Goal: Information Seeking & Learning: Learn about a topic

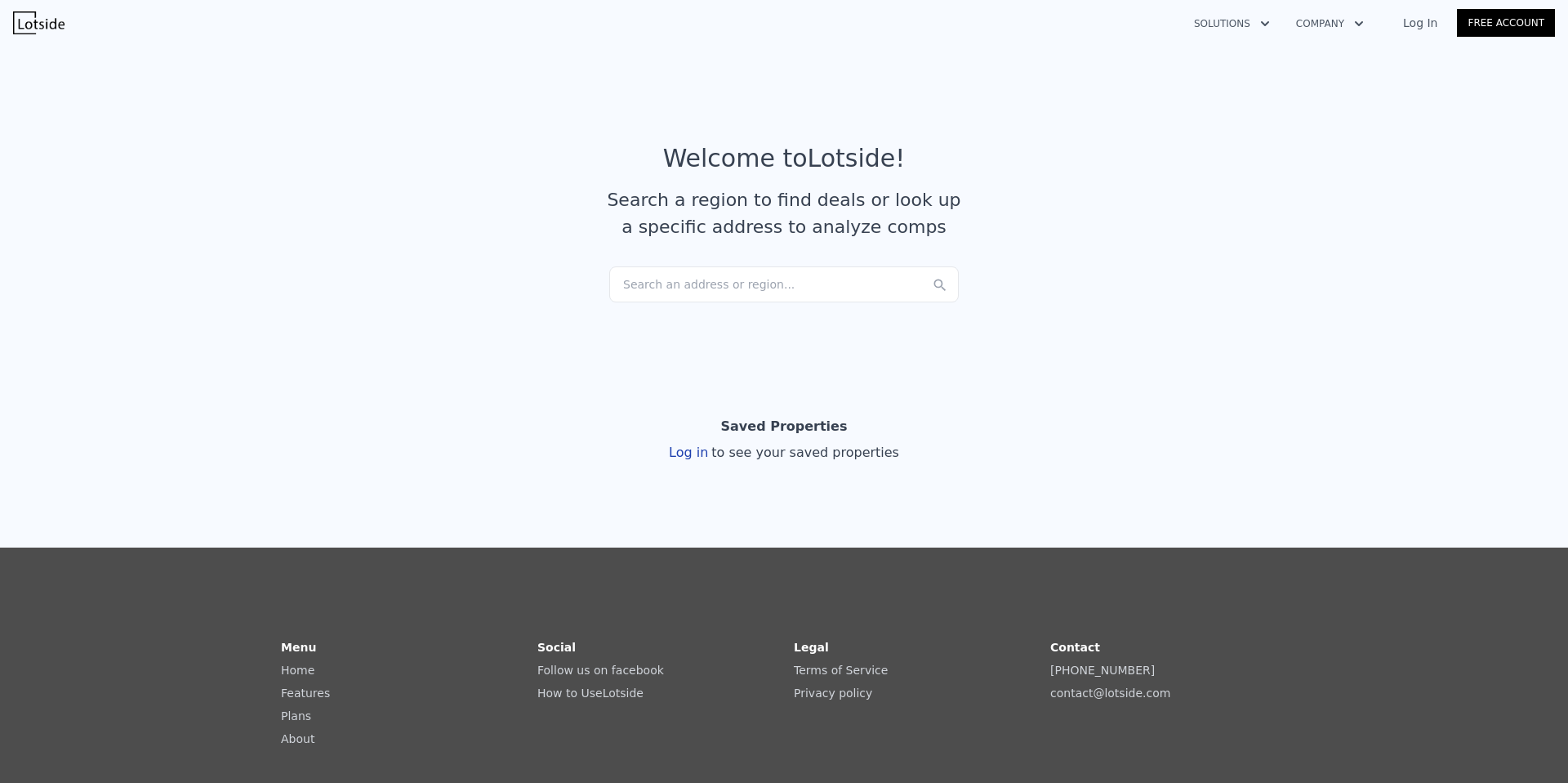
click at [1412, 19] on link "Log In" at bounding box center [1419, 23] width 74 height 17
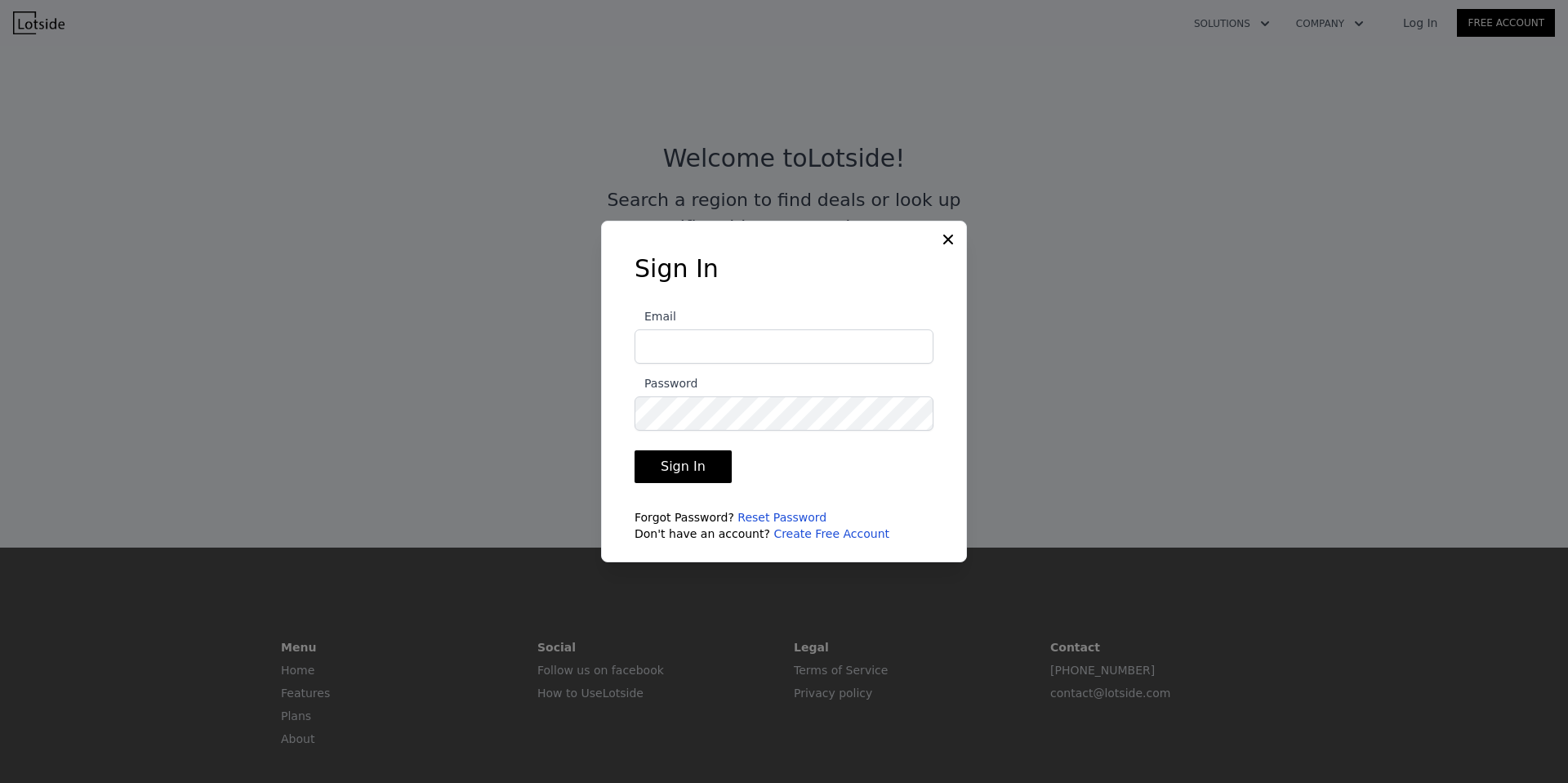
type input "[EMAIL_ADDRESS][DOMAIN_NAME]"
click at [697, 463] on button "Sign In" at bounding box center [683, 466] width 97 height 33
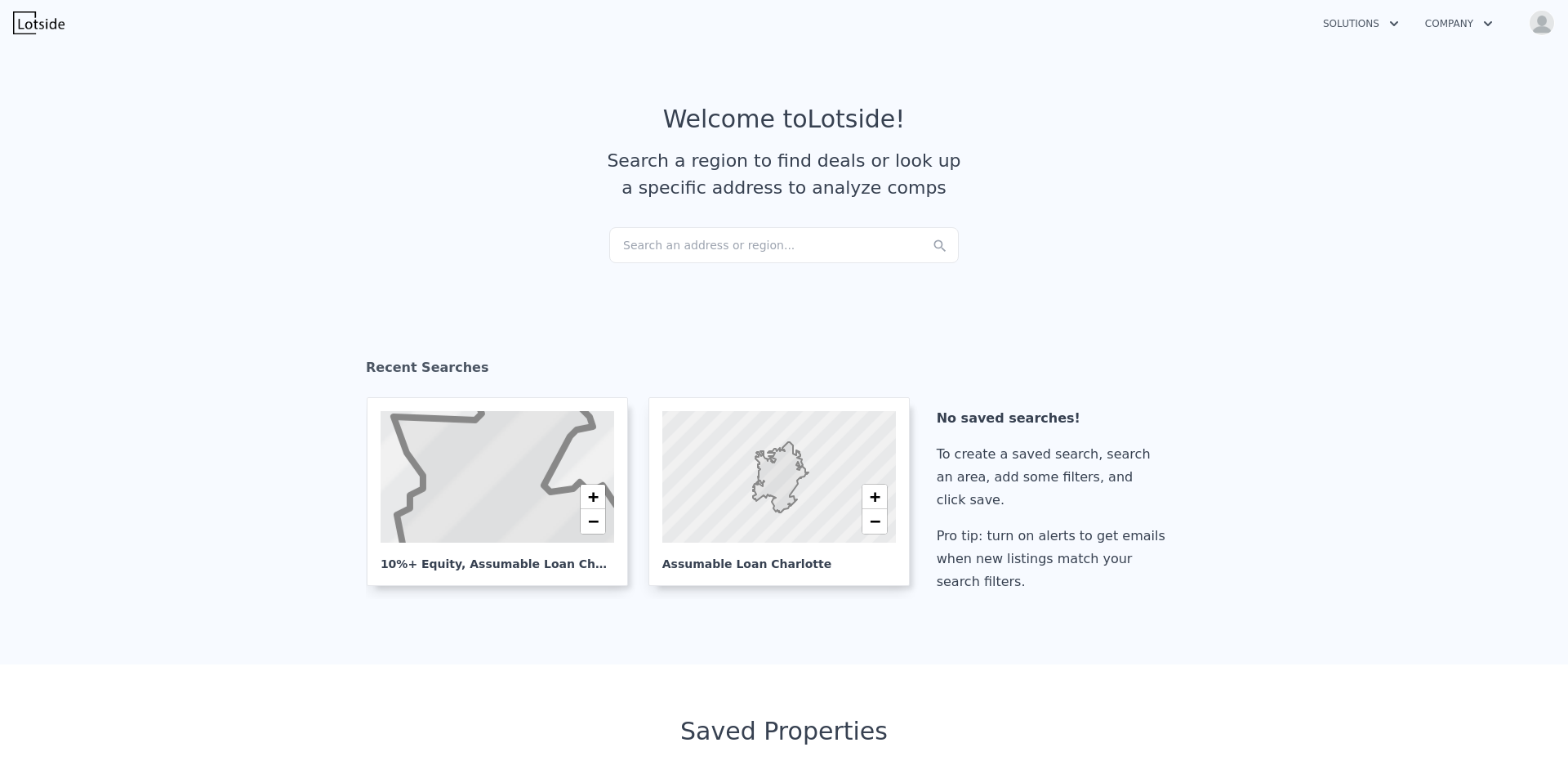
checkbox input "true"
click at [722, 245] on div "Search an address or region..." at bounding box center [784, 245] width 349 height 35
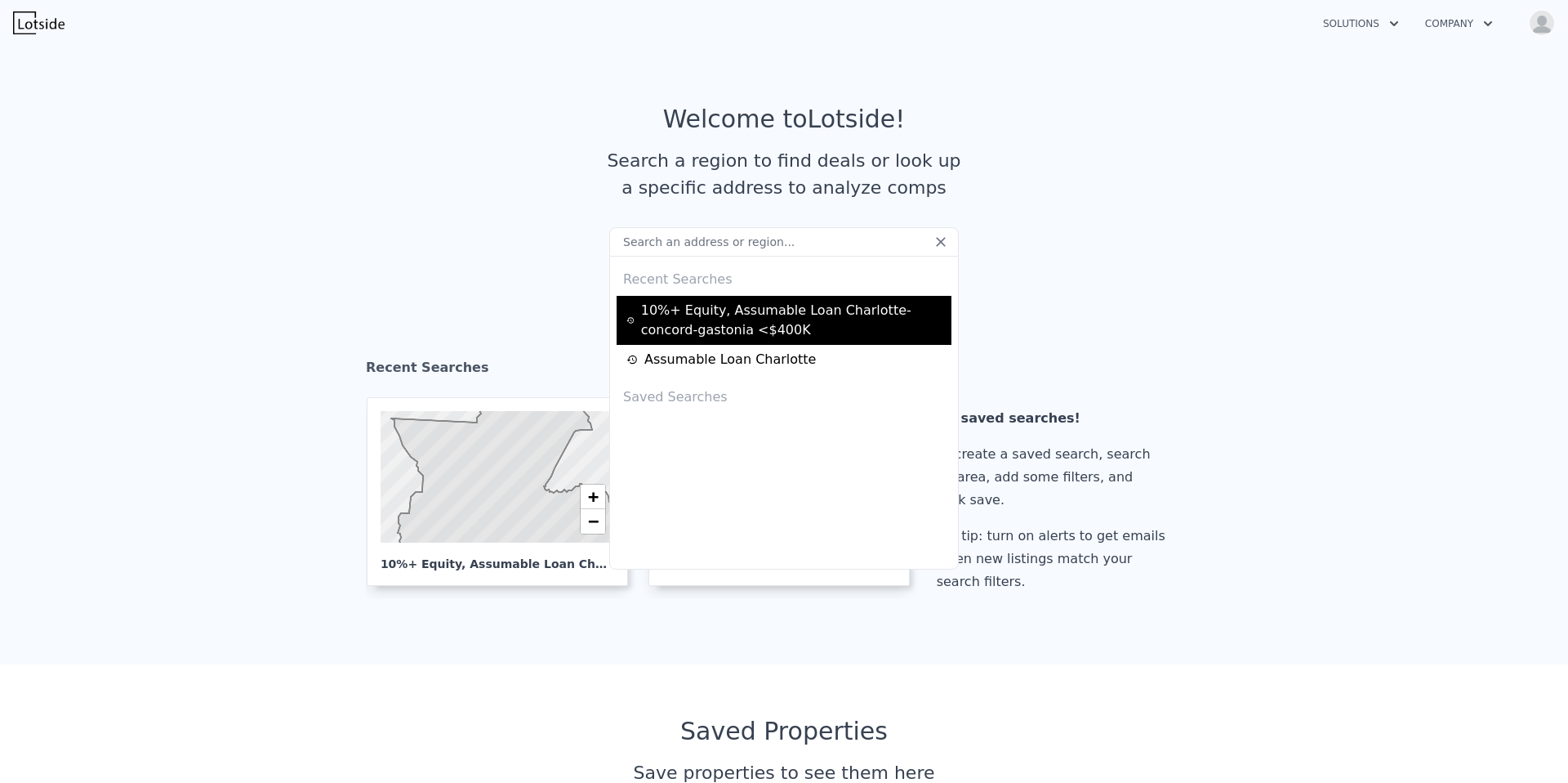
click at [741, 319] on div "10%+ Equity, Assumable Loan Charlotte-concord-gastonia <$400K" at bounding box center [785, 320] width 320 height 39
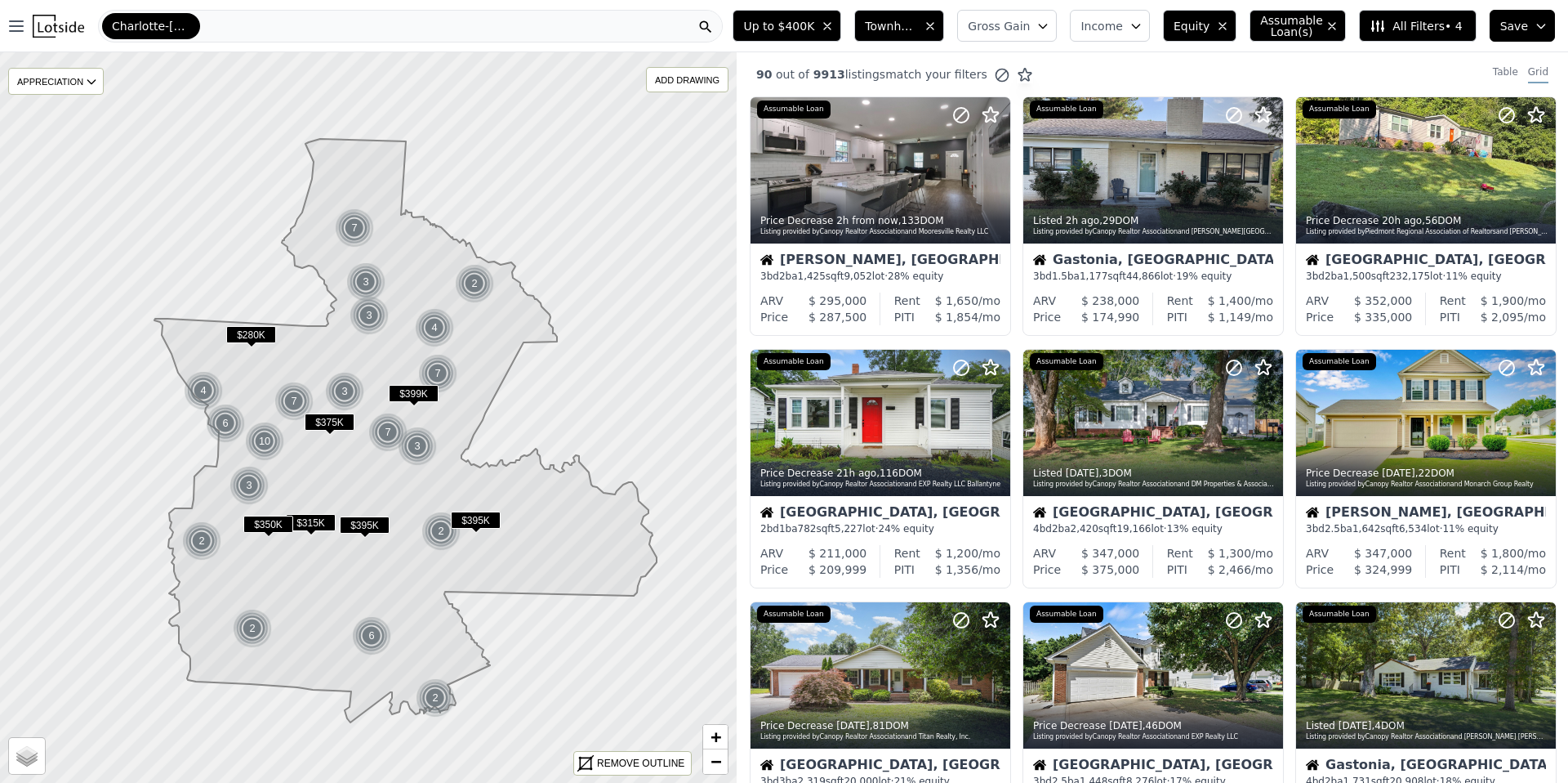
click at [908, 28] on span "Townhouse, House" at bounding box center [890, 26] width 52 height 17
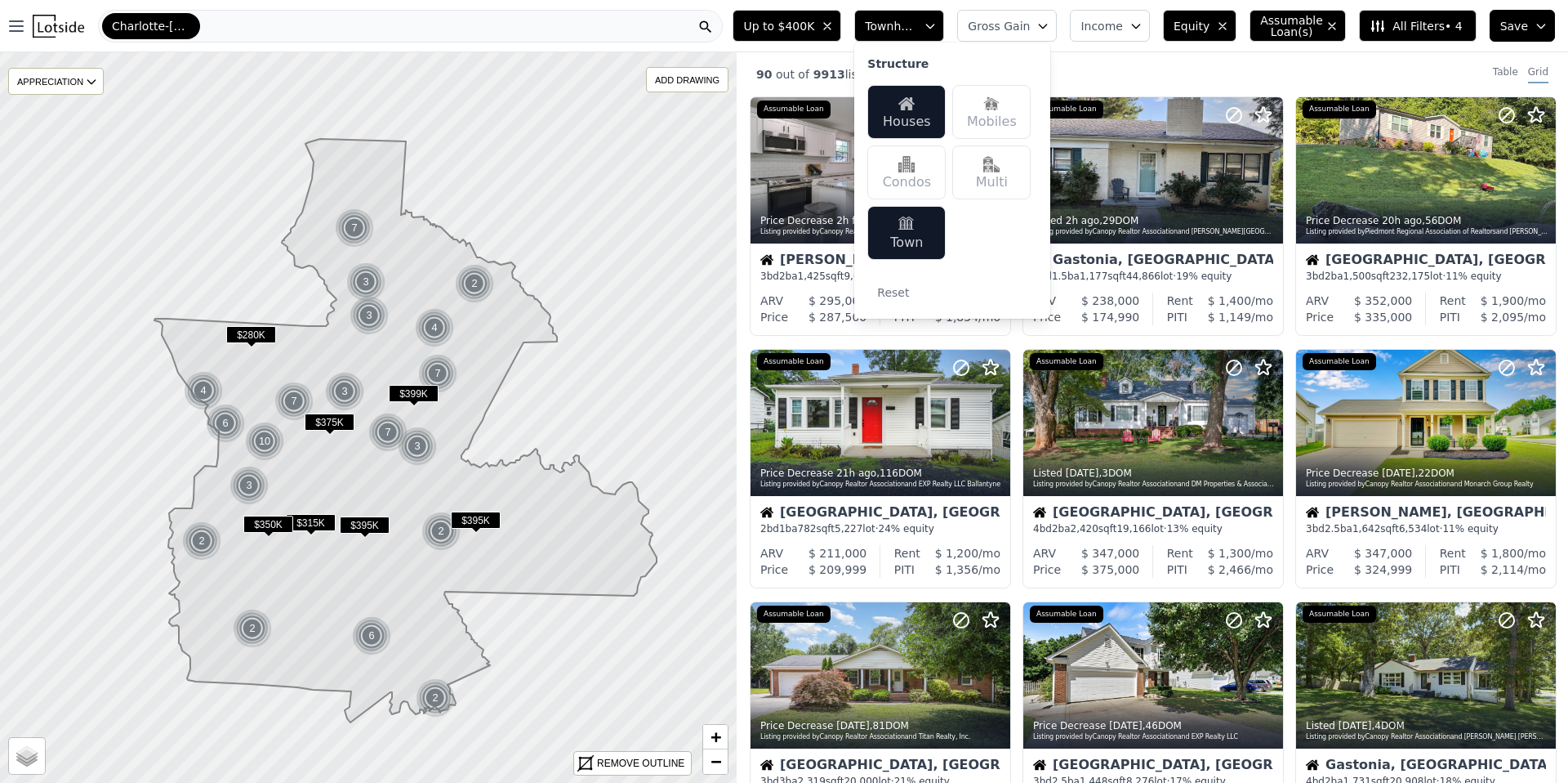
click at [1161, 61] on div "90 out of 9913 listings match your filters Table Grid" at bounding box center [1152, 74] width 831 height 44
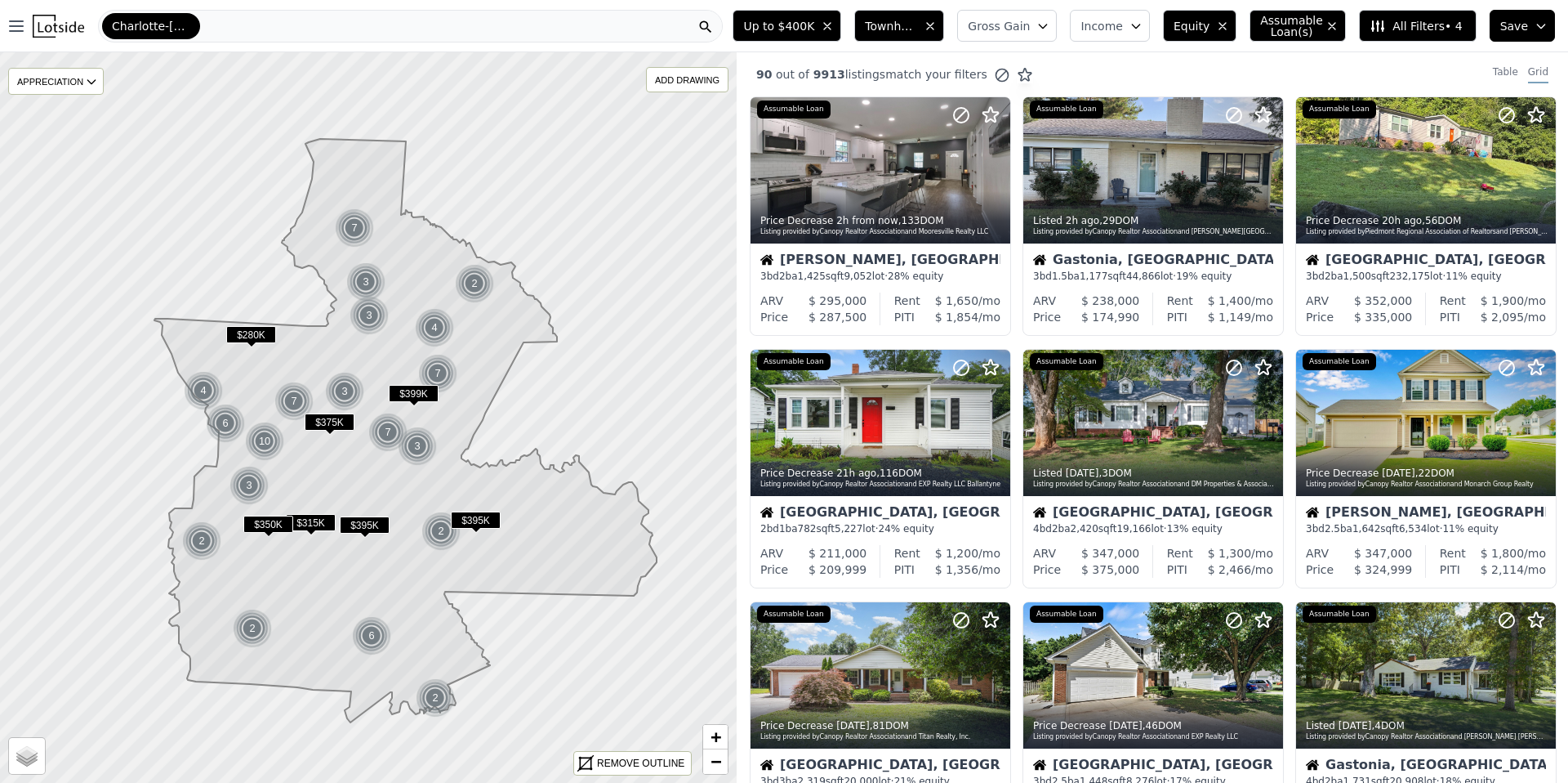
click at [1195, 27] on span "Equity" at bounding box center [1191, 26] width 35 height 17
click at [1199, 33] on span "Equity" at bounding box center [1191, 26] width 35 height 17
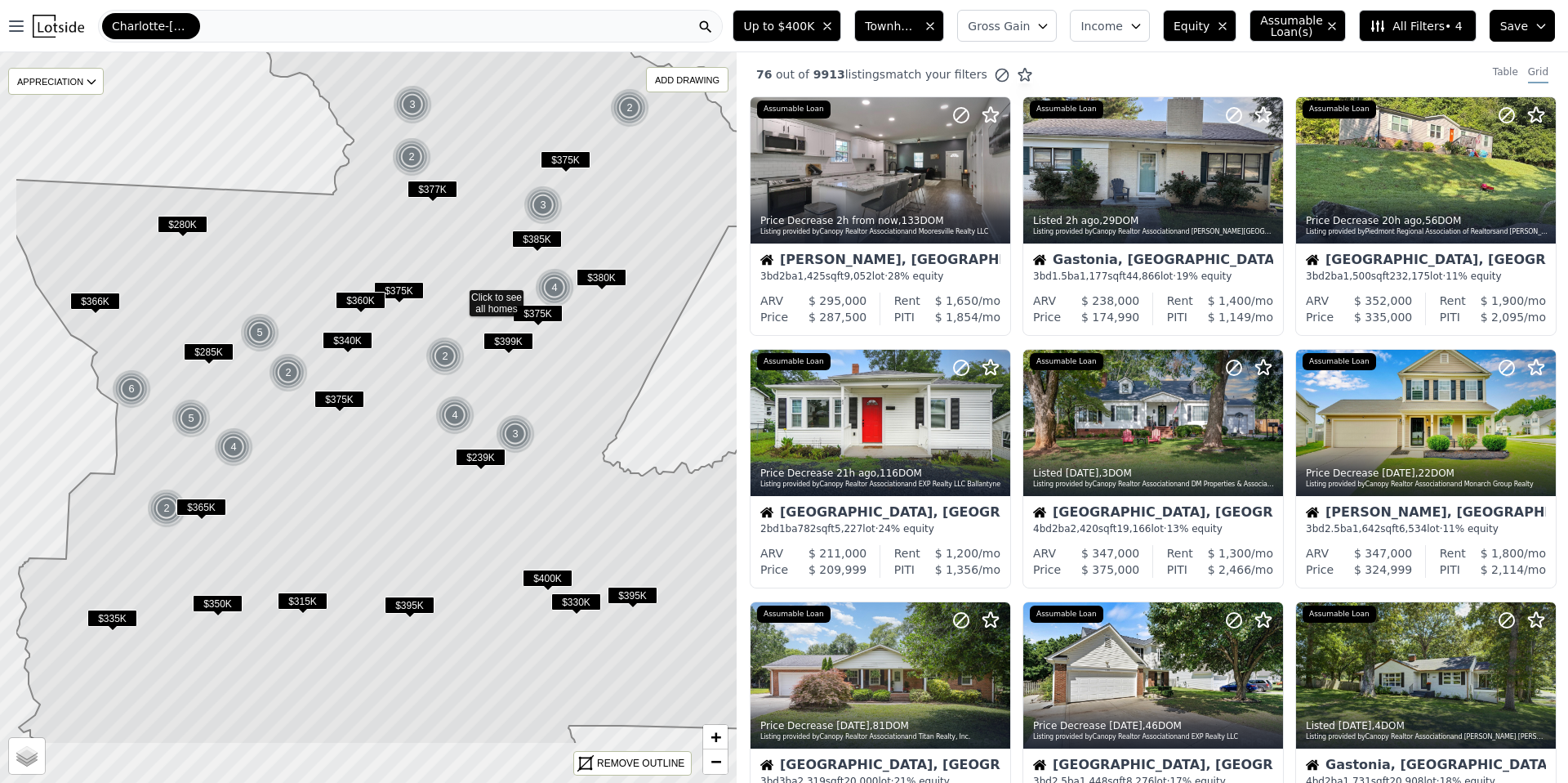
drag, startPoint x: 337, startPoint y: 564, endPoint x: 426, endPoint y: 451, distance: 143.8
click at [426, 451] on icon at bounding box center [458, 303] width 887 height 880
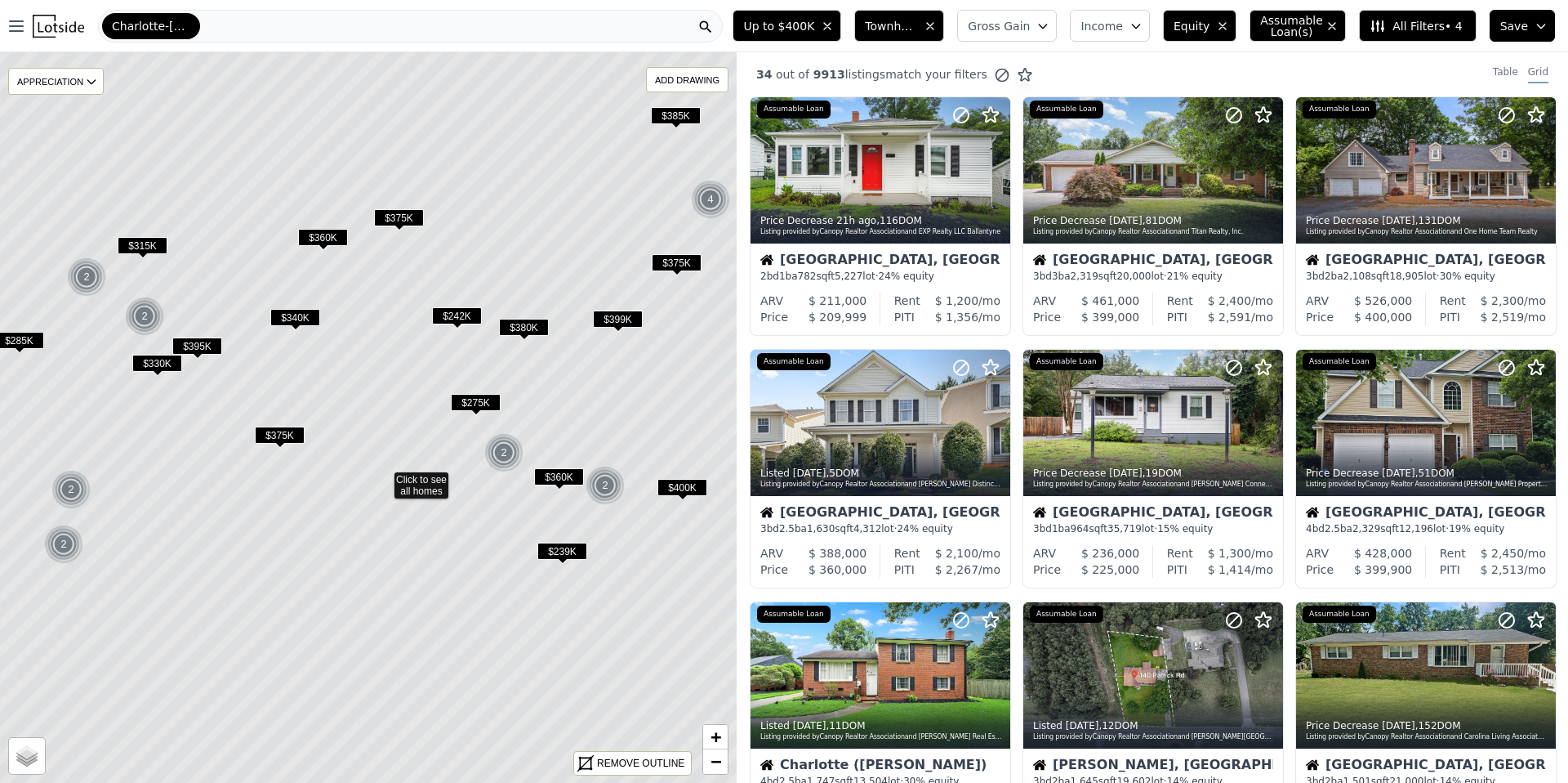
drag, startPoint x: 654, startPoint y: 325, endPoint x: 668, endPoint y: 387, distance: 63.6
click at [668, 387] on icon at bounding box center [383, 482] width 887 height 880
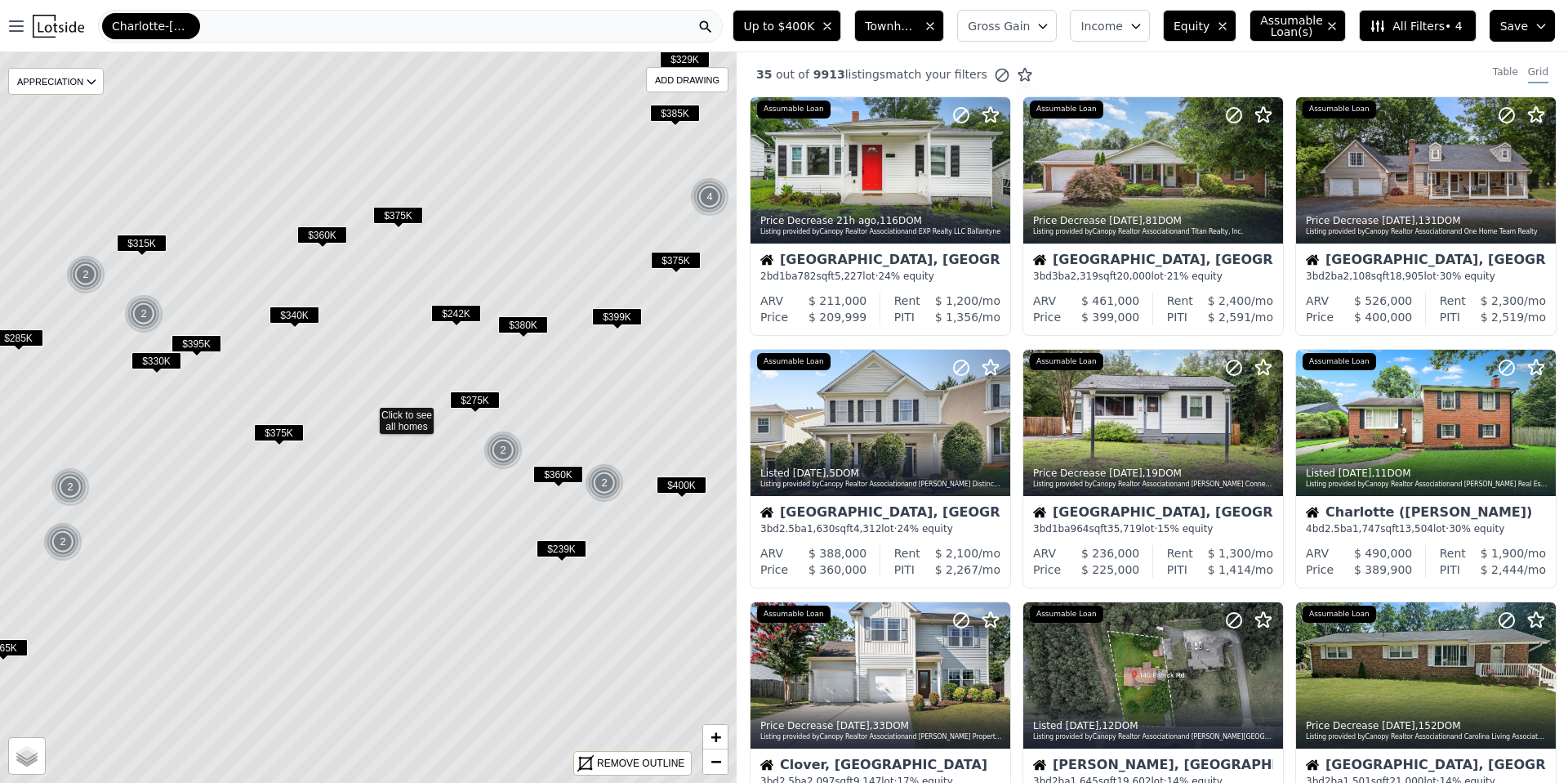
click at [281, 432] on span "$375K" at bounding box center [279, 432] width 50 height 17
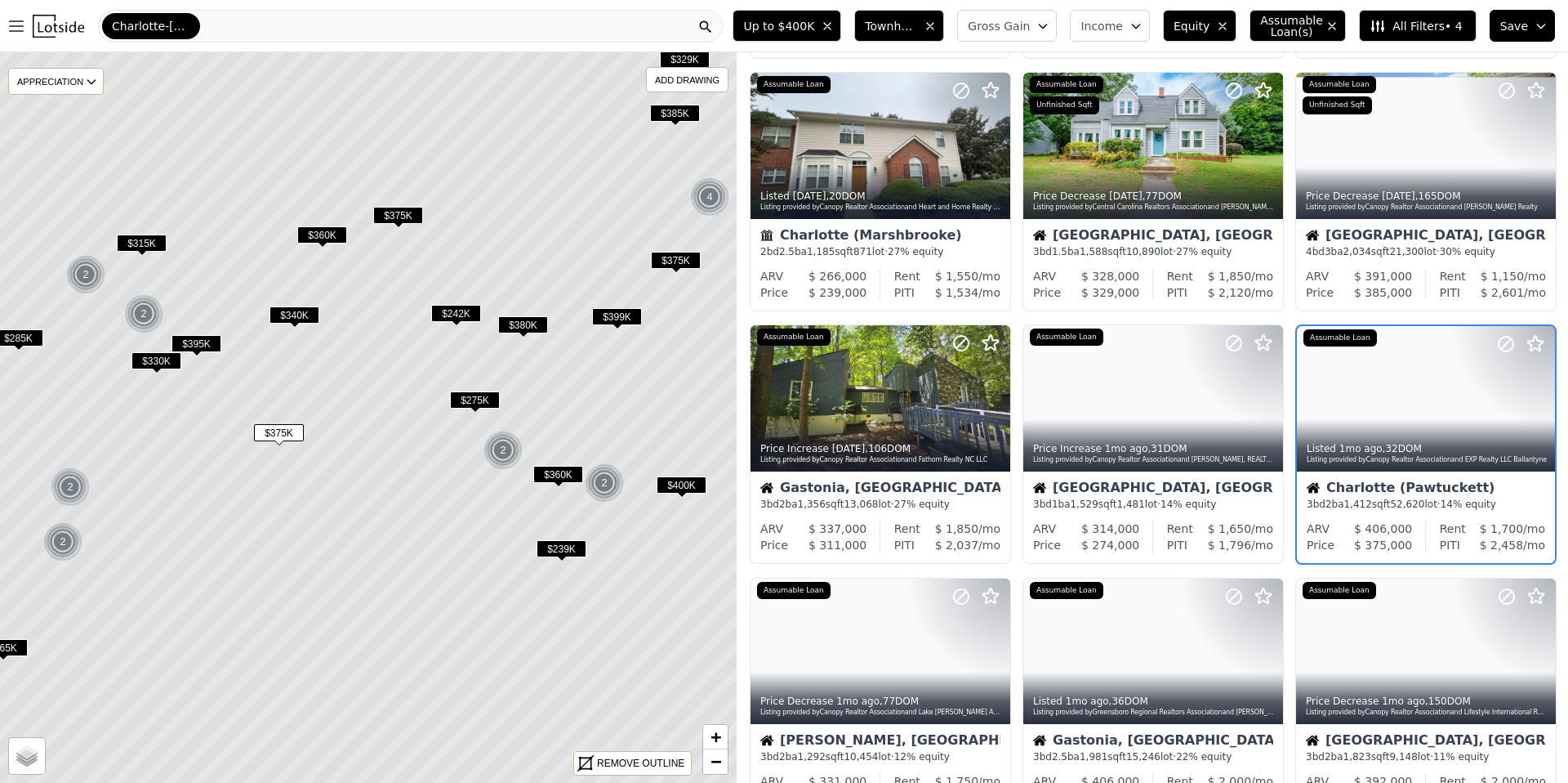
scroll to position [278, 0]
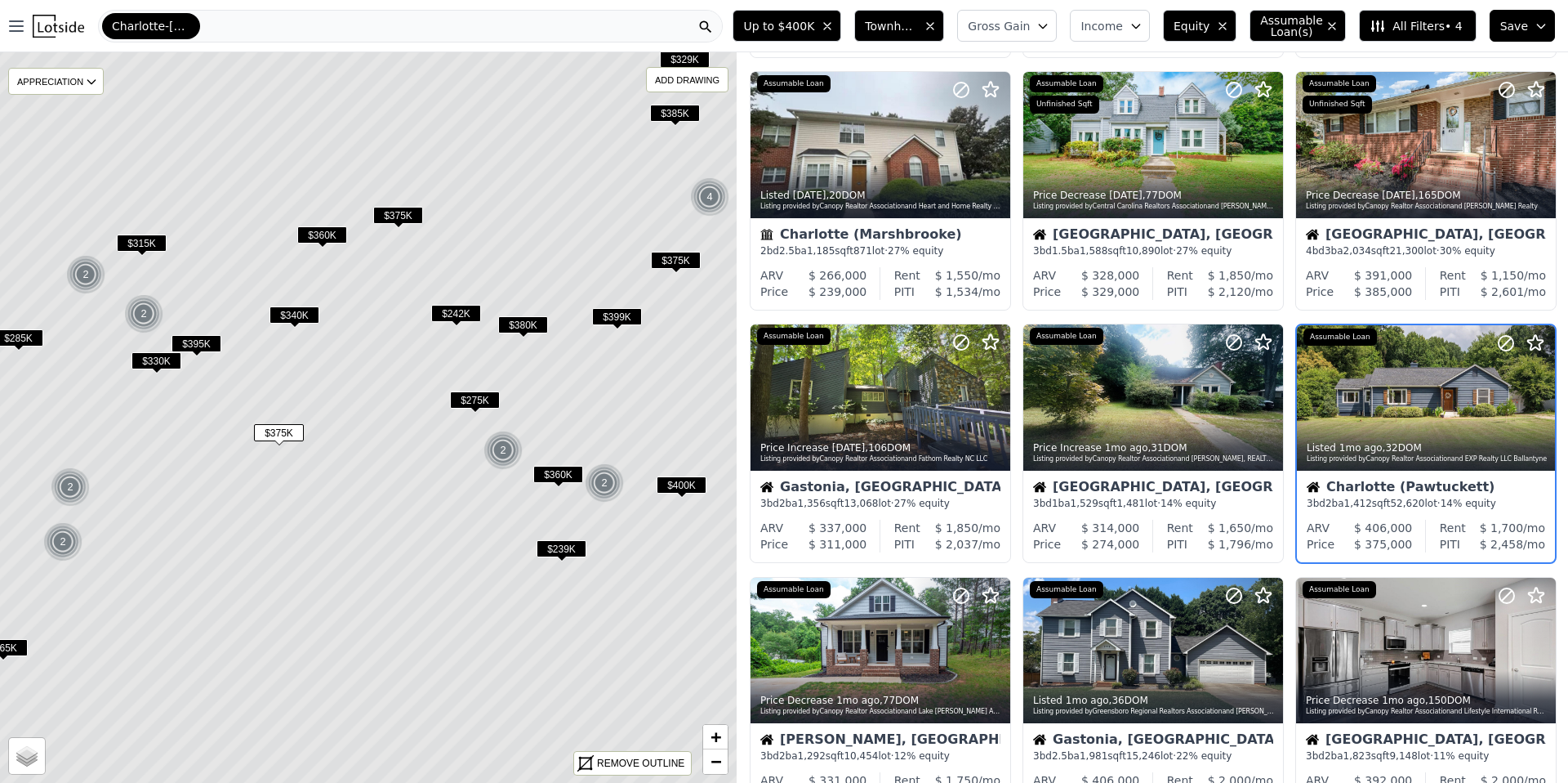
click at [285, 434] on span "$375K" at bounding box center [279, 432] width 50 height 17
click at [356, 500] on icon at bounding box center [368, 418] width 887 height 880
click at [286, 428] on span "$375K" at bounding box center [279, 432] width 50 height 17
click at [847, 161] on div at bounding box center [880, 145] width 260 height 146
click at [476, 395] on span "$275K" at bounding box center [474, 399] width 50 height 17
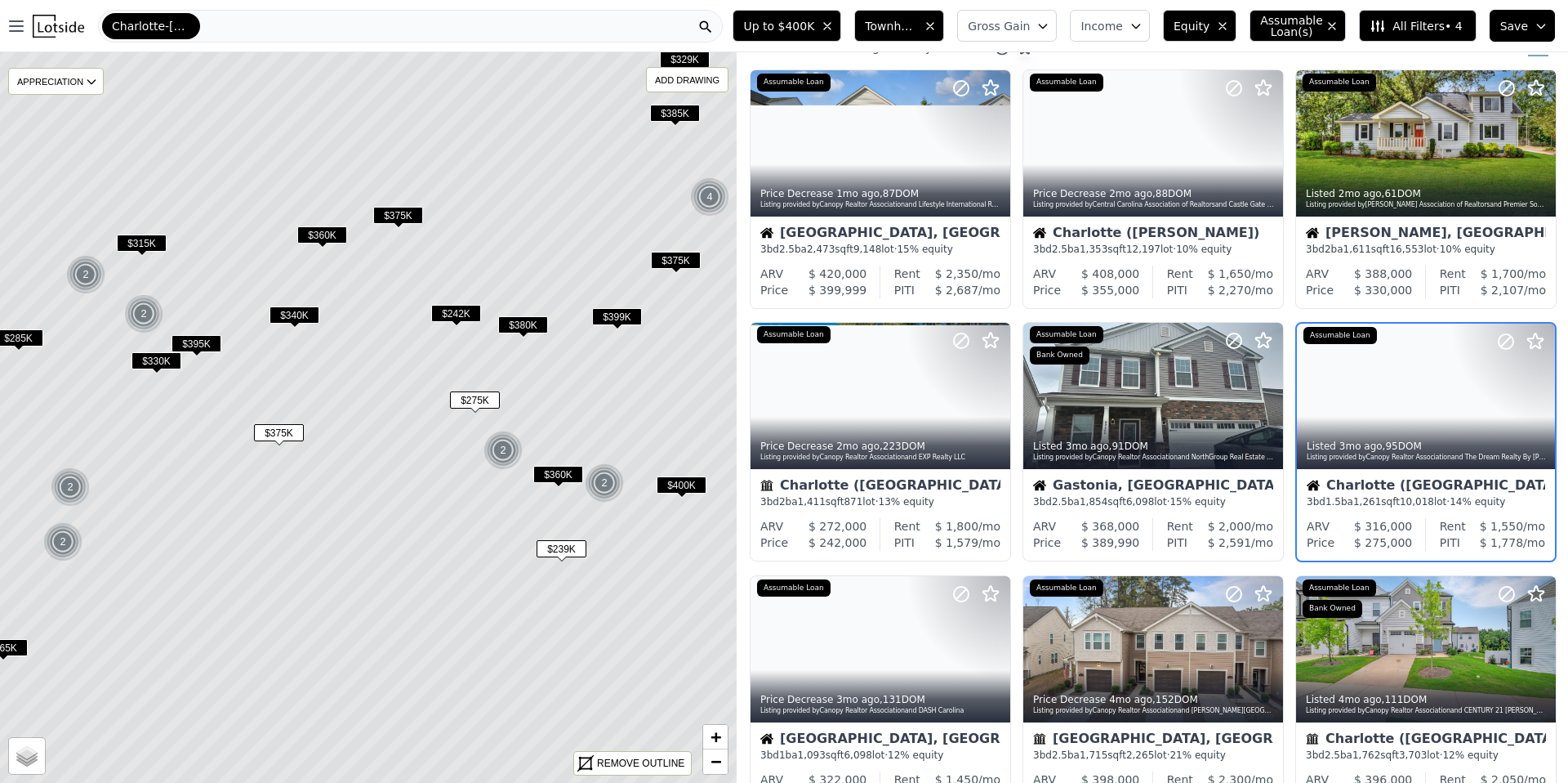
scroll to position [26, 0]
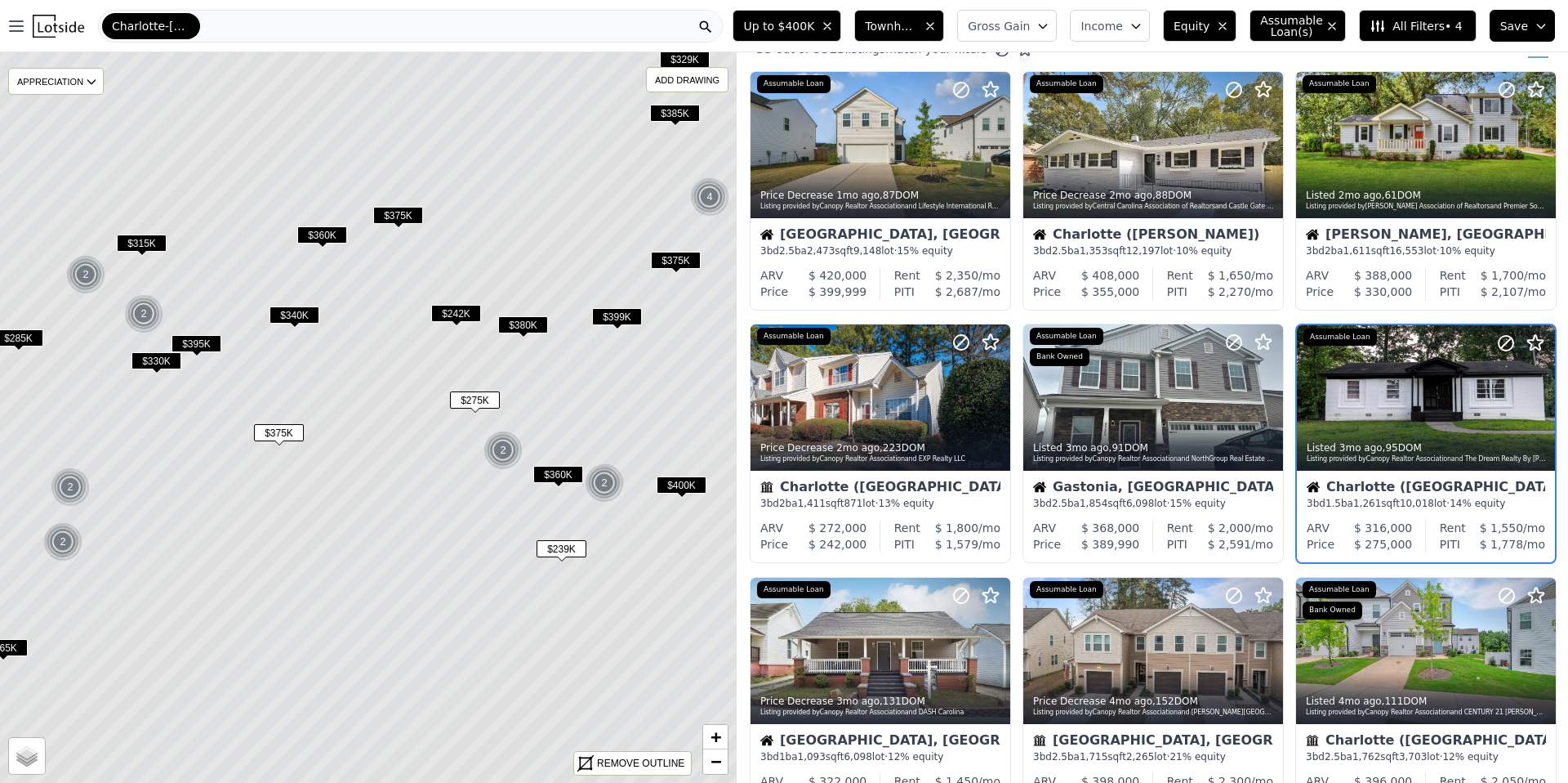
click at [899, 25] on span "Townhouse, House" at bounding box center [890, 26] width 52 height 17
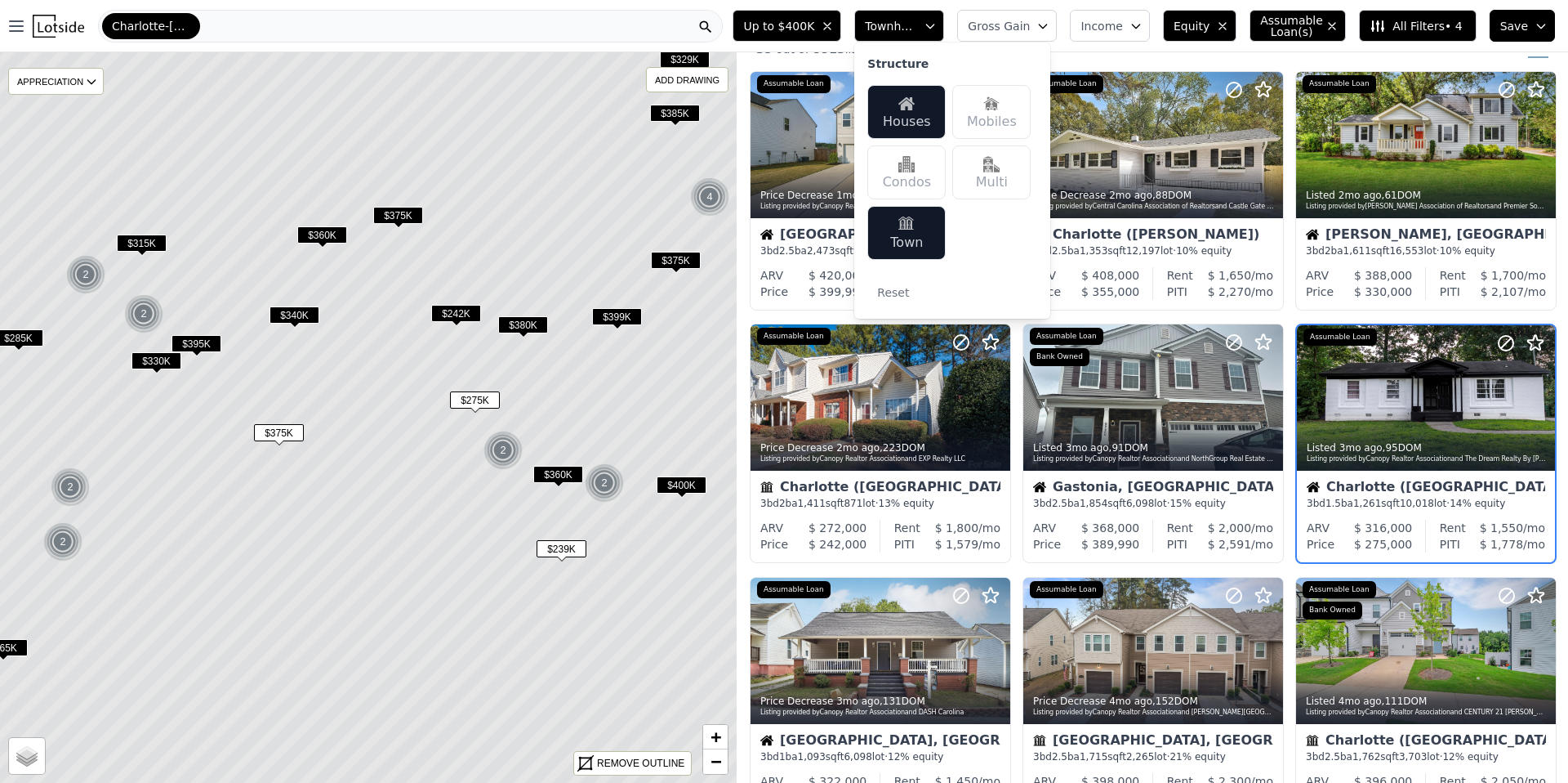
click at [914, 228] on img at bounding box center [906, 225] width 17 height 17
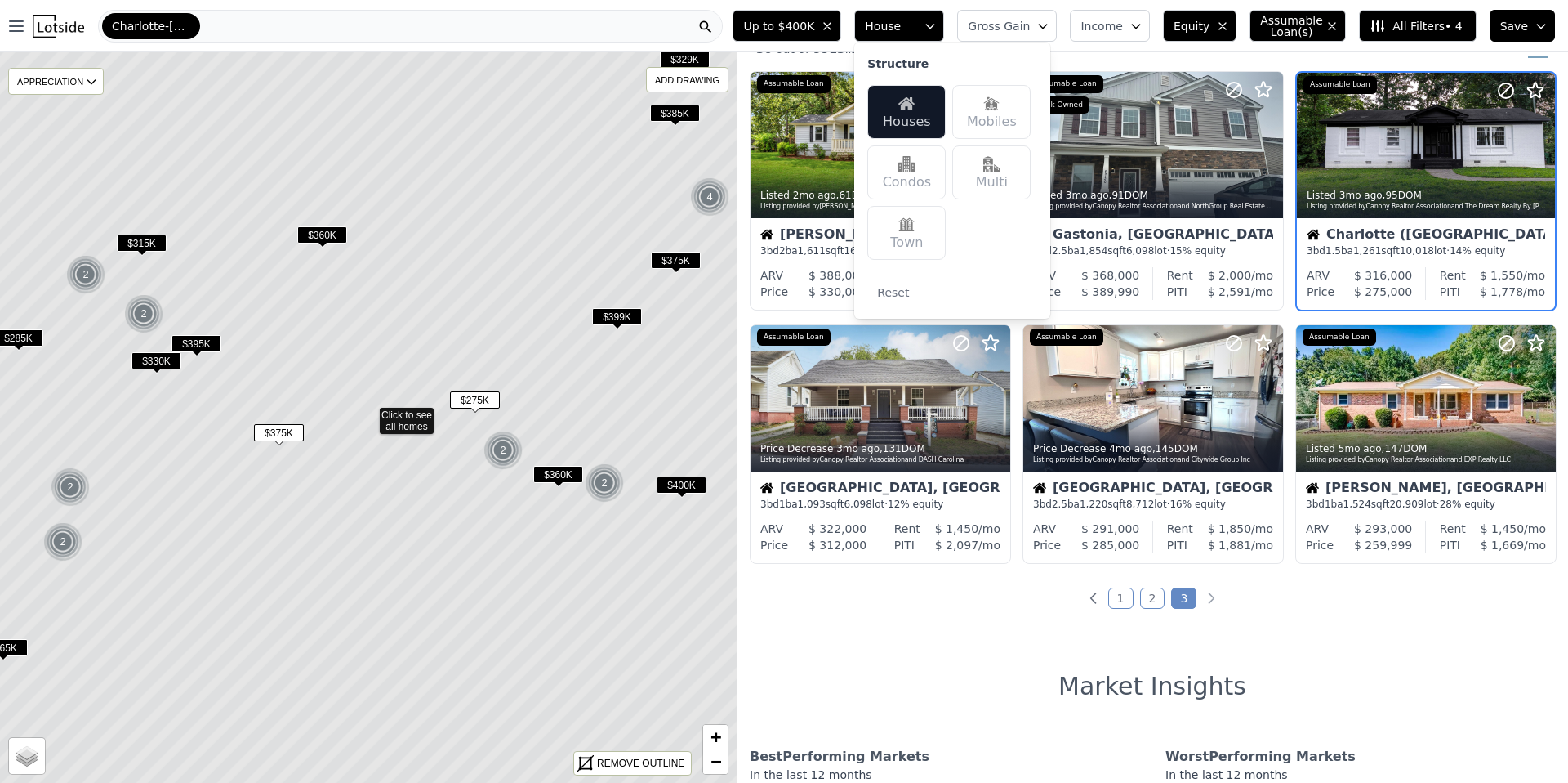
click at [1089, 52] on div "30 out of 9913 listings match your filters Table Grid" at bounding box center [1152, 48] width 831 height 44
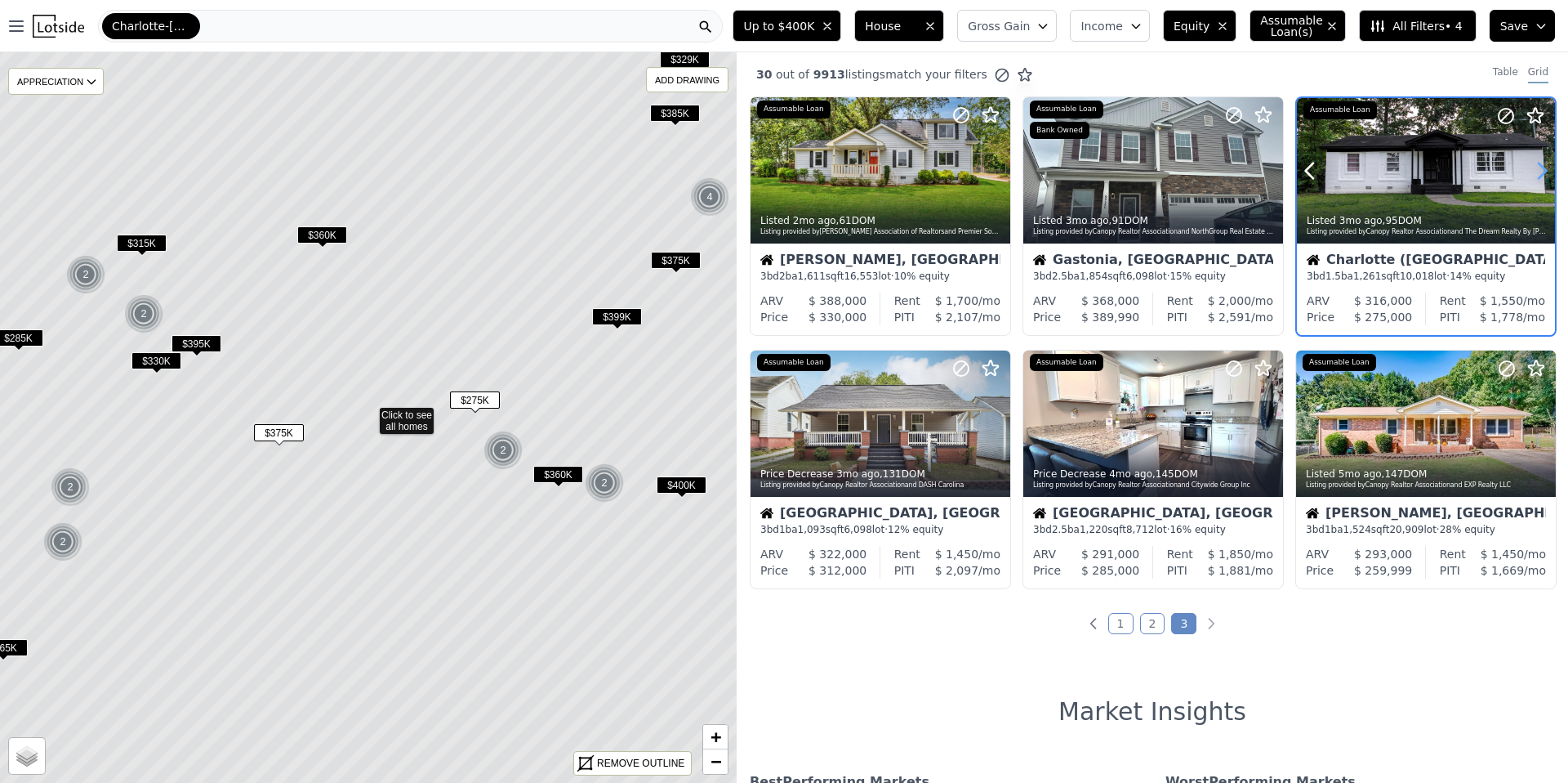
click at [1538, 168] on icon at bounding box center [1541, 171] width 7 height 16
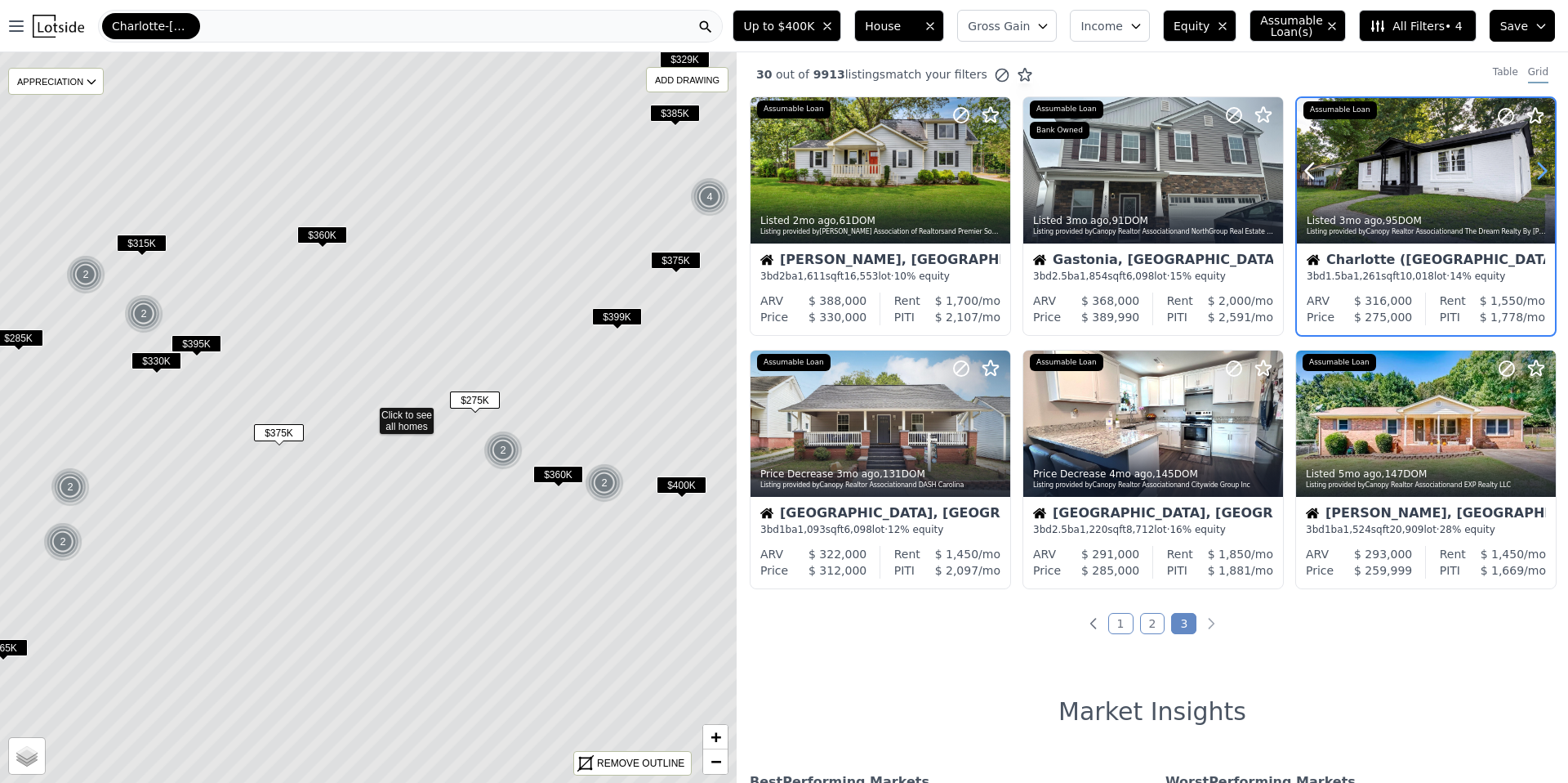
click at [1538, 169] on icon at bounding box center [1541, 171] width 7 height 16
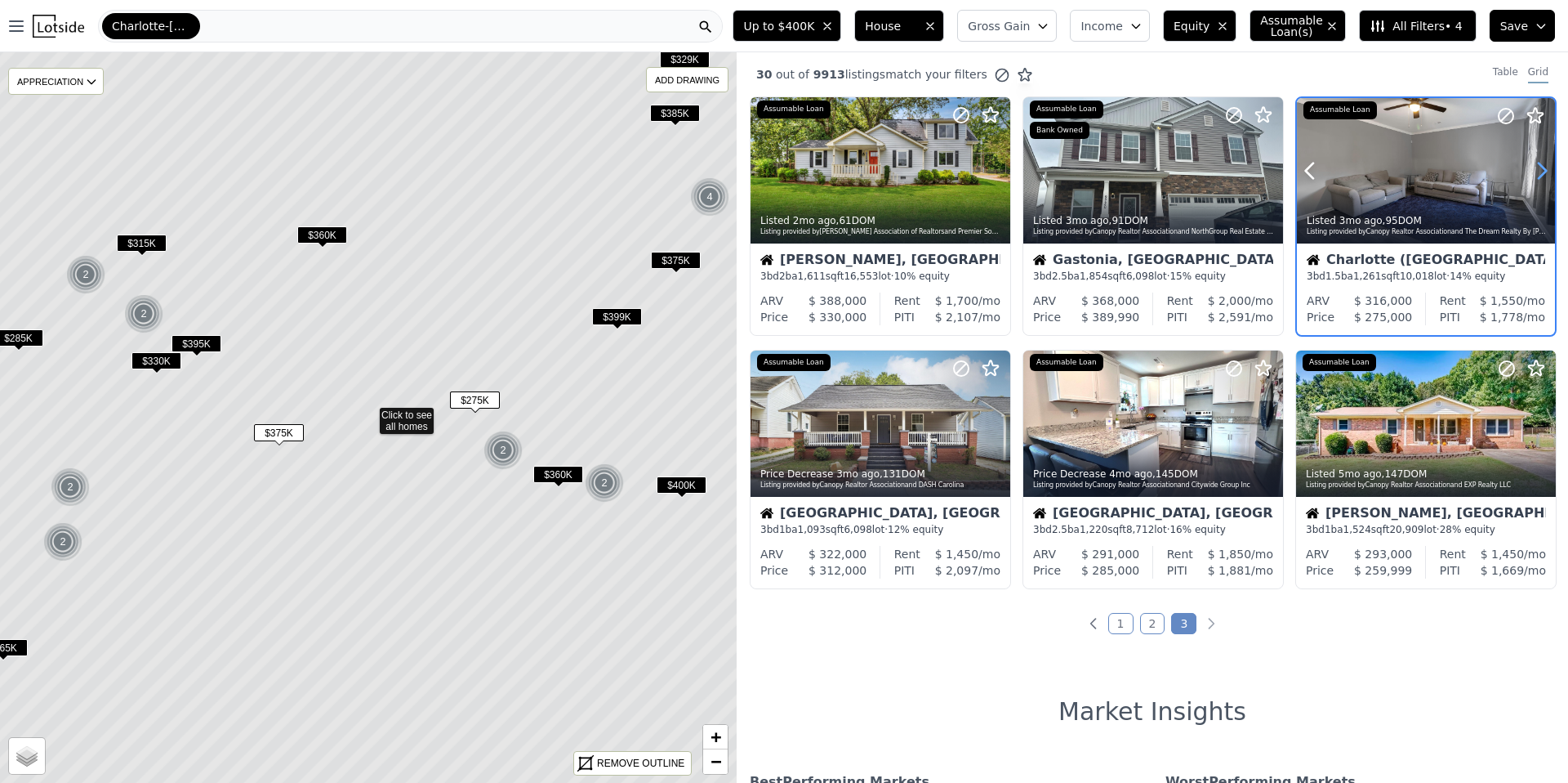
click at [1538, 169] on icon at bounding box center [1541, 171] width 7 height 16
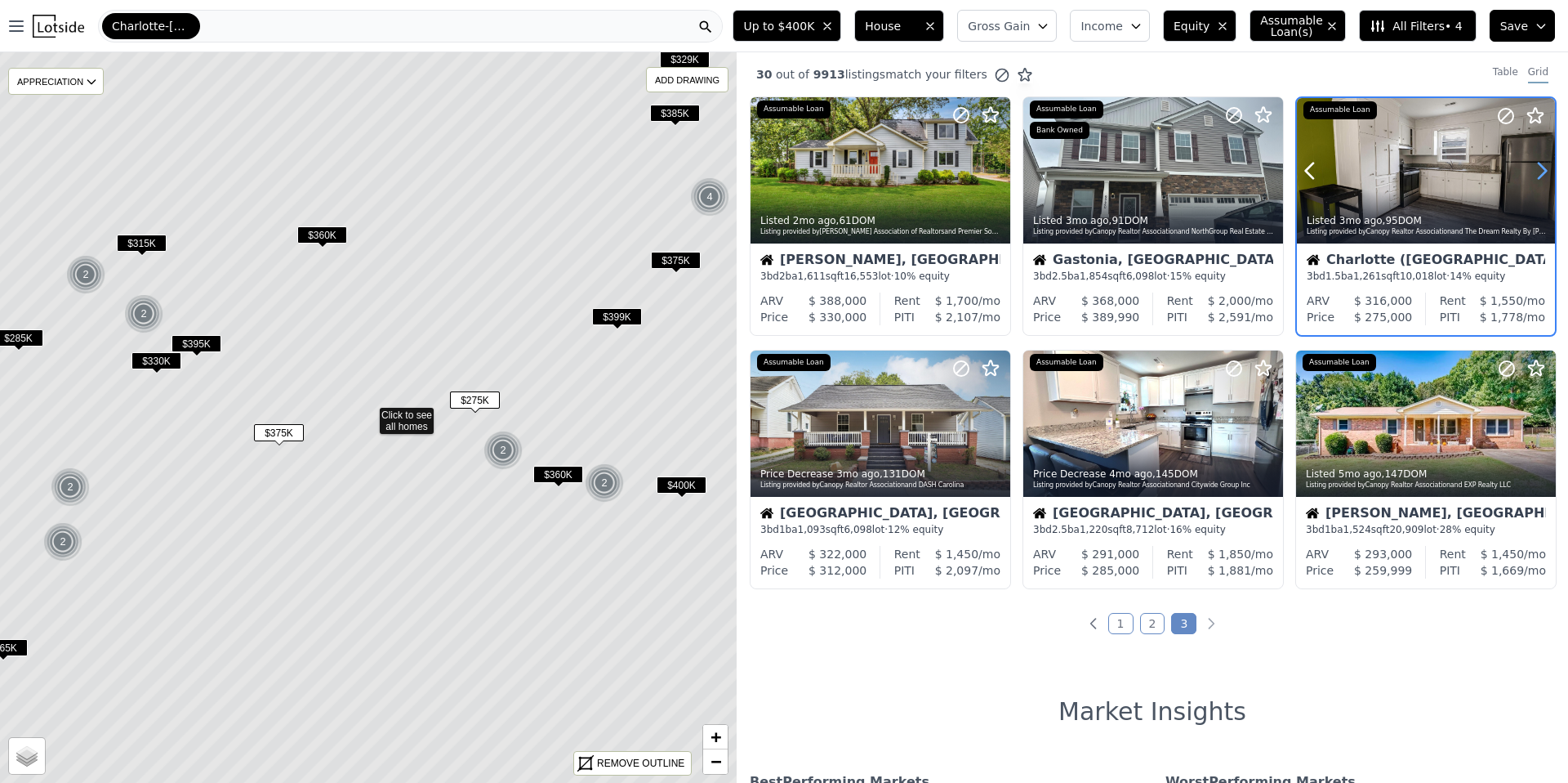
click at [1538, 169] on icon at bounding box center [1541, 171] width 7 height 16
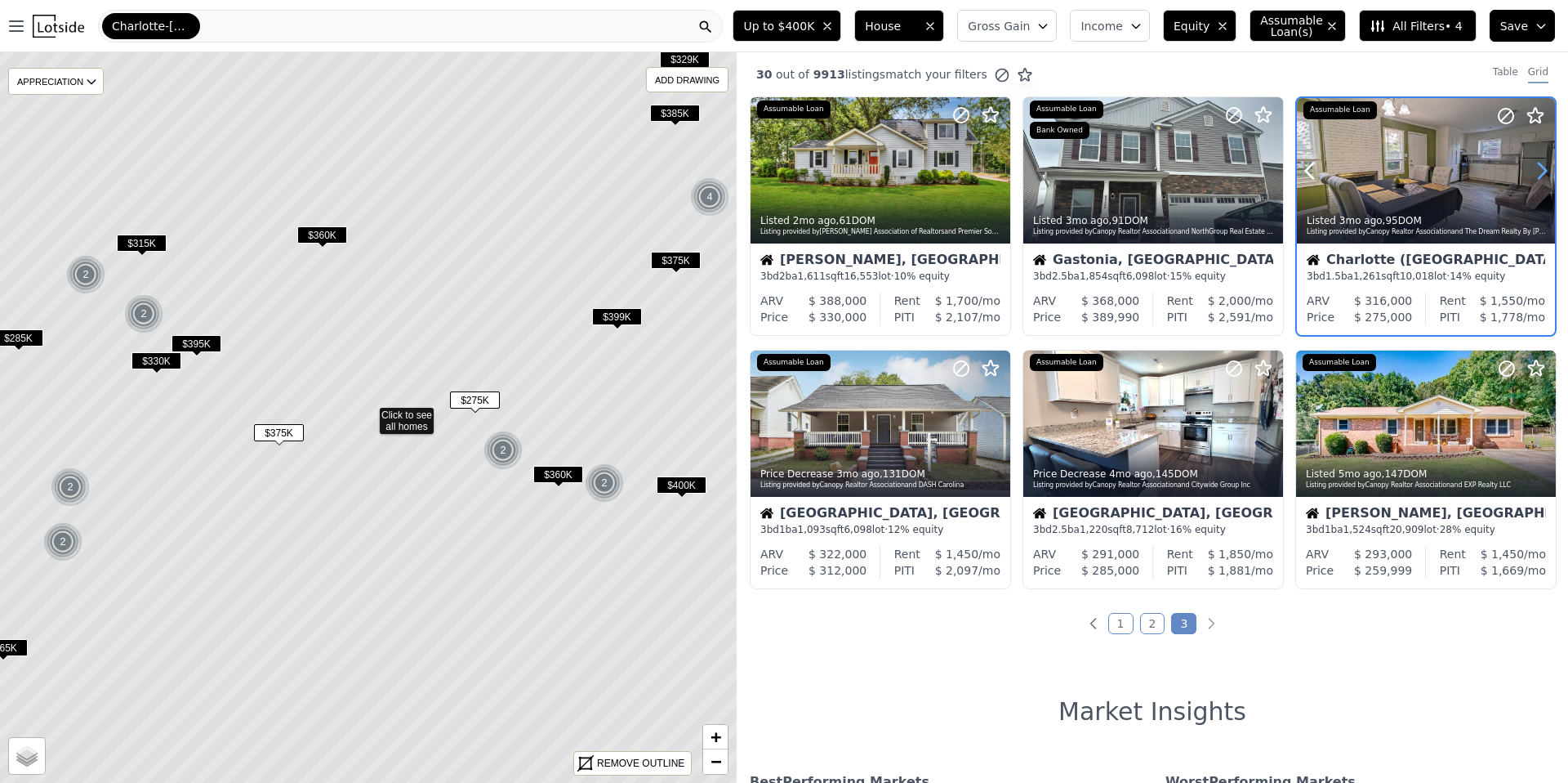
click at [1538, 169] on icon at bounding box center [1541, 171] width 7 height 16
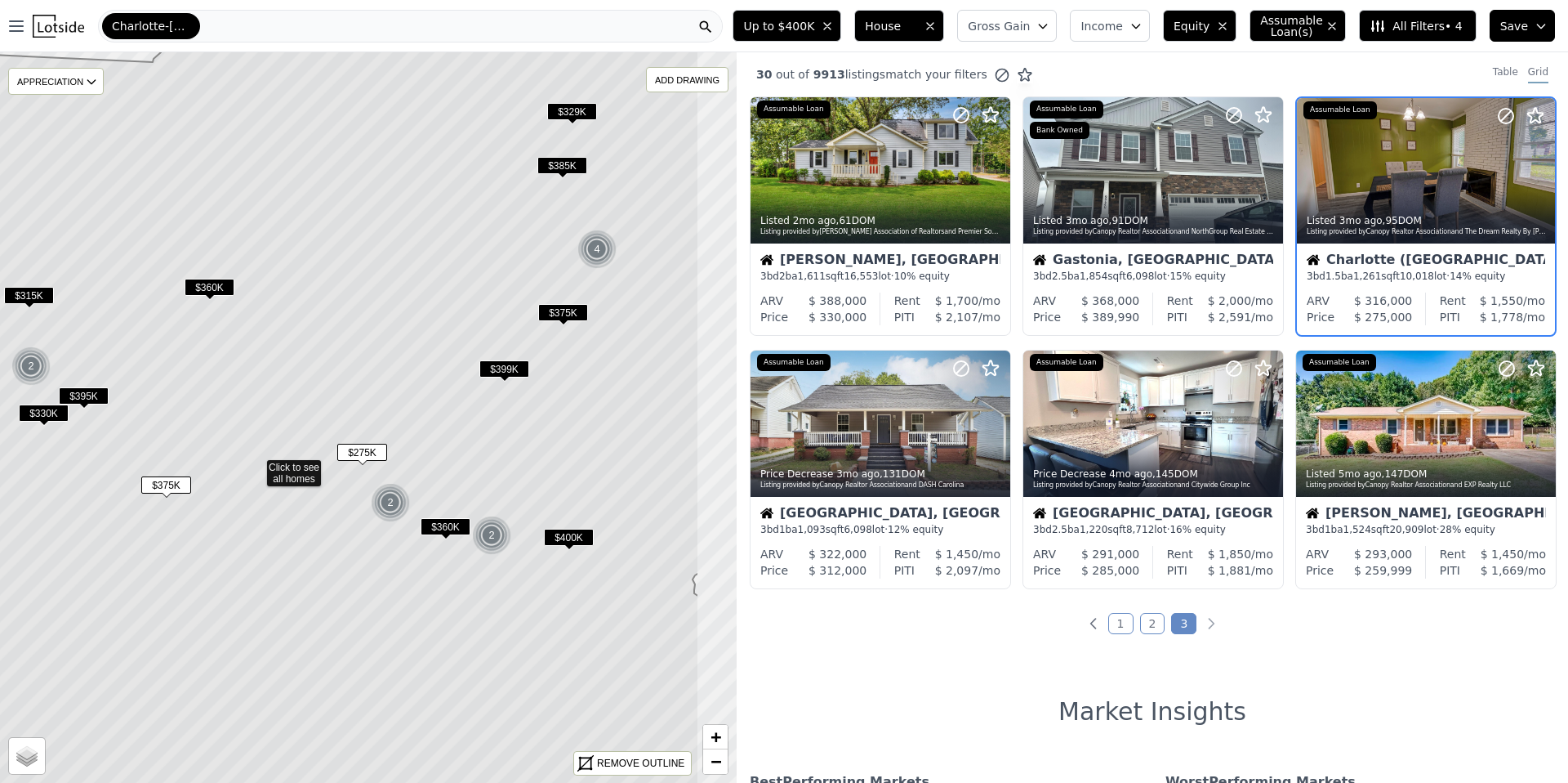
drag, startPoint x: 669, startPoint y: 421, endPoint x: 557, endPoint y: 473, distance: 123.5
click at [557, 473] on icon at bounding box center [255, 470] width 887 height 880
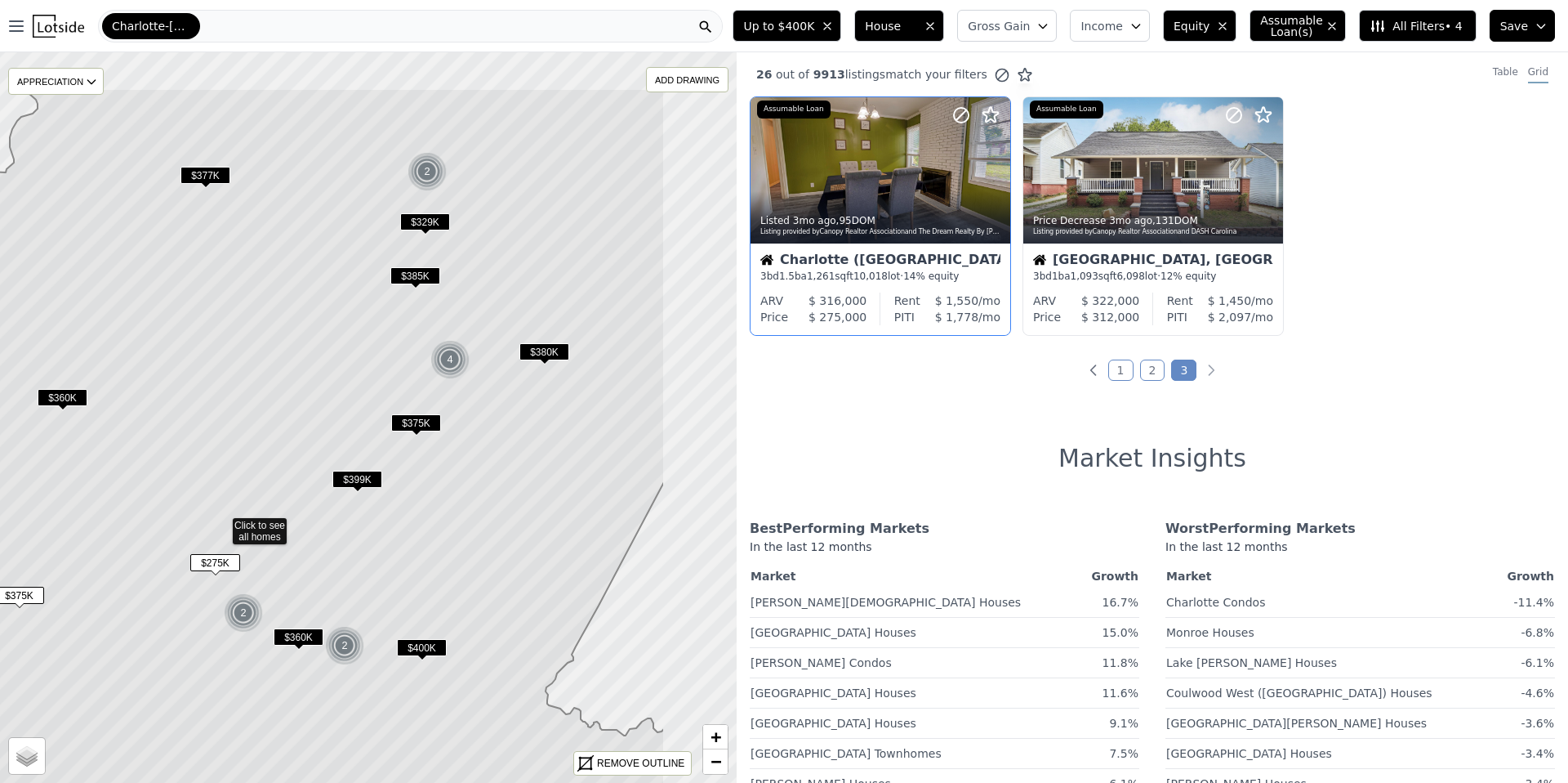
drag, startPoint x: 561, startPoint y: 355, endPoint x: 535, endPoint y: 385, distance: 39.7
click at [535, 385] on icon at bounding box center [220, 528] width 887 height 880
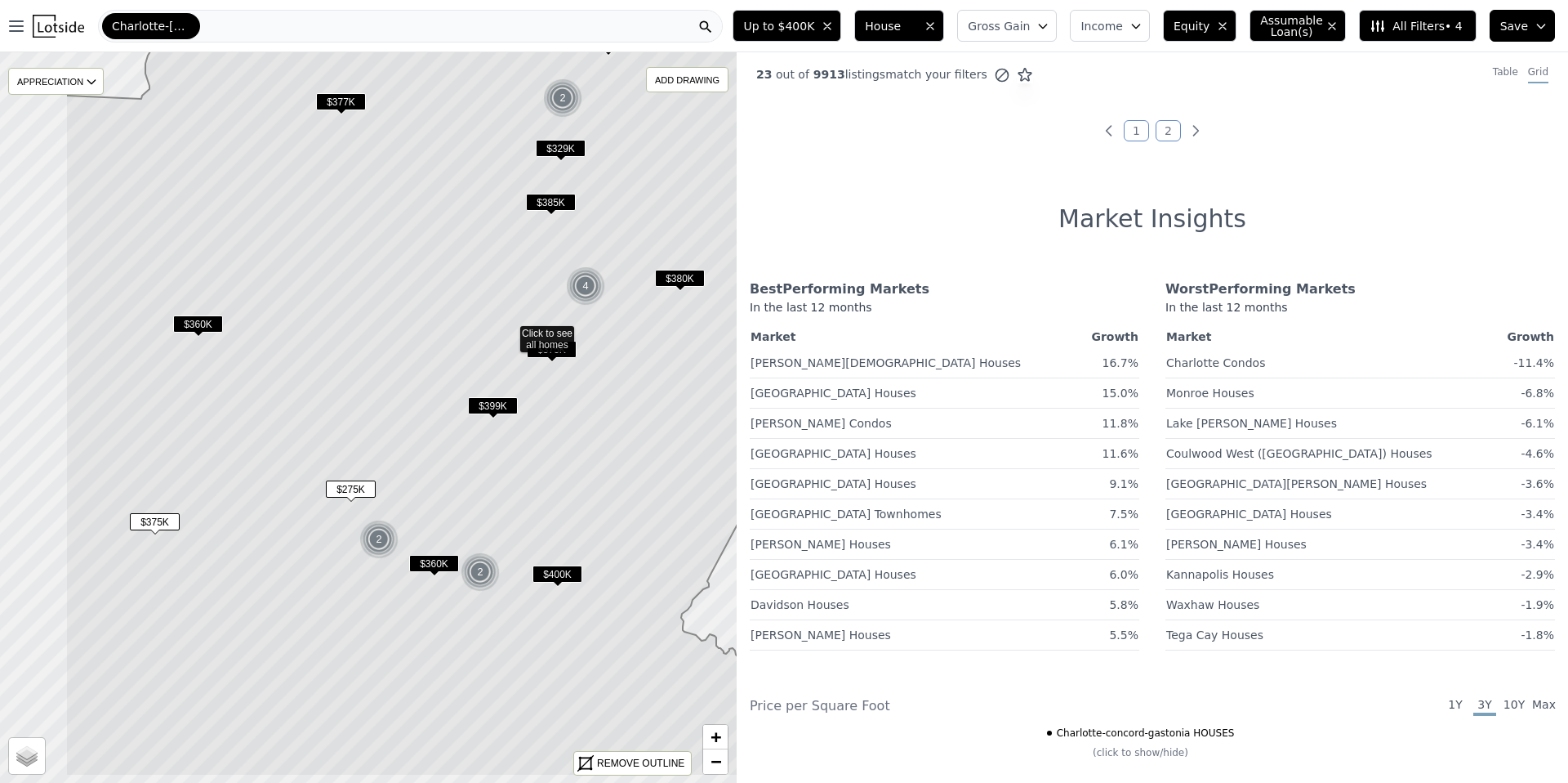
drag, startPoint x: 546, startPoint y: 499, endPoint x: 596, endPoint y: 518, distance: 53.5
click at [596, 518] on icon at bounding box center [508, 336] width 887 height 880
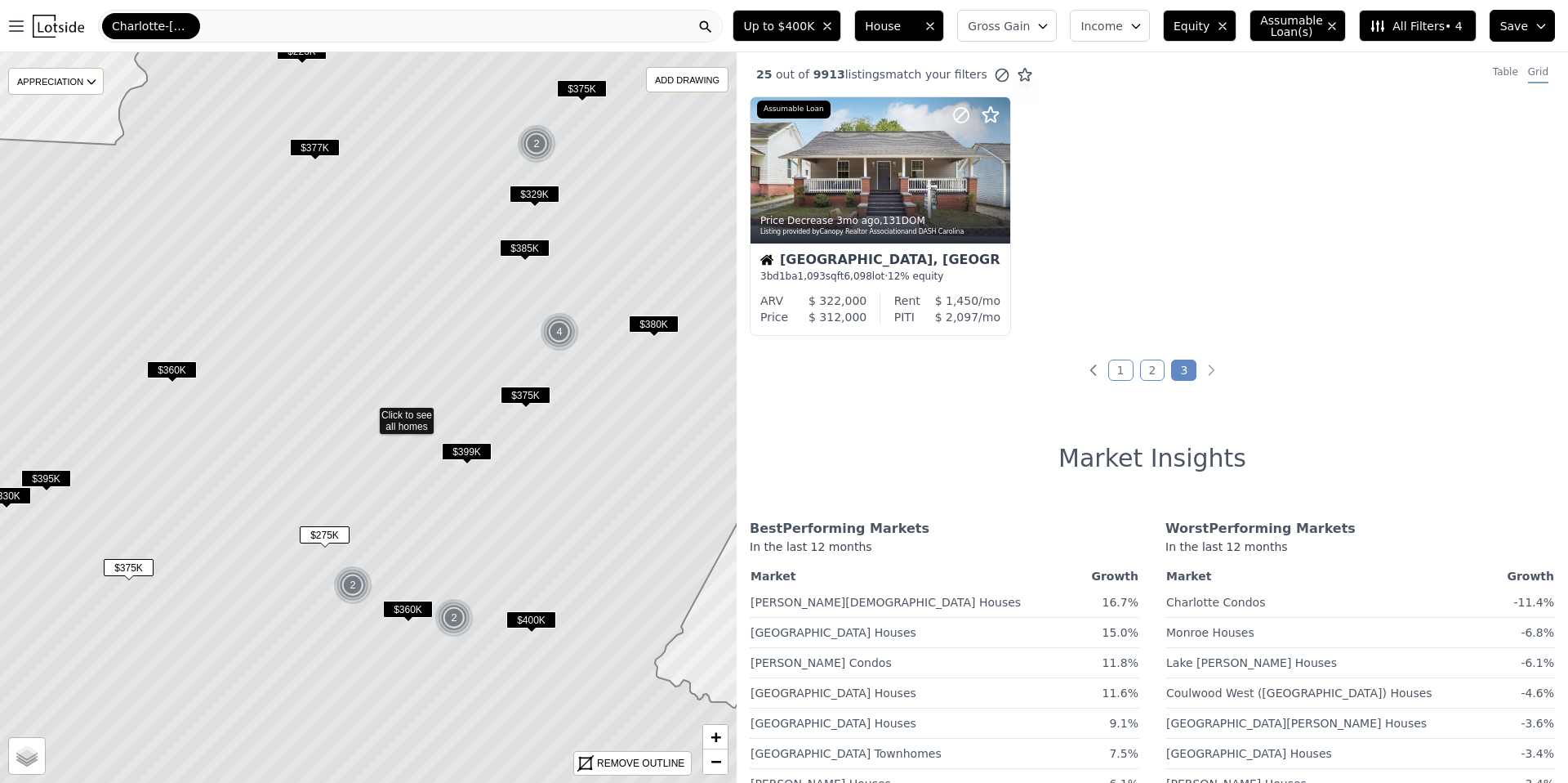
click at [520, 388] on span "$375K" at bounding box center [525, 394] width 50 height 17
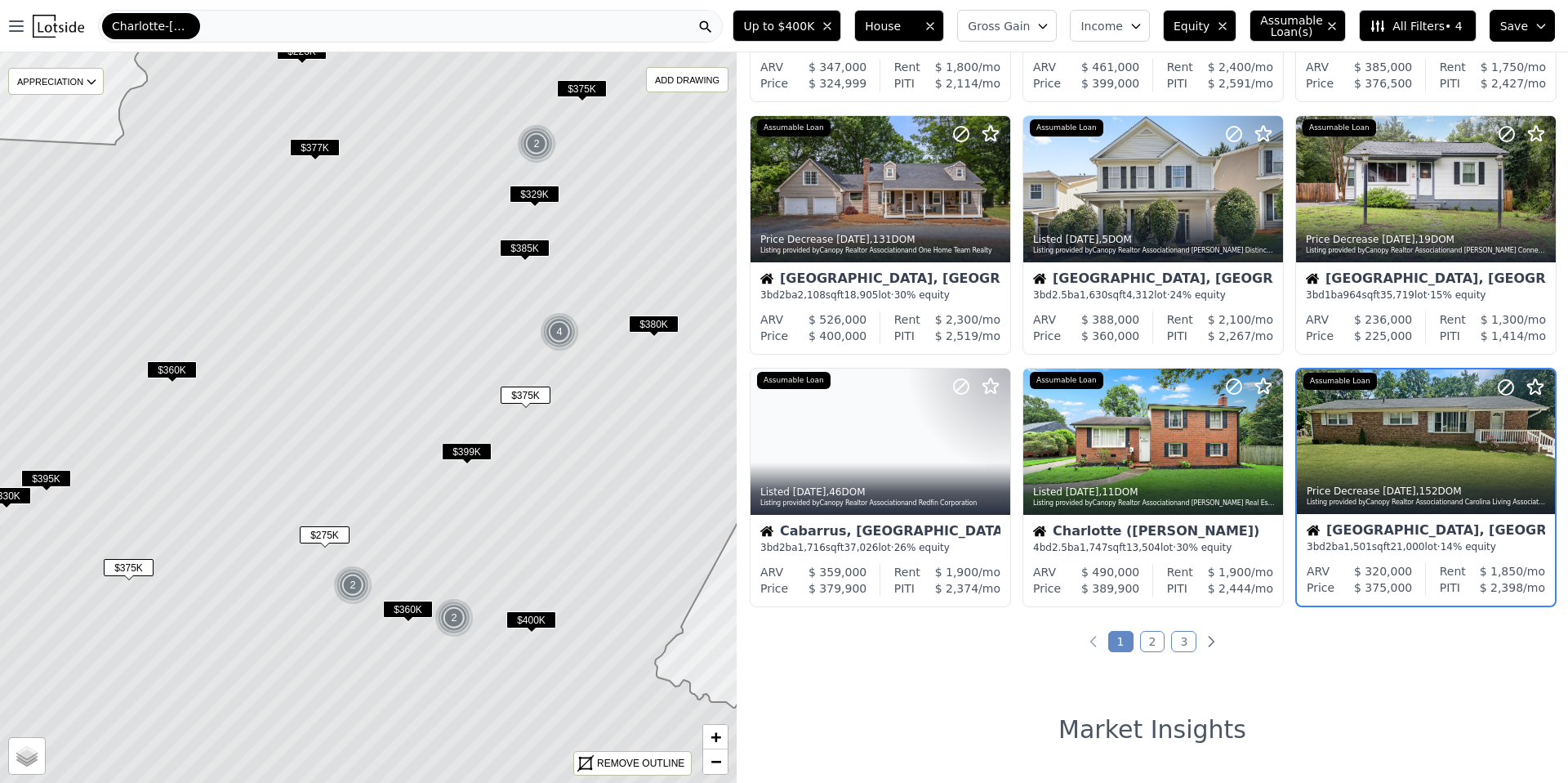
scroll to position [530, 0]
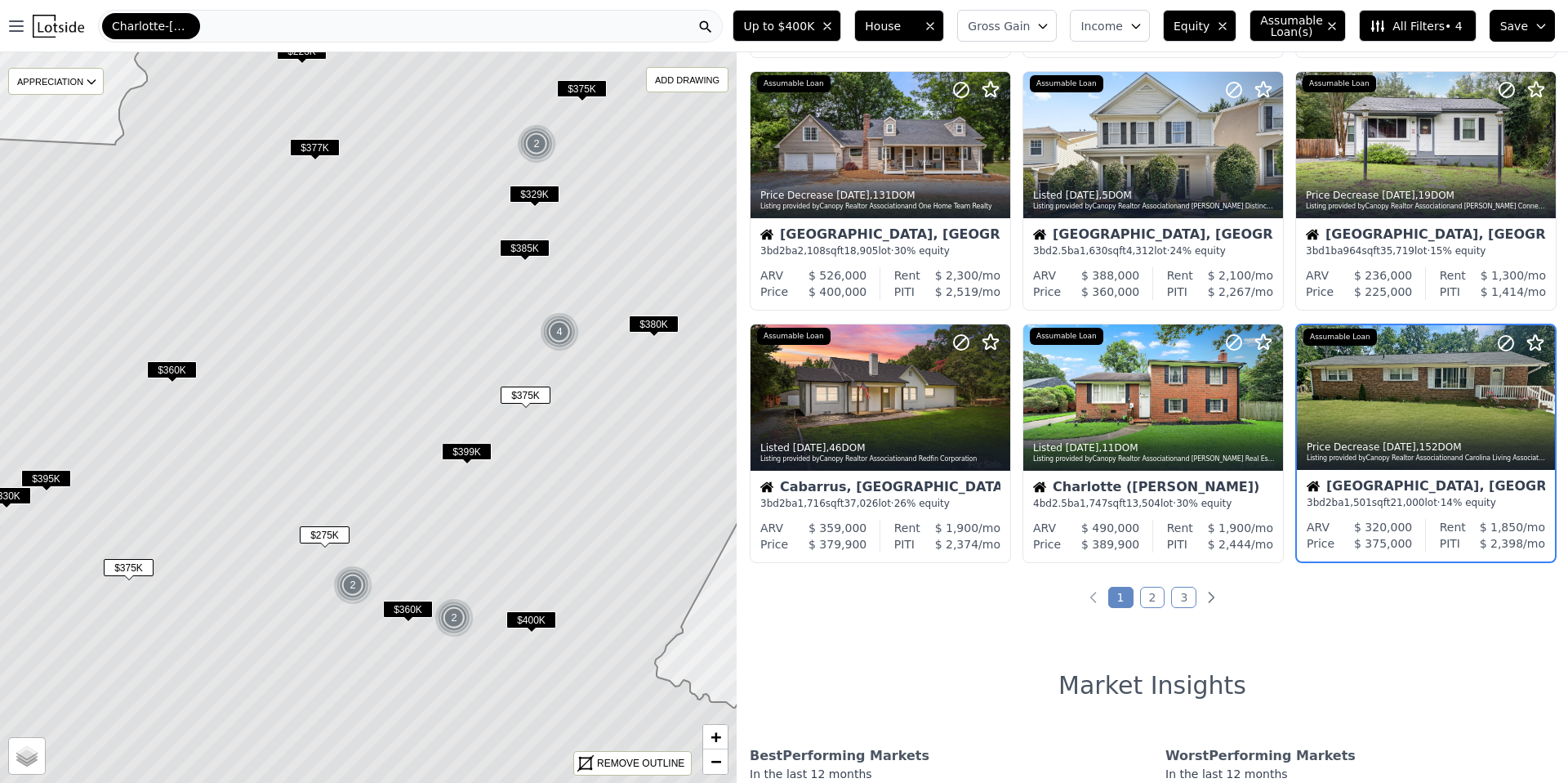
click at [529, 250] on span "$385K" at bounding box center [525, 247] width 50 height 17
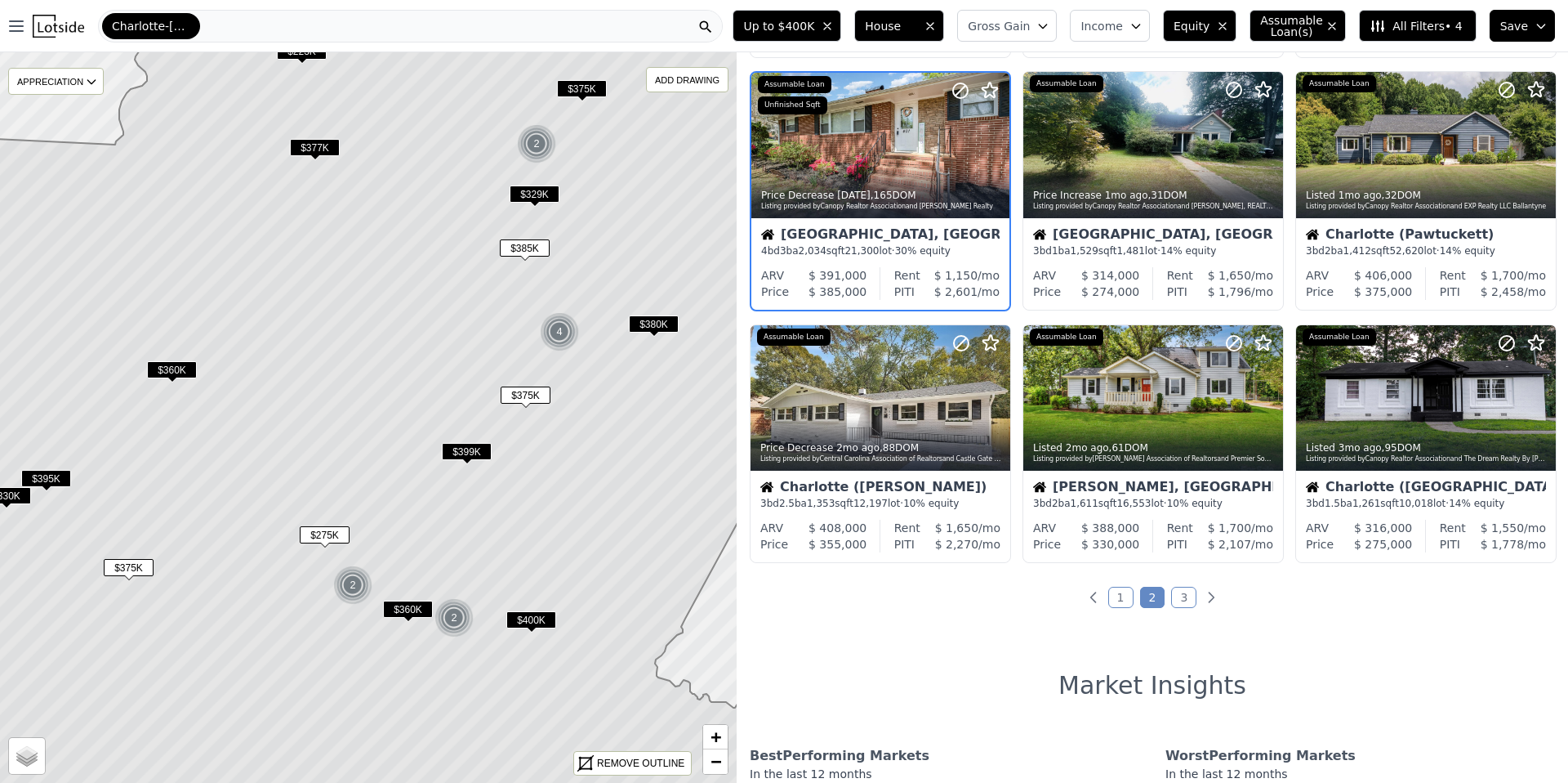
scroll to position [278, 0]
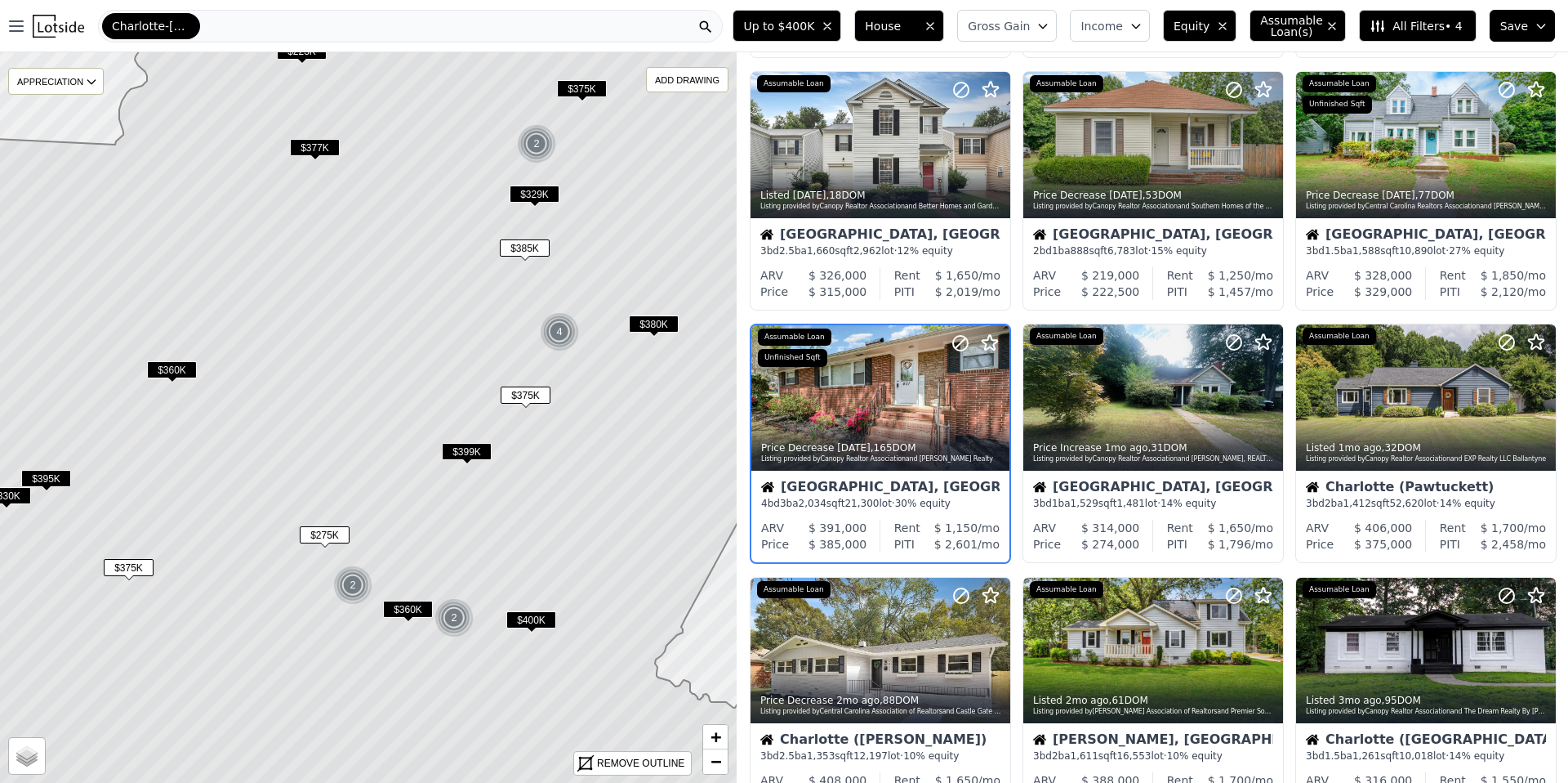
click at [547, 190] on span "$329K" at bounding box center [534, 193] width 50 height 17
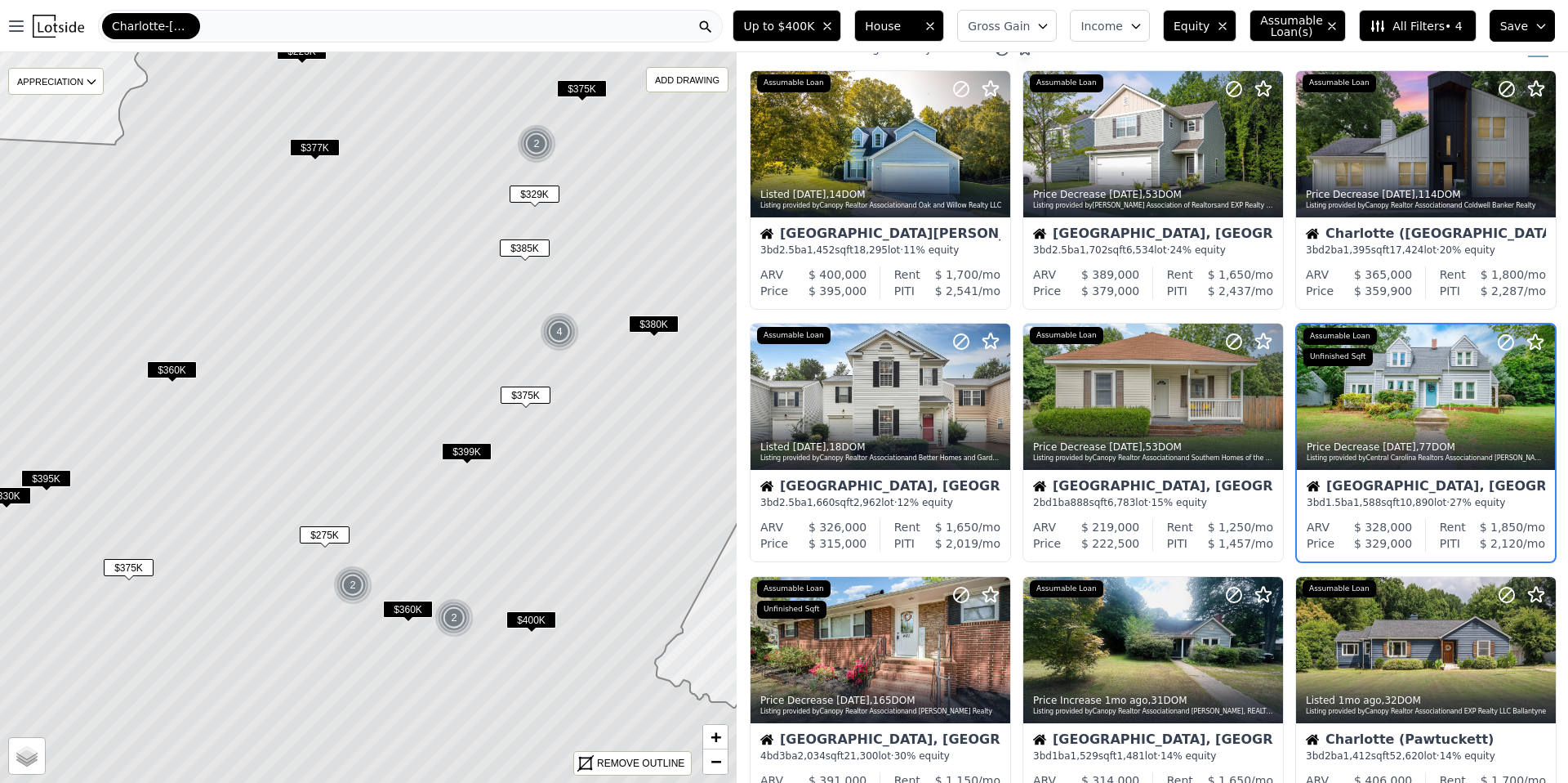
scroll to position [26, 0]
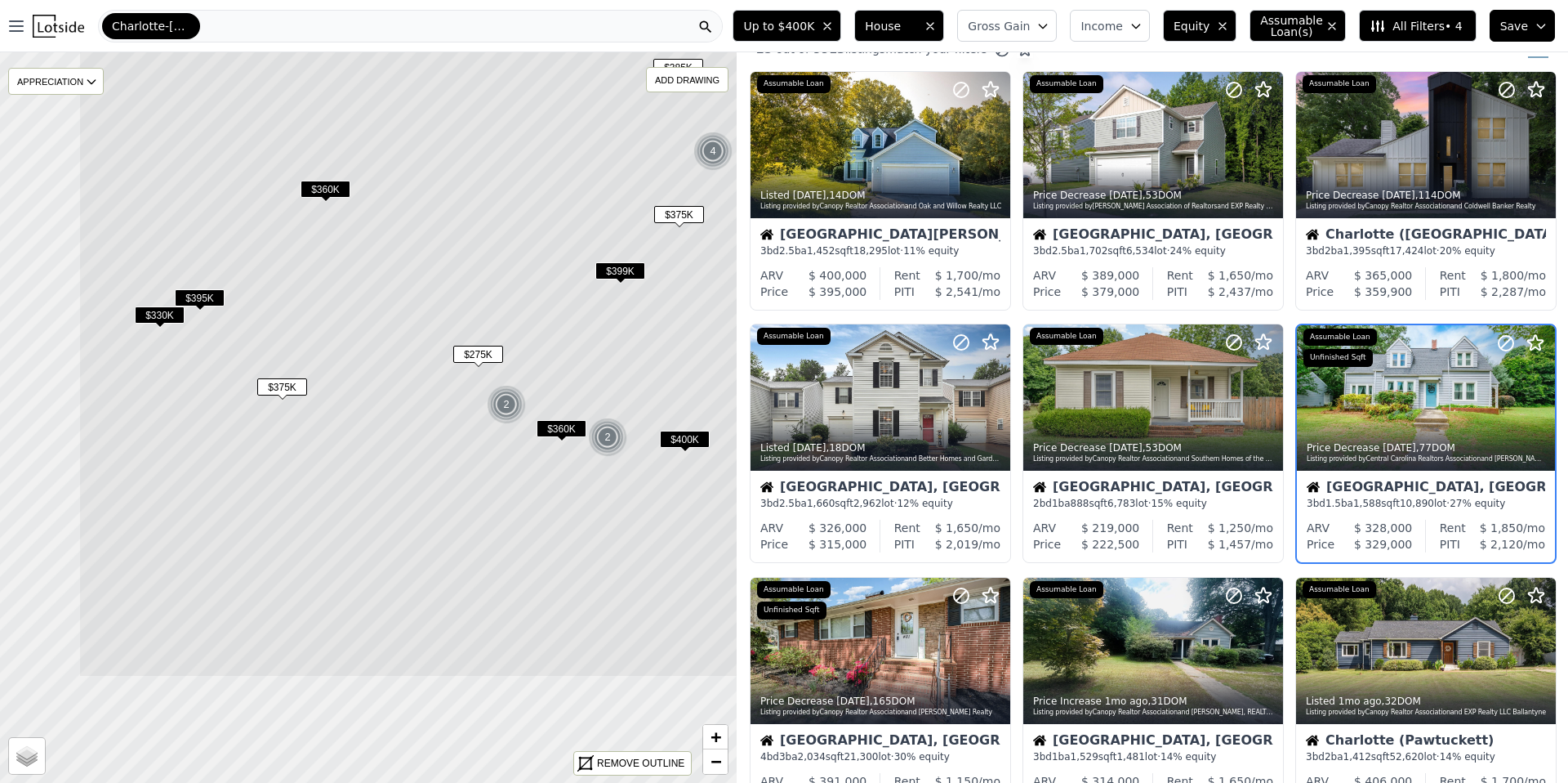
drag, startPoint x: 414, startPoint y: 554, endPoint x: 543, endPoint y: 386, distance: 211.8
click at [543, 386] on icon at bounding box center [522, 236] width 887 height 880
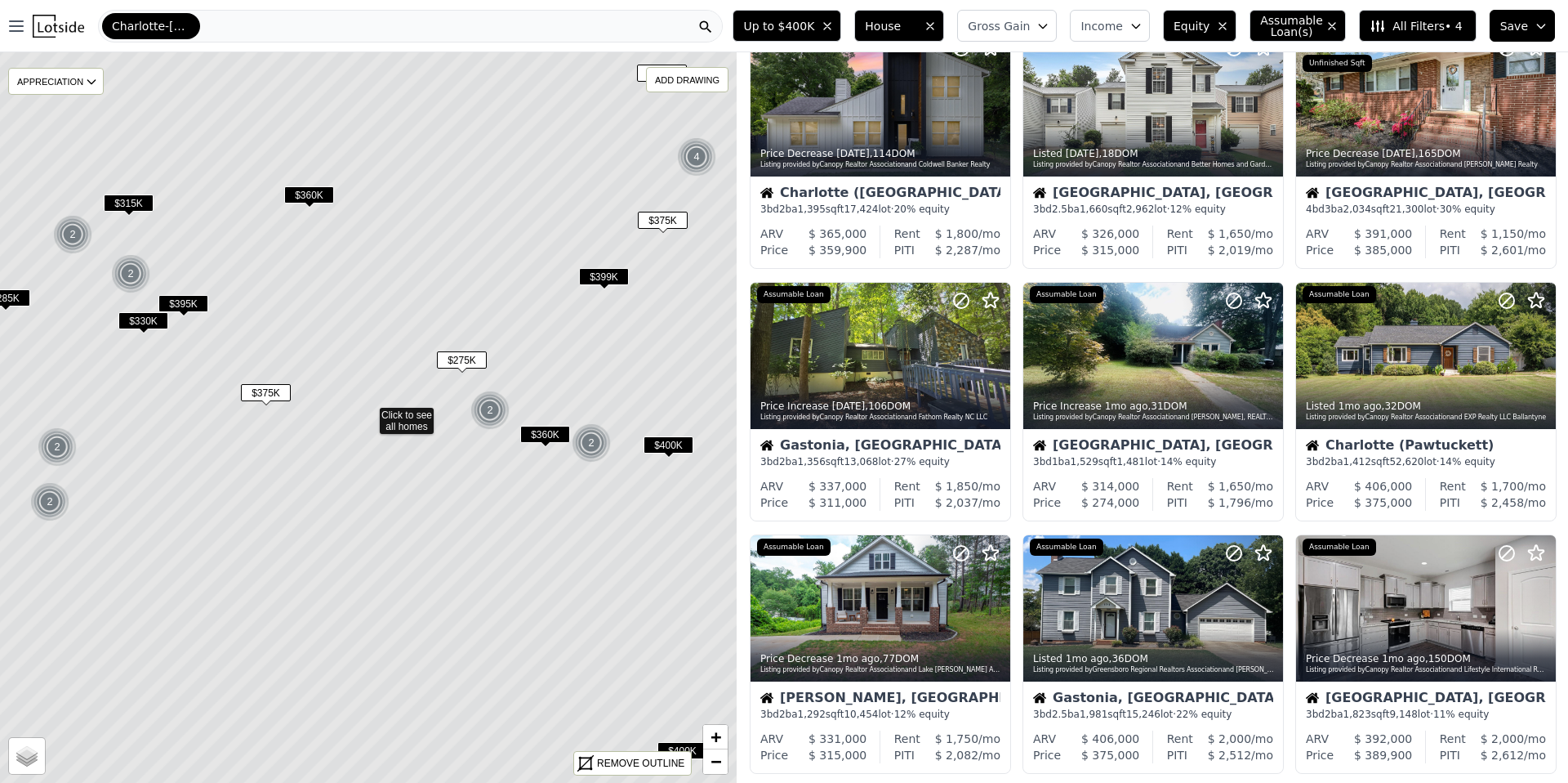
scroll to position [156, 0]
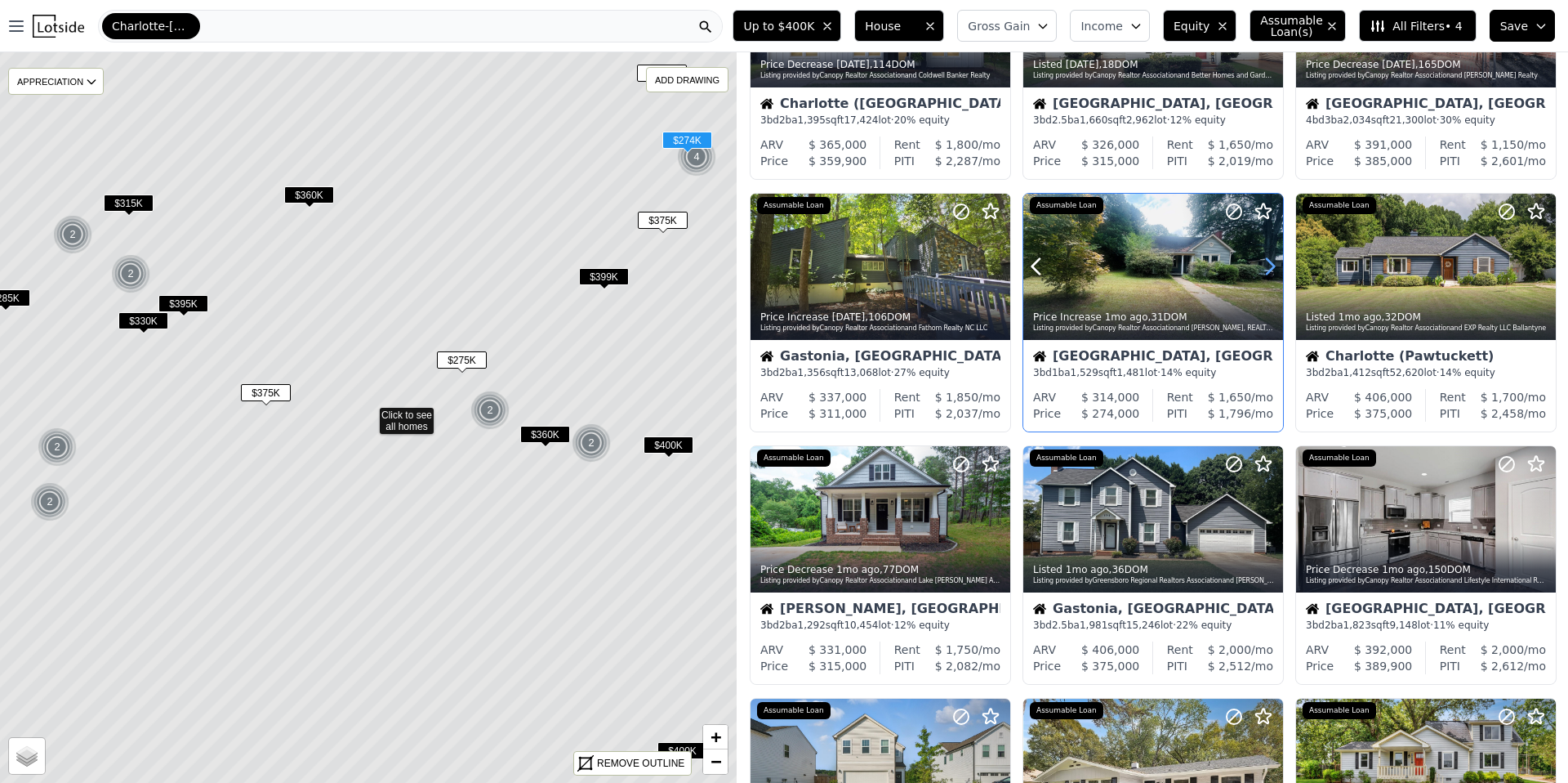
click at [1267, 261] on icon at bounding box center [1270, 267] width 7 height 16
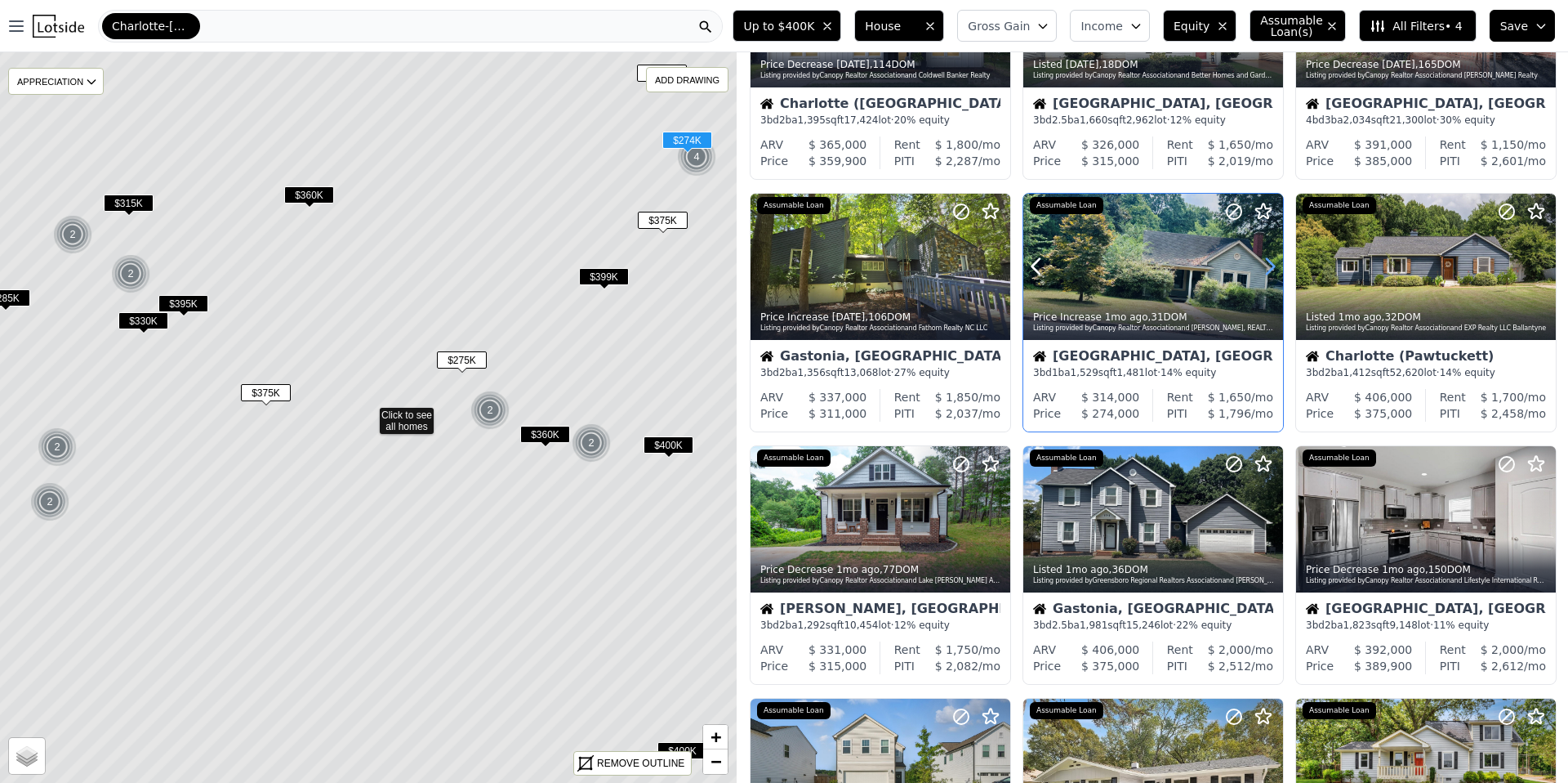
click at [1267, 261] on icon at bounding box center [1270, 267] width 7 height 16
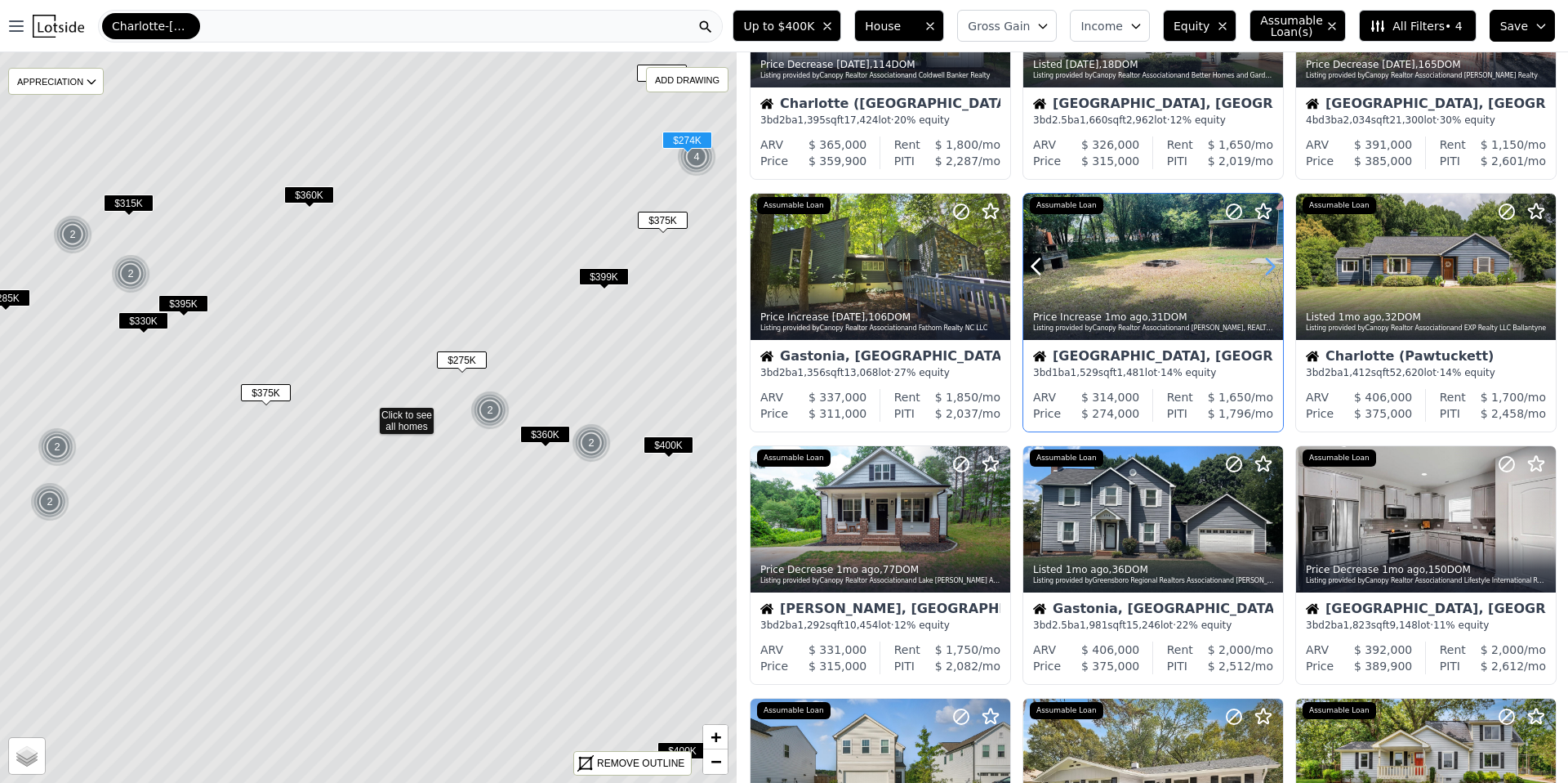
click at [1267, 261] on icon at bounding box center [1270, 267] width 7 height 16
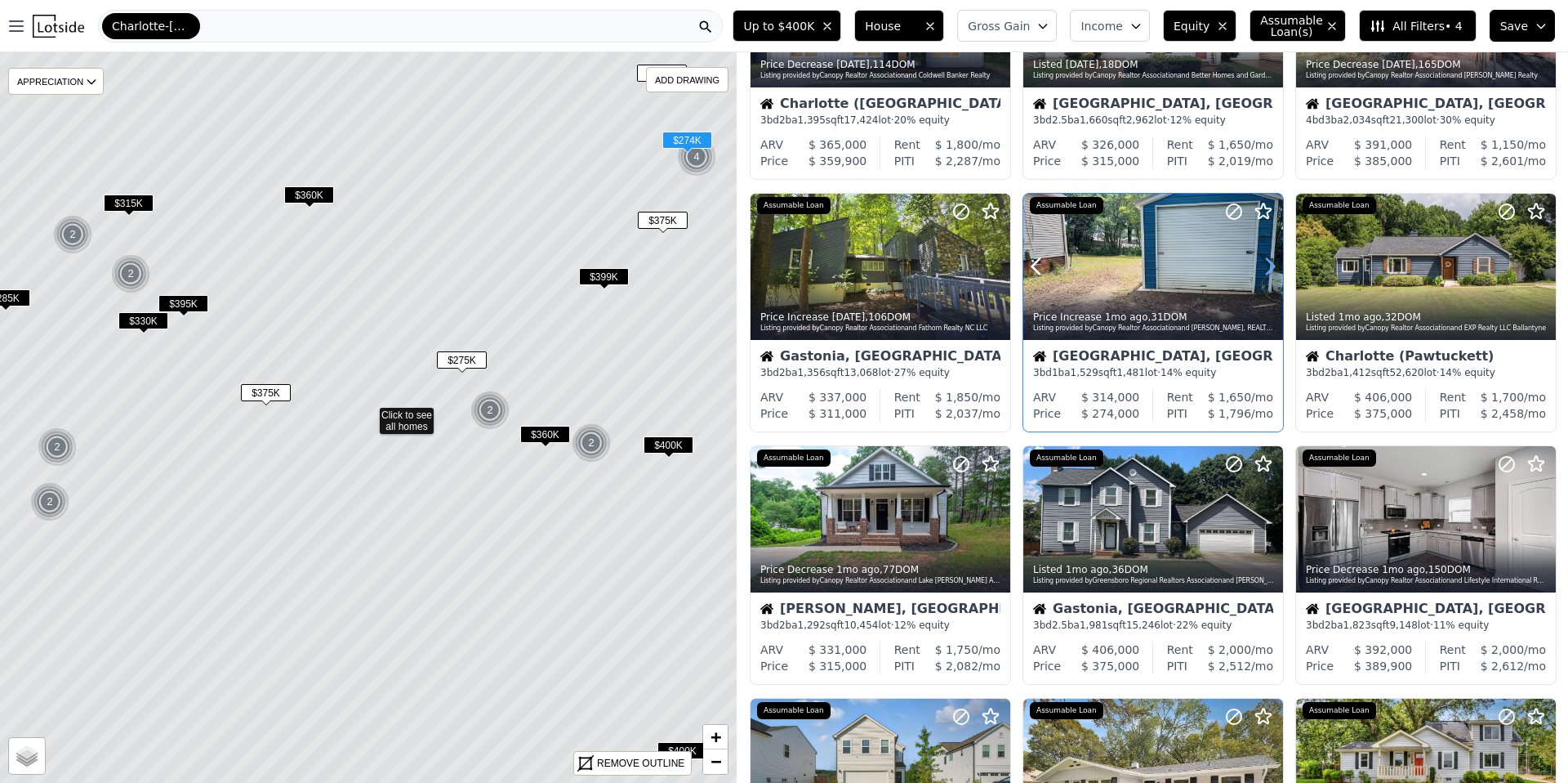
click at [1267, 261] on icon at bounding box center [1270, 267] width 7 height 16
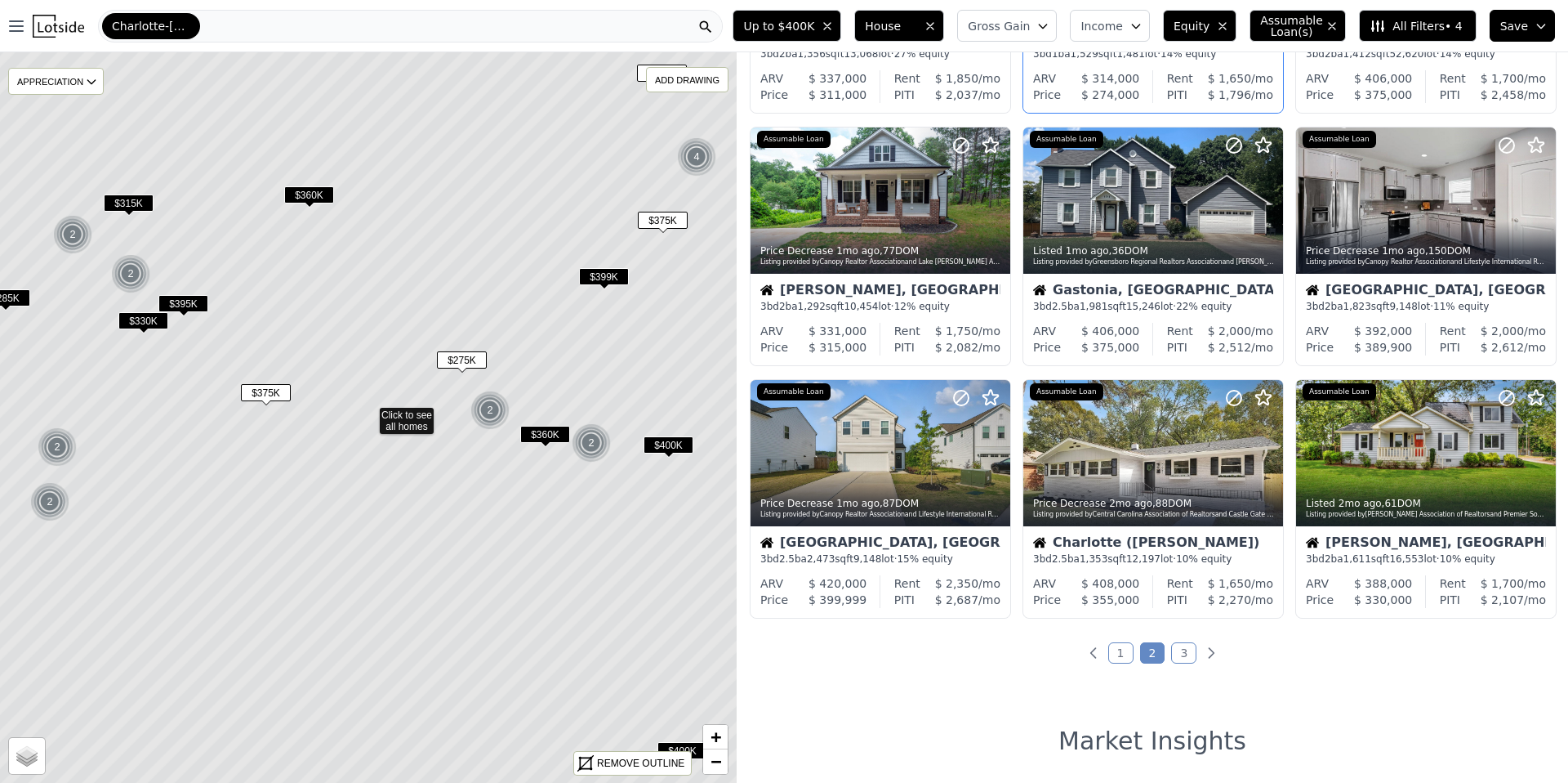
scroll to position [517, 0]
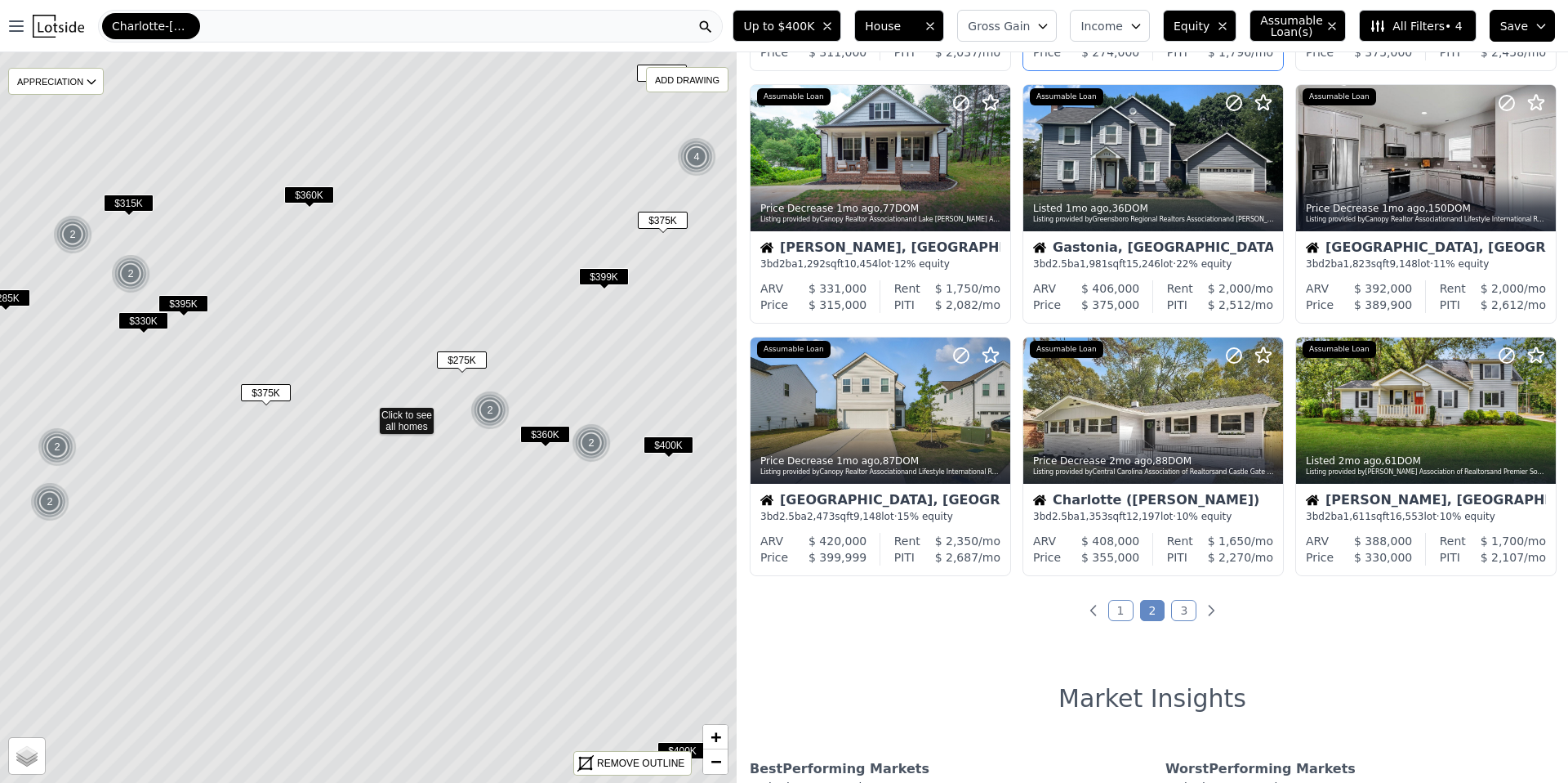
click at [1184, 609] on link "3" at bounding box center [1184, 611] width 26 height 22
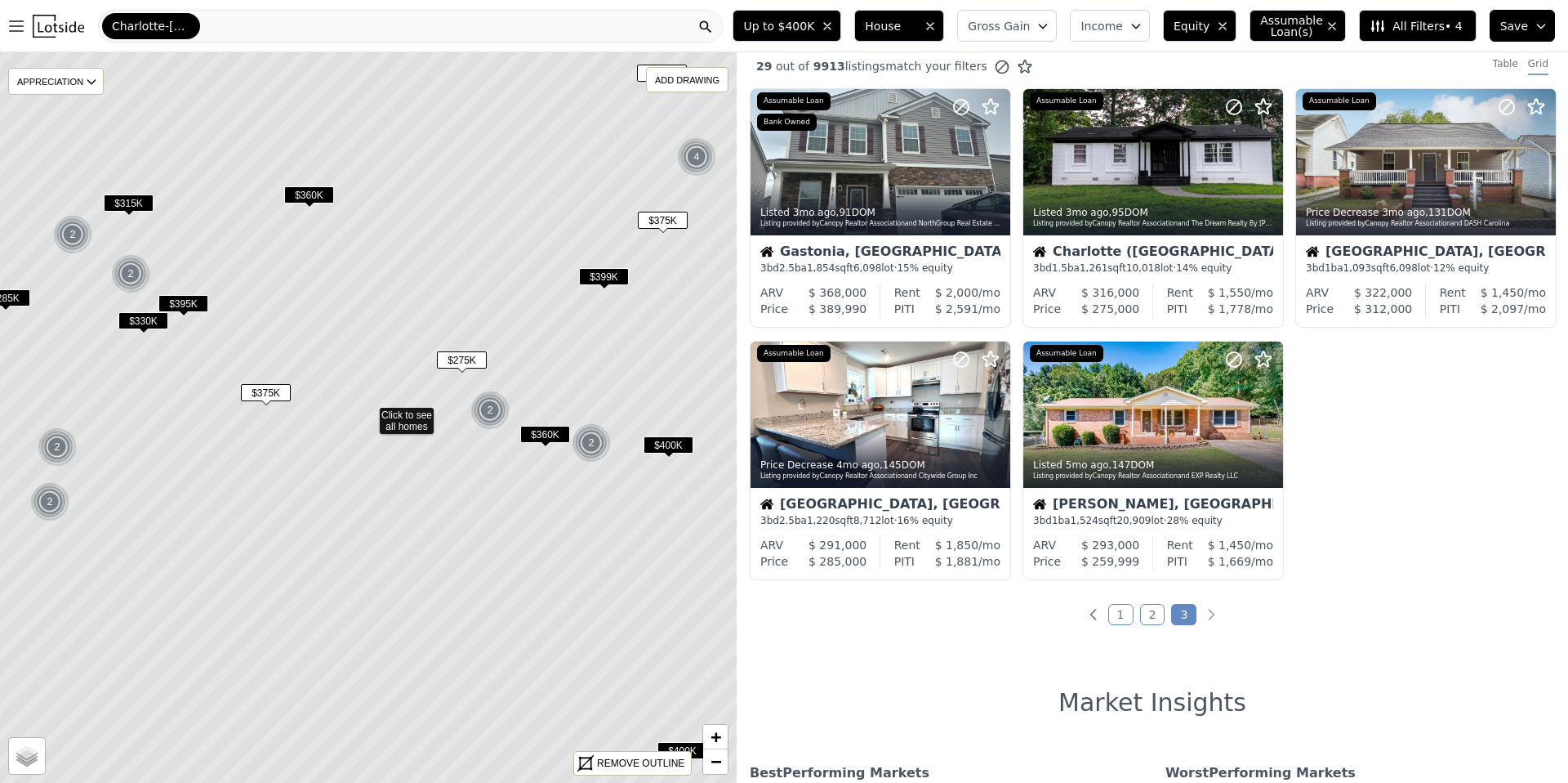
scroll to position [0, 0]
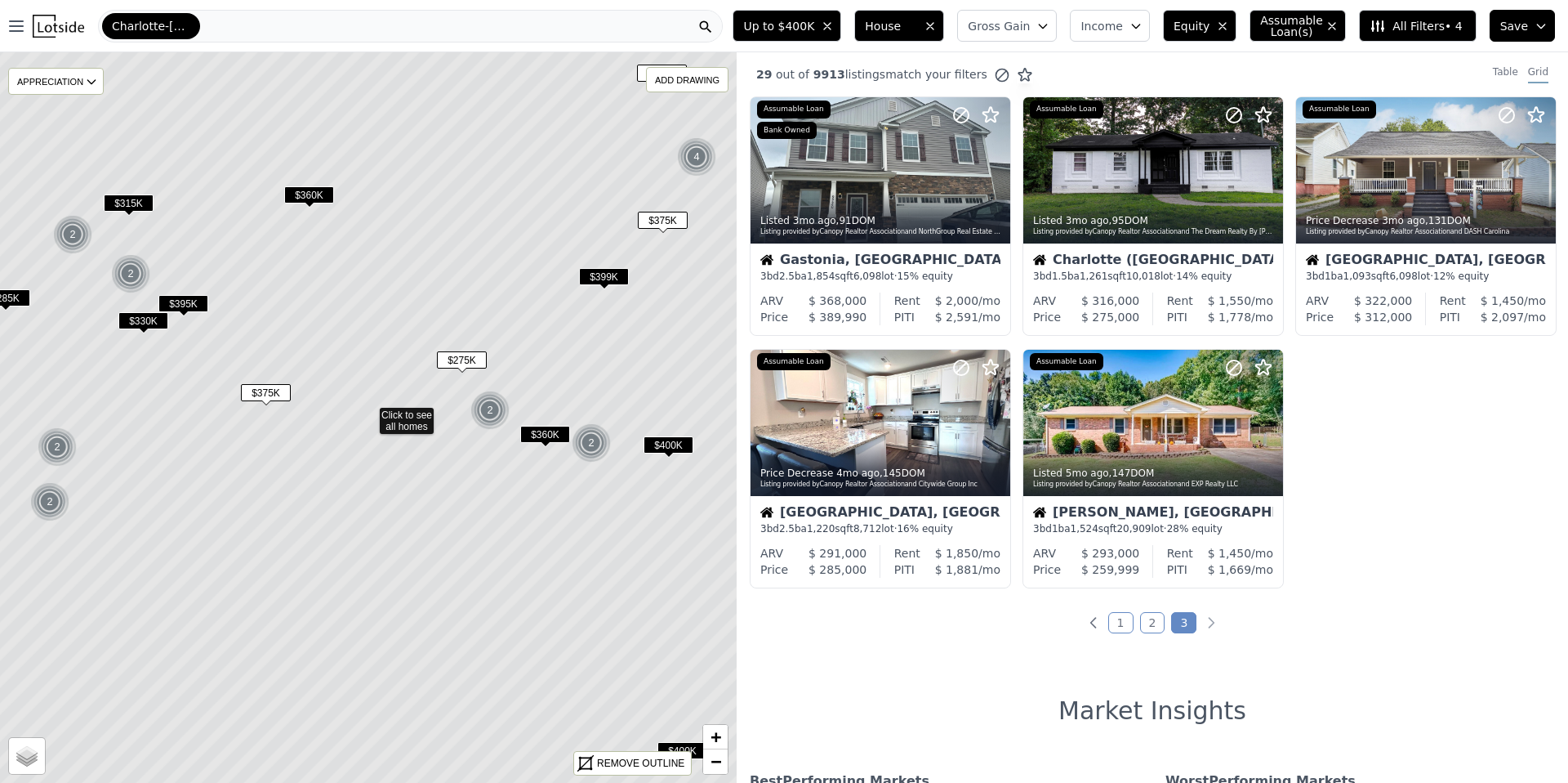
click at [901, 37] on button "House" at bounding box center [899, 26] width 90 height 32
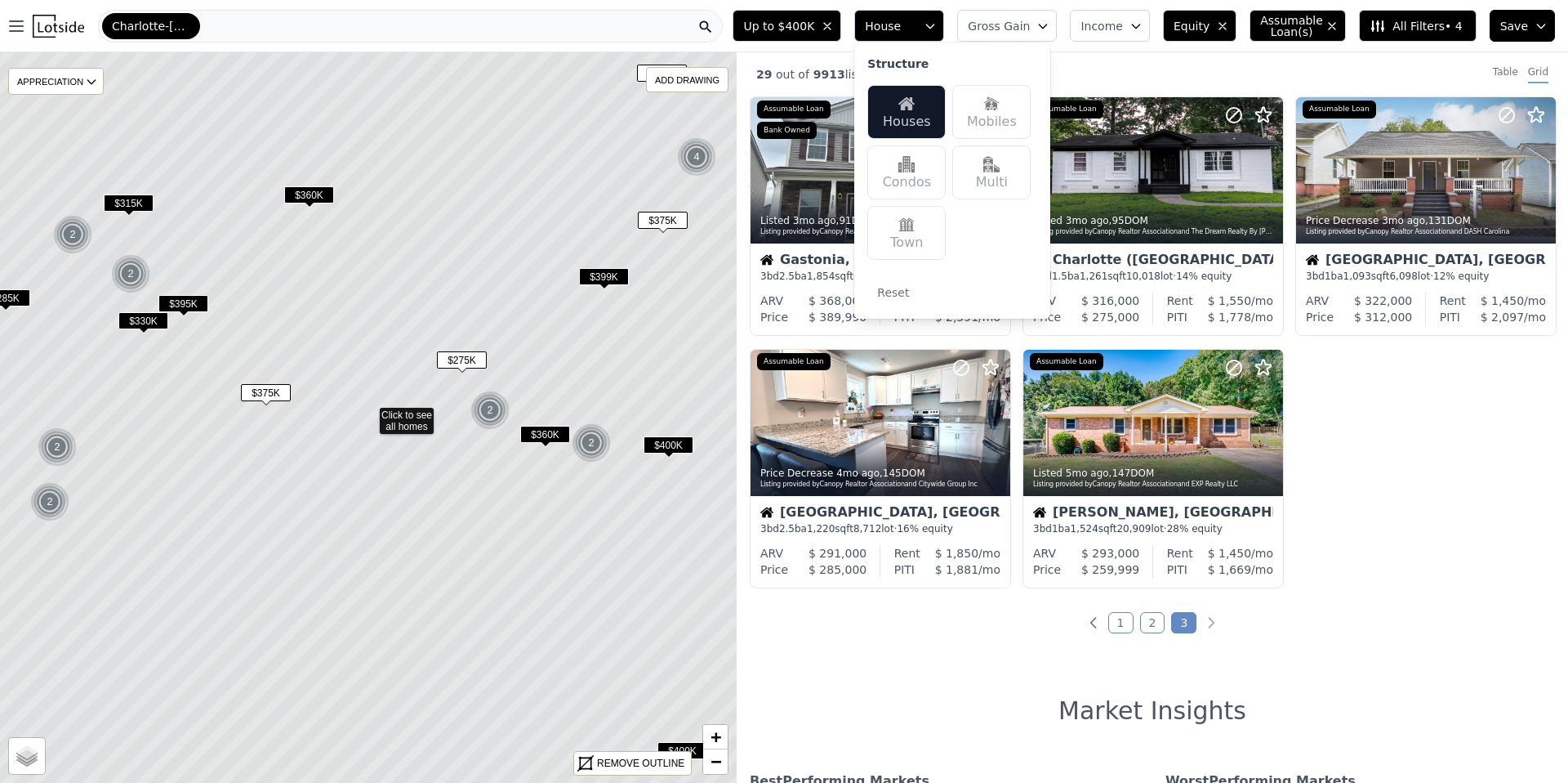
click at [917, 247] on div "Town" at bounding box center [907, 232] width 79 height 54
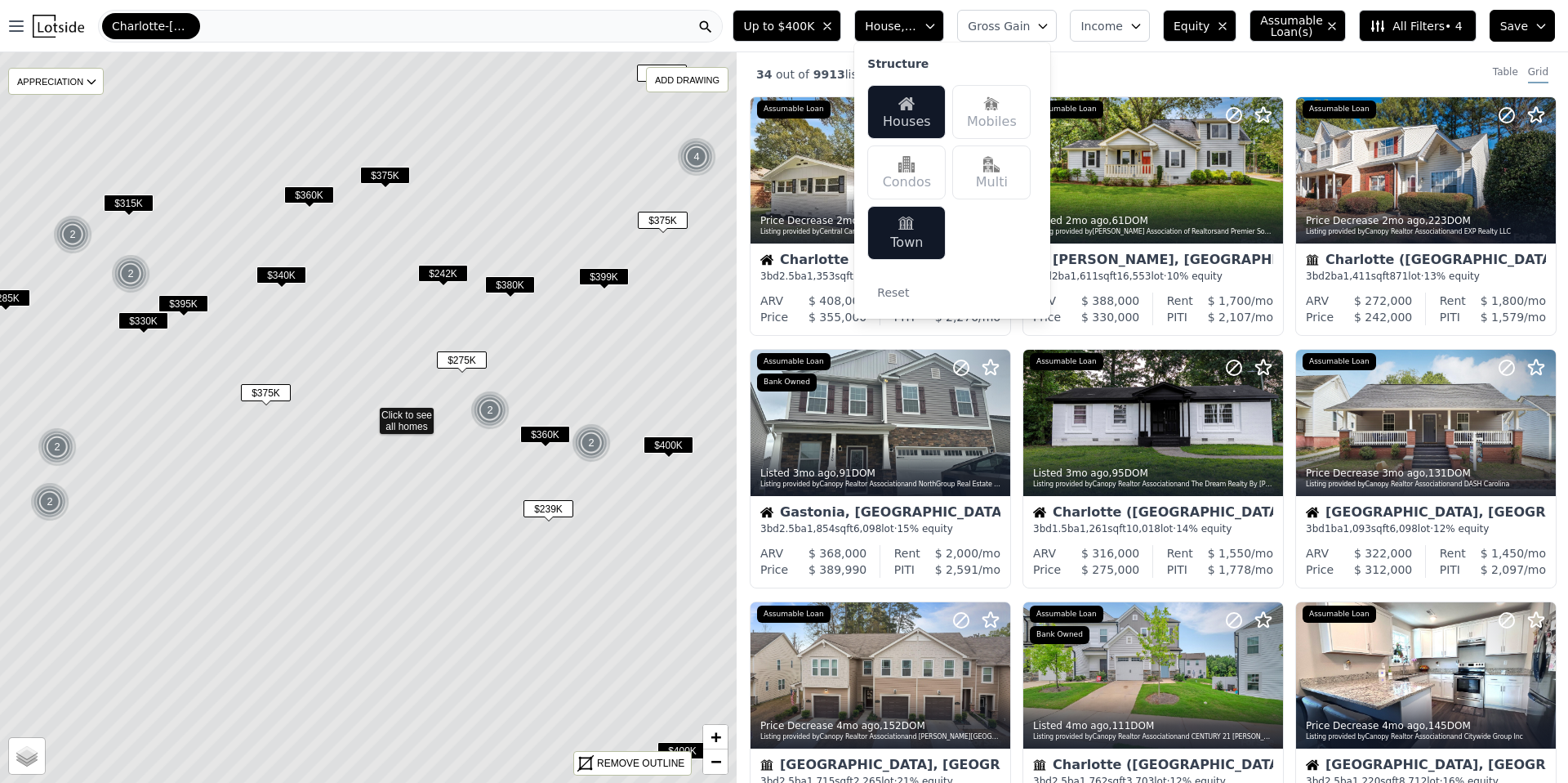
click at [904, 113] on div "Houses" at bounding box center [907, 111] width 79 height 54
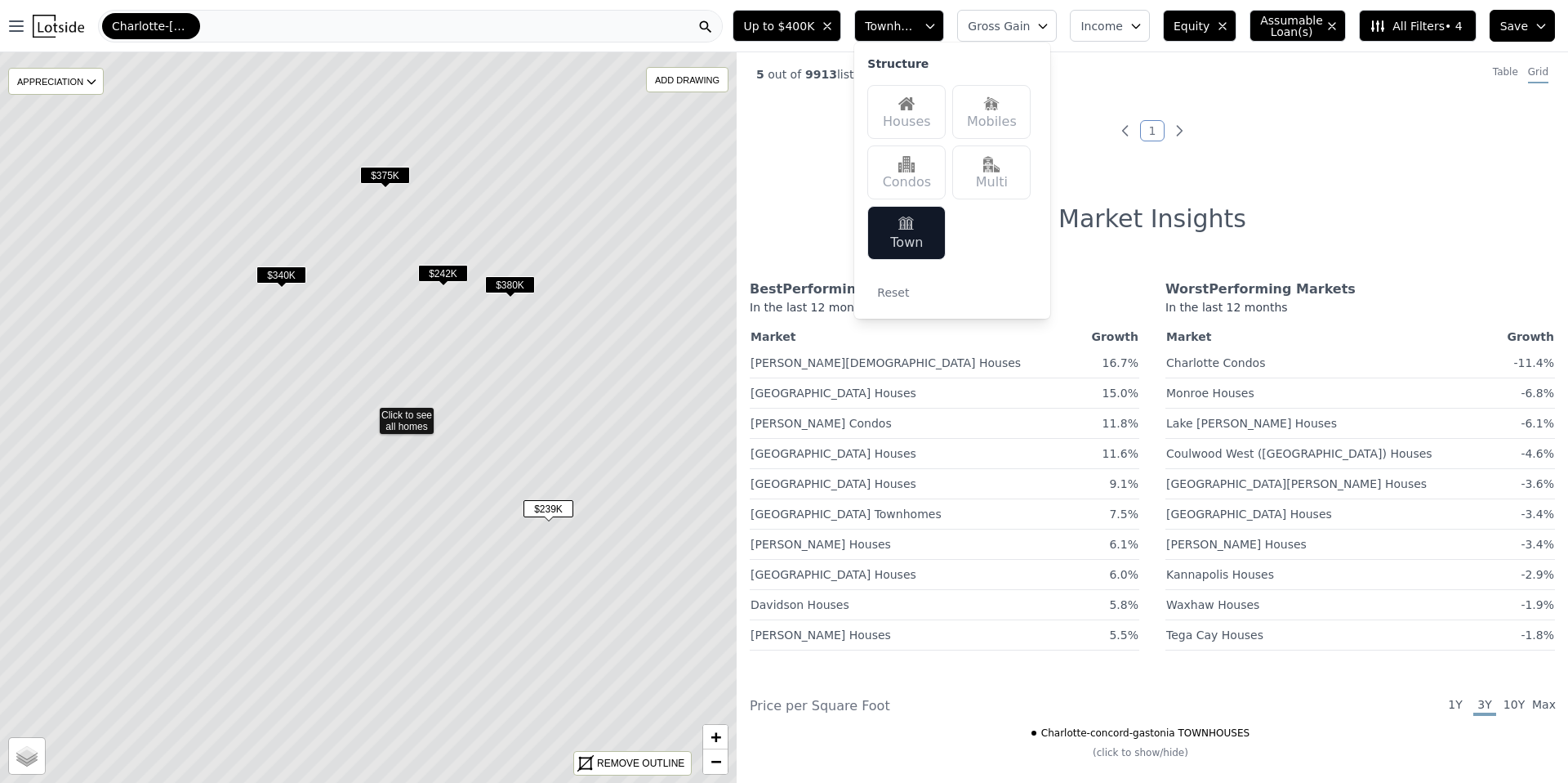
click at [929, 110] on div "Houses" at bounding box center [907, 111] width 79 height 54
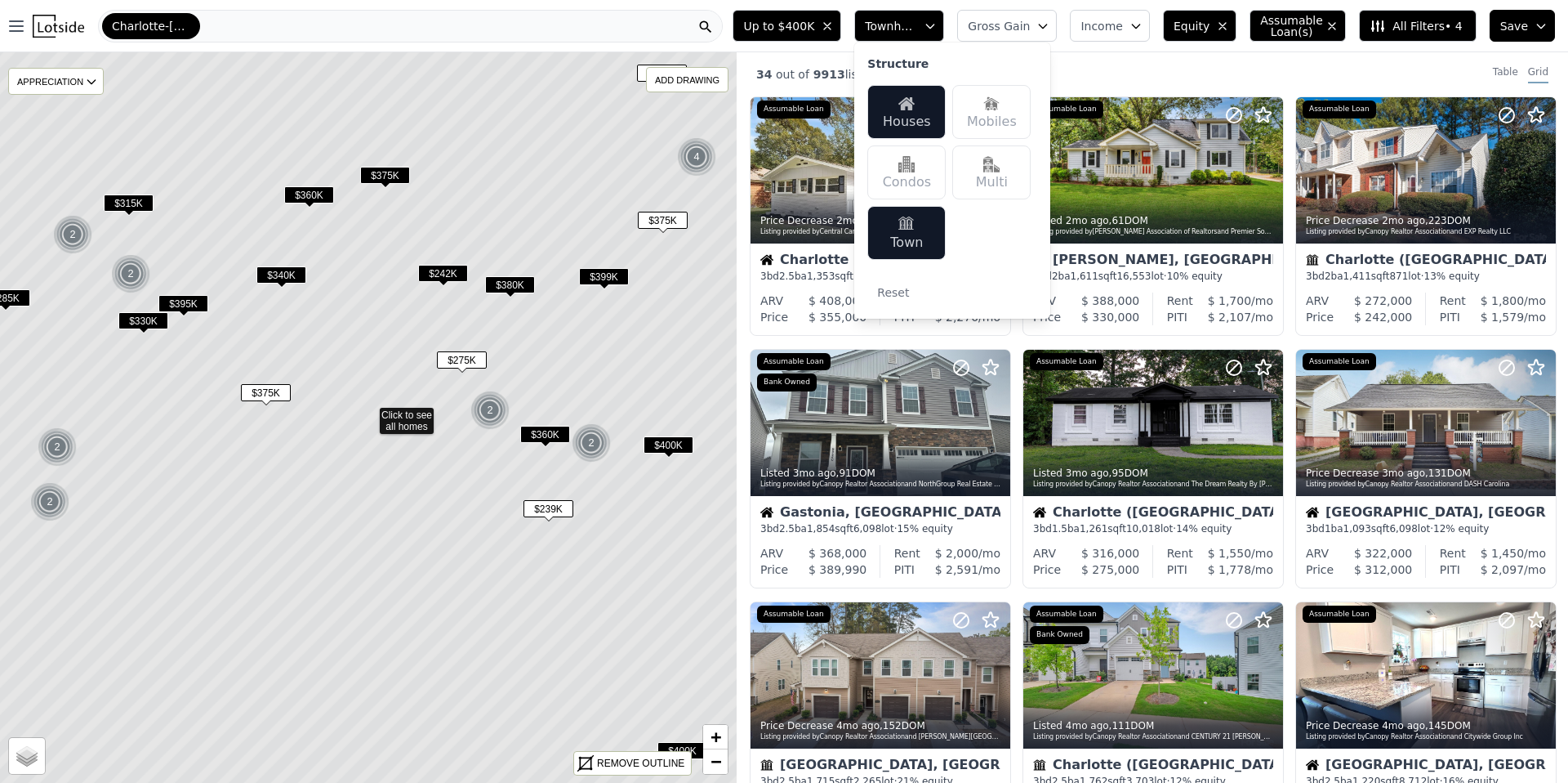
click at [1152, 61] on div "34 out of 9913 listings match your filters Table Grid" at bounding box center [1152, 74] width 831 height 44
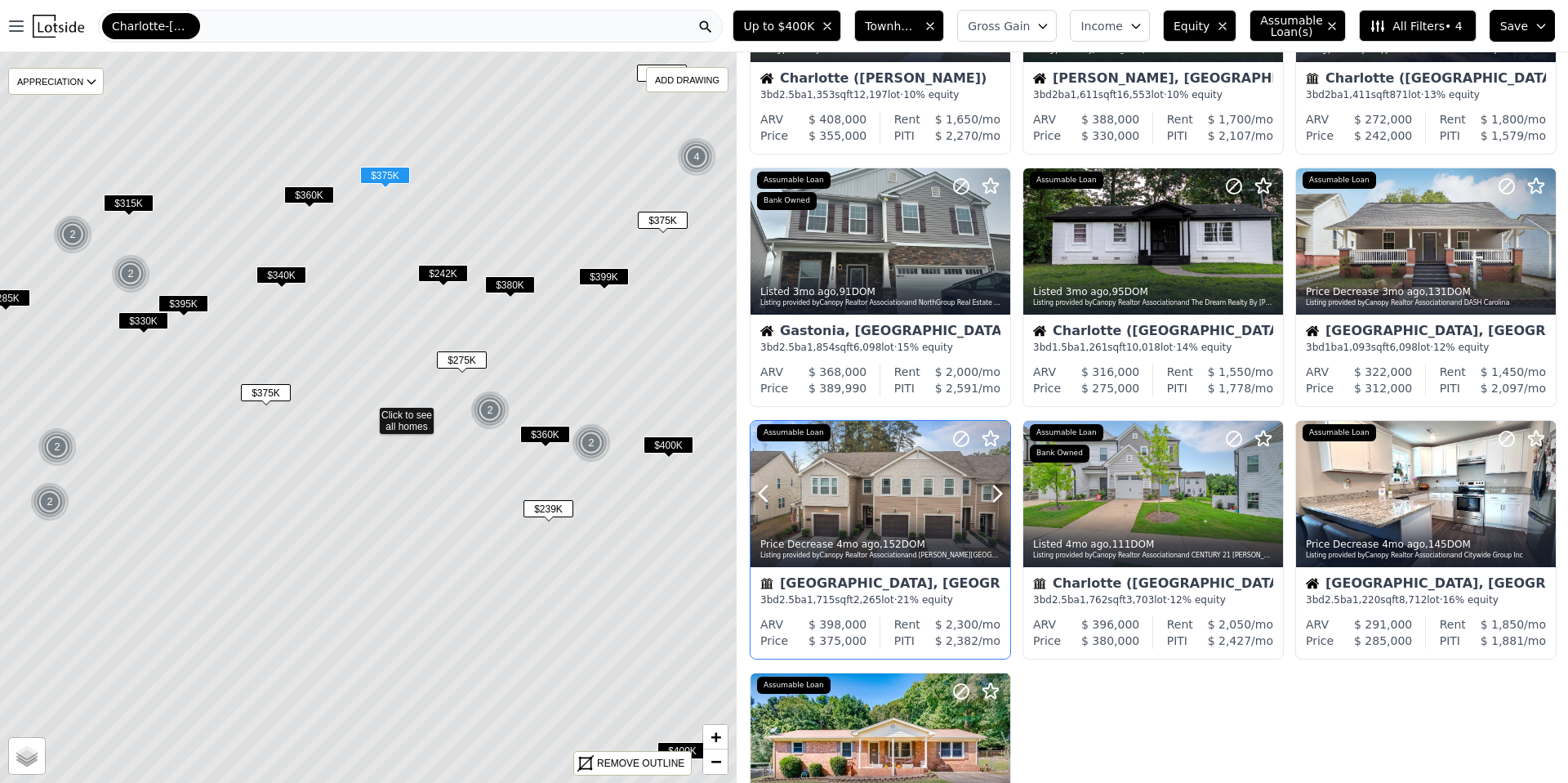
scroll to position [402, 0]
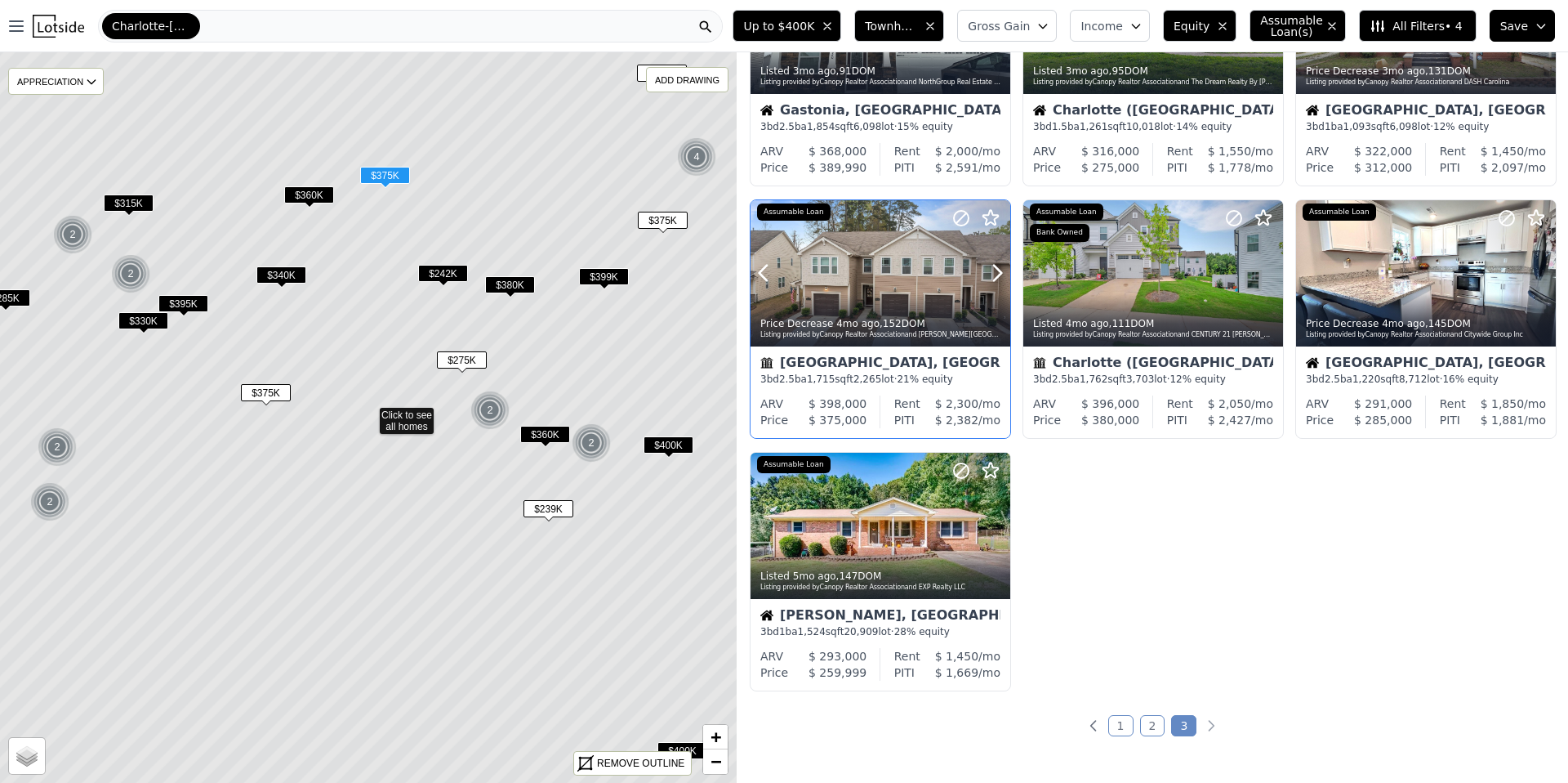
click at [881, 301] on div at bounding box center [880, 309] width 260 height 30
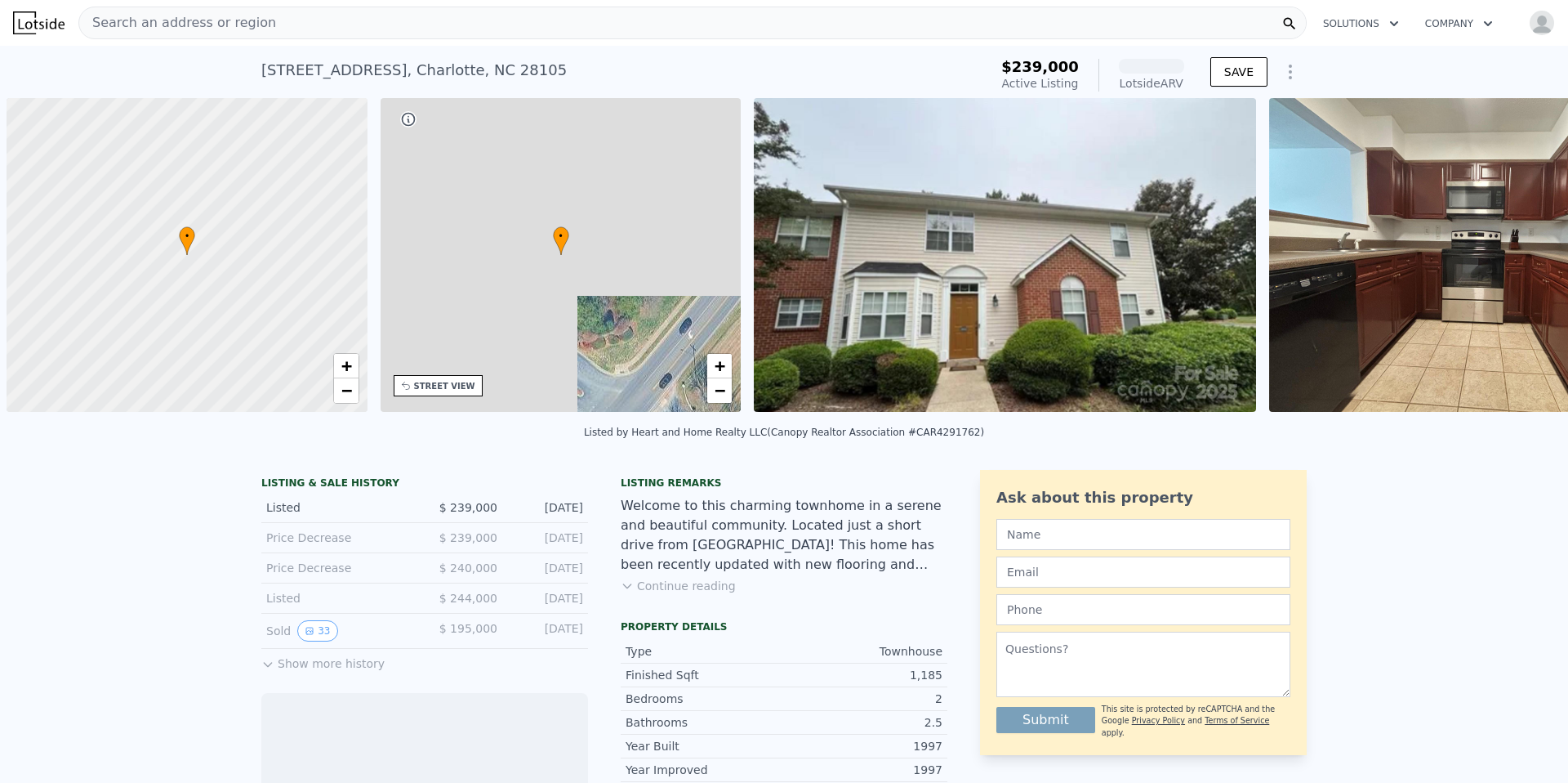
scroll to position [0, 7]
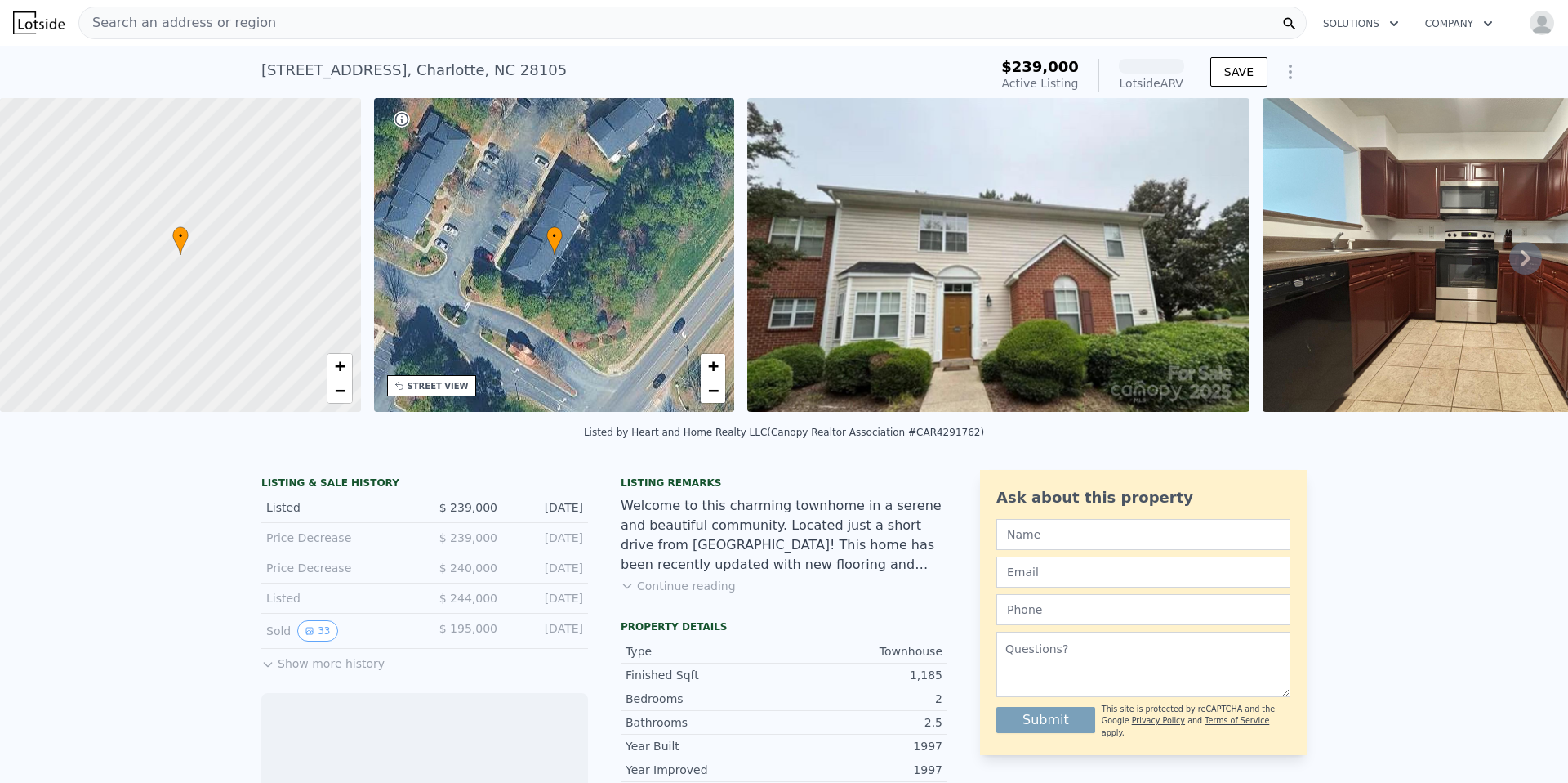
click at [1515, 256] on icon at bounding box center [1525, 258] width 32 height 33
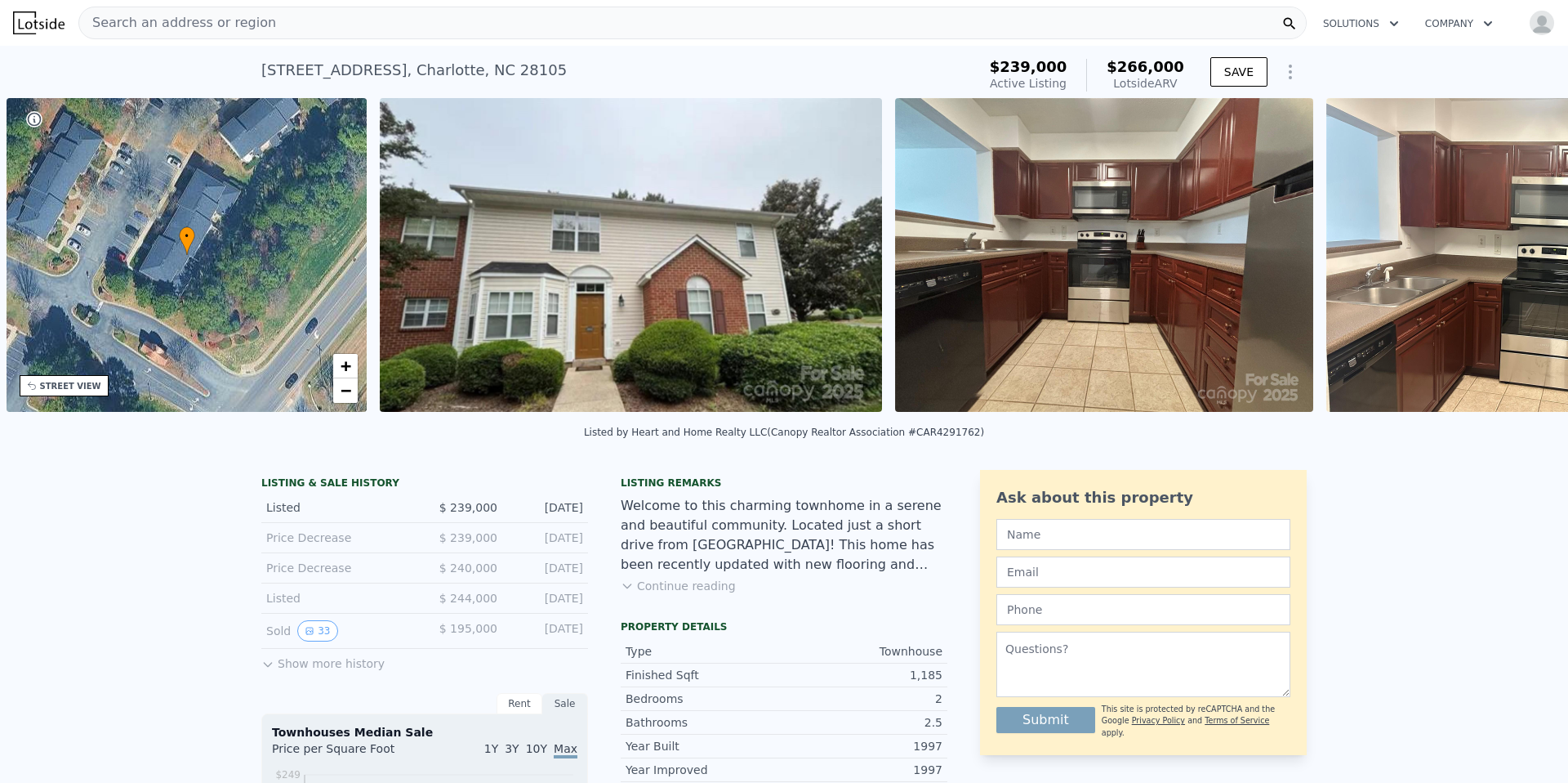
scroll to position [0, 381]
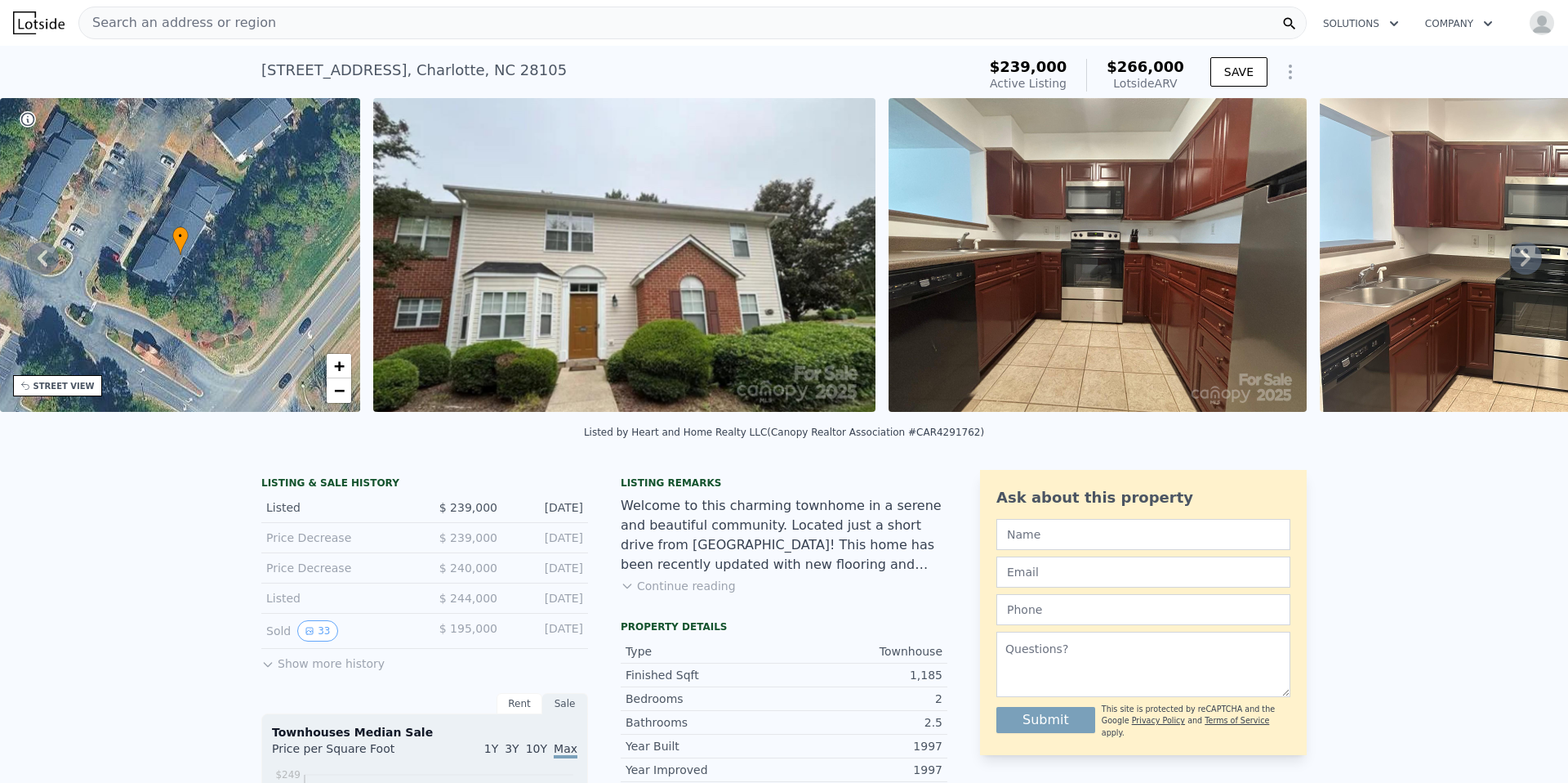
click at [1514, 255] on icon at bounding box center [1525, 258] width 32 height 33
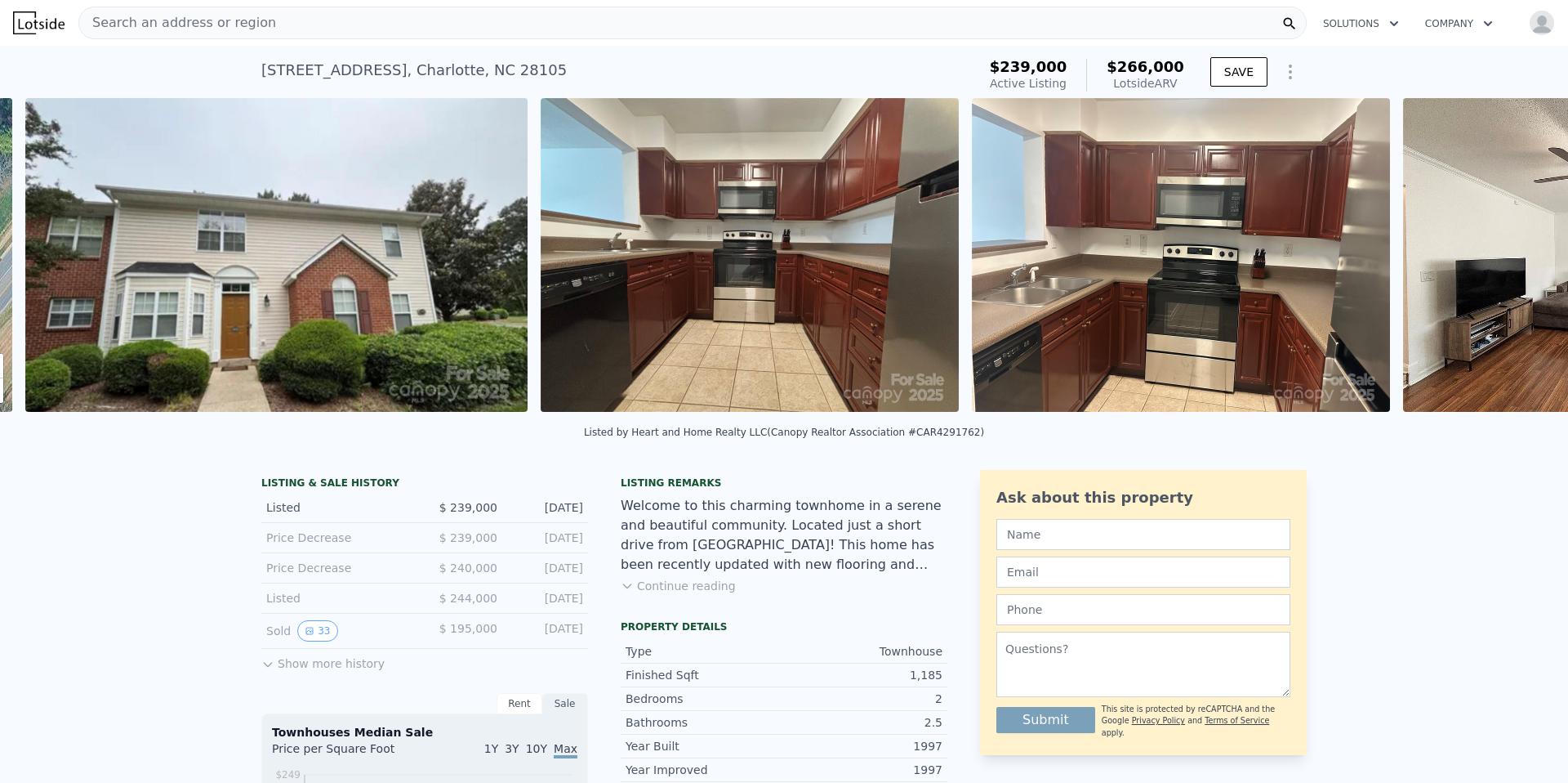
scroll to position [0, 747]
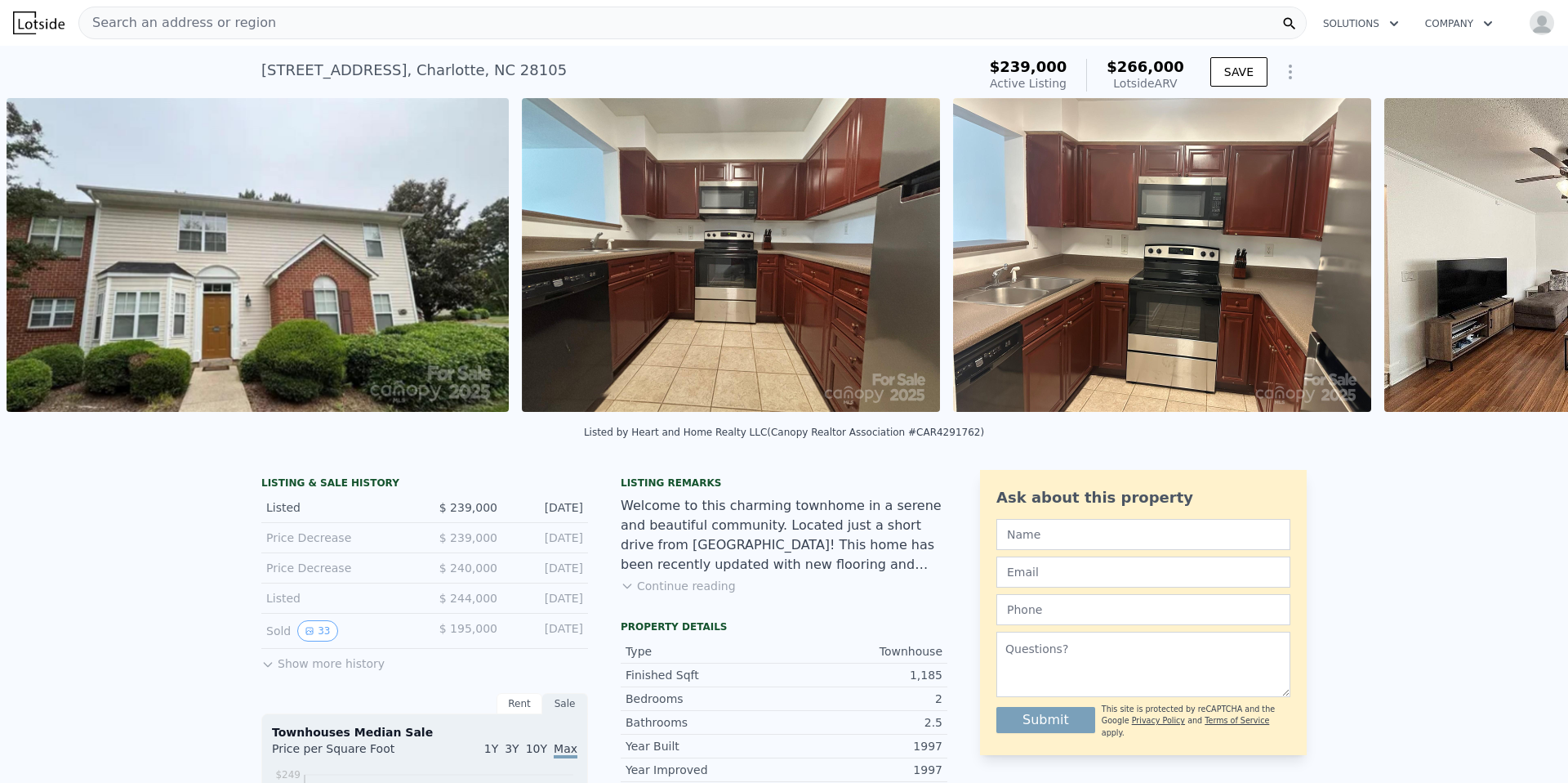
click at [1514, 255] on img at bounding box center [1593, 255] width 418 height 314
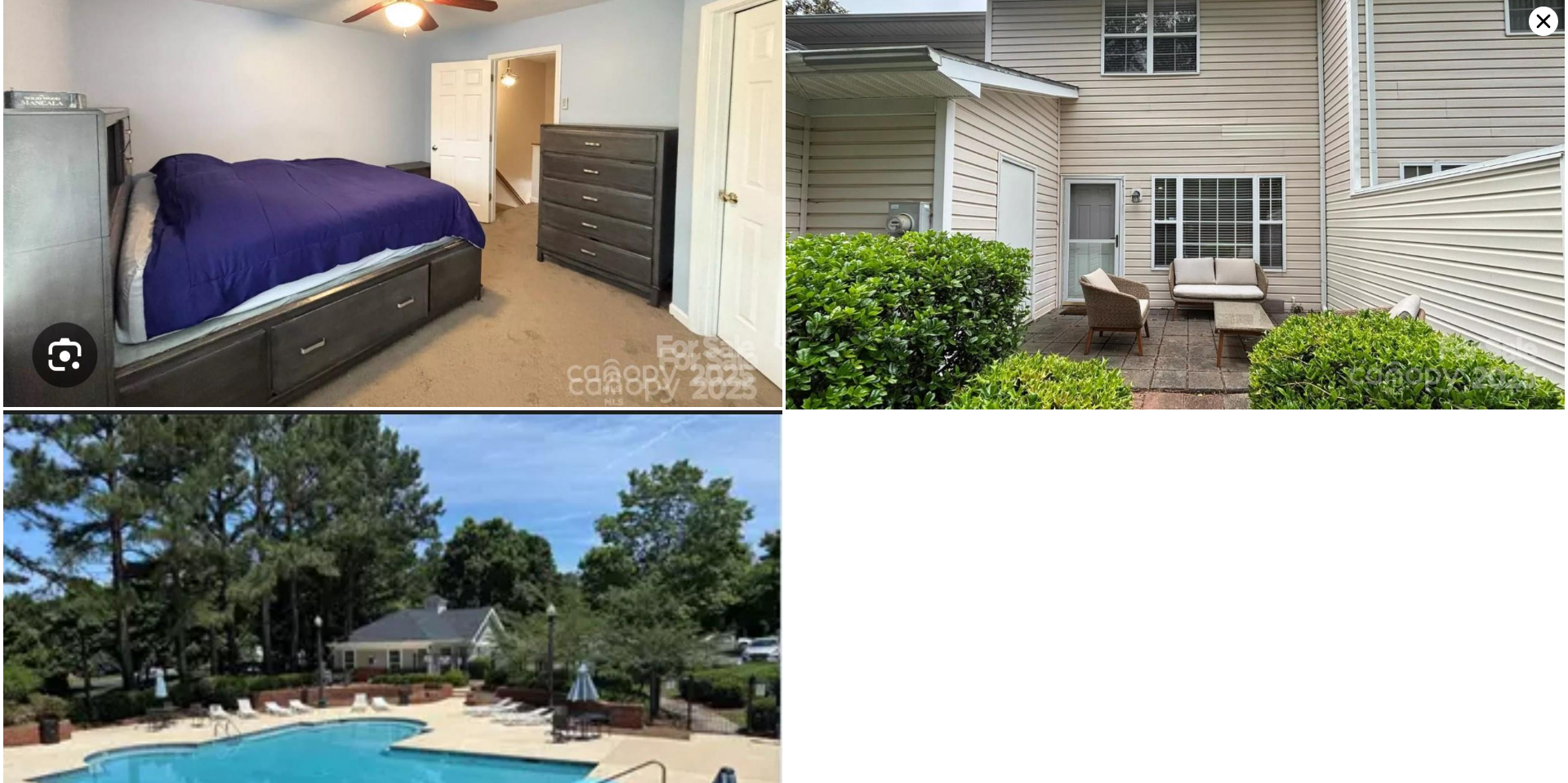
scroll to position [2425, 0]
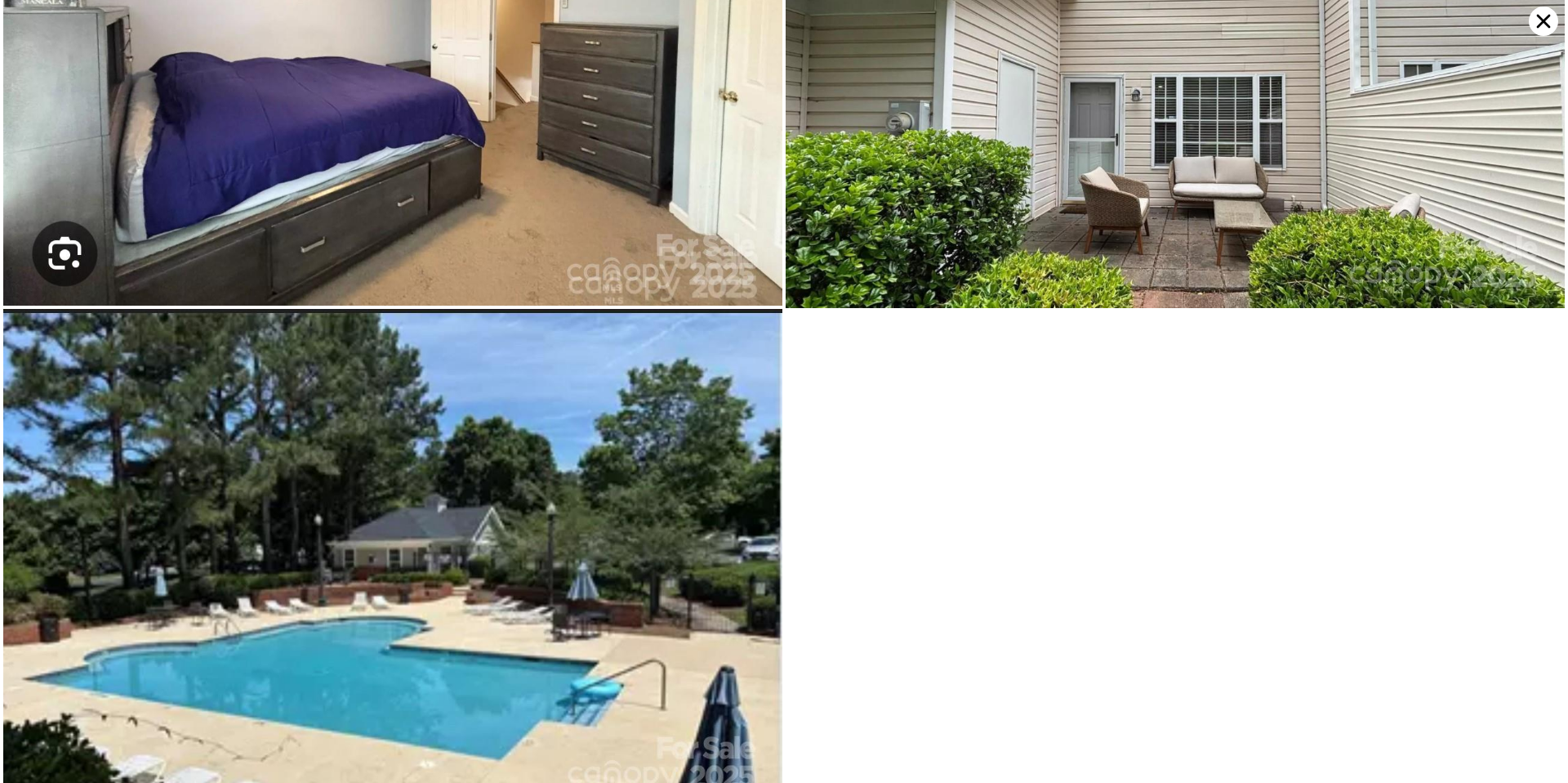
click at [1538, 22] on icon at bounding box center [1543, 22] width 30 height 30
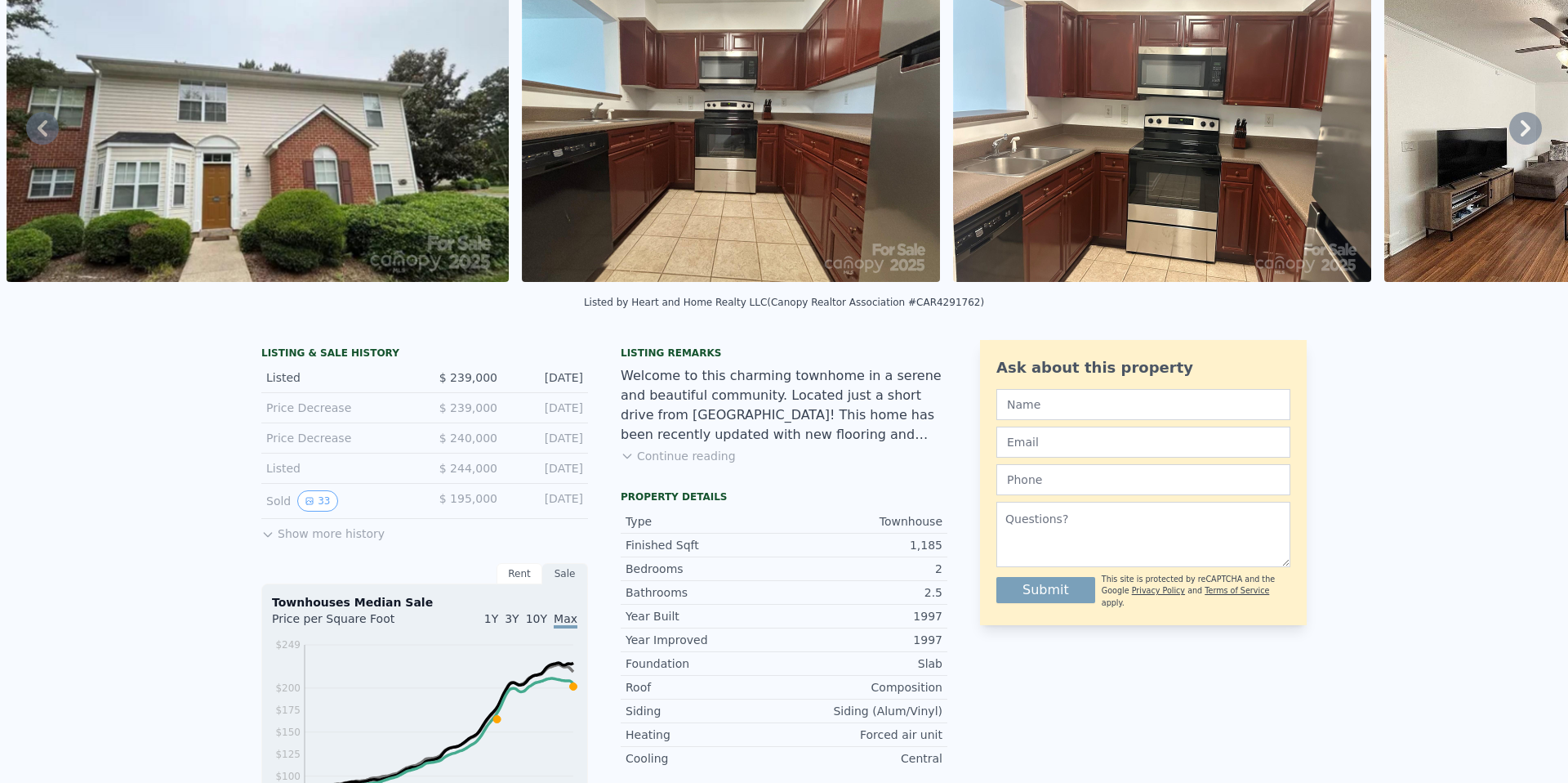
scroll to position [0, 0]
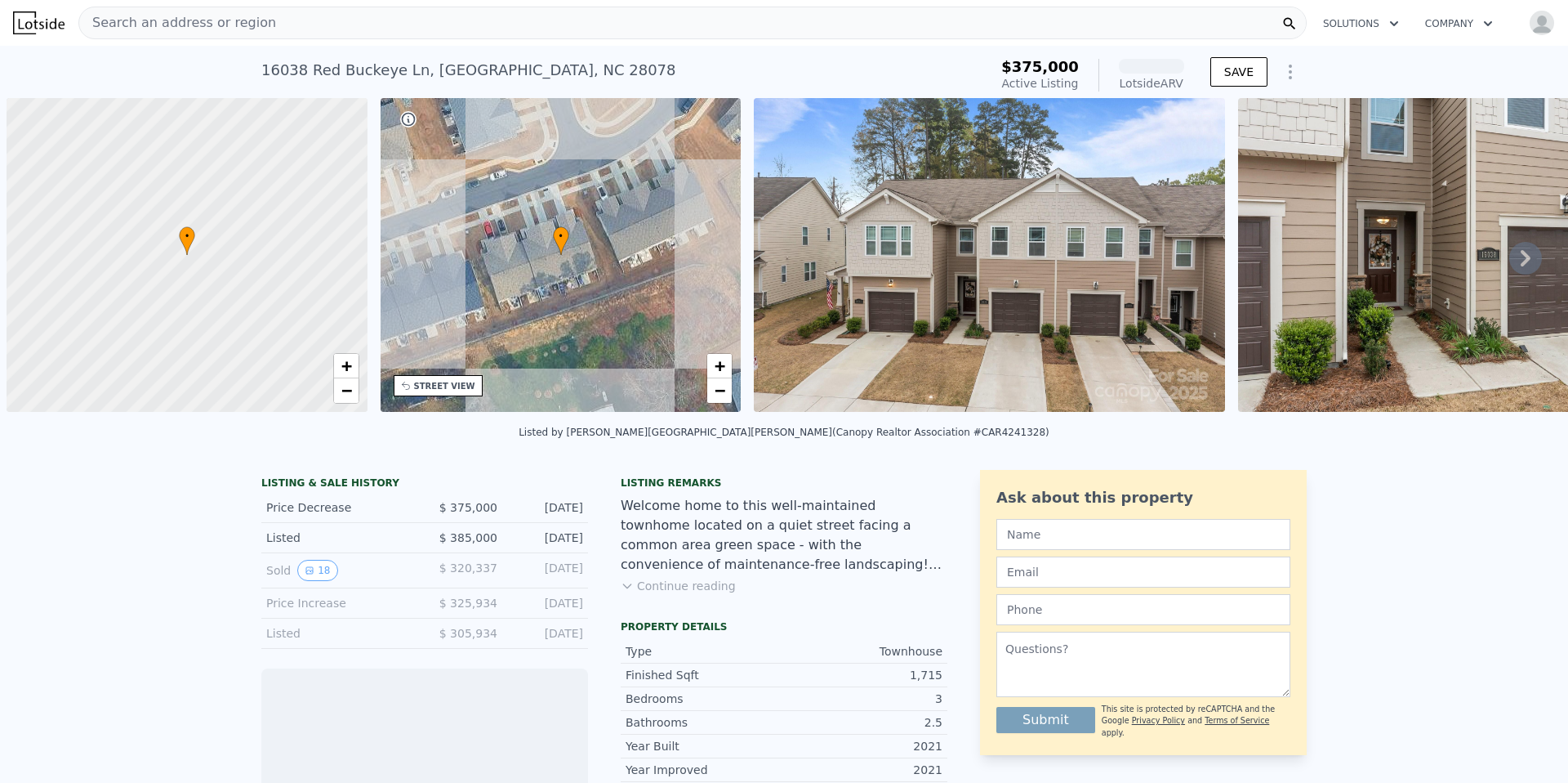
scroll to position [0, 7]
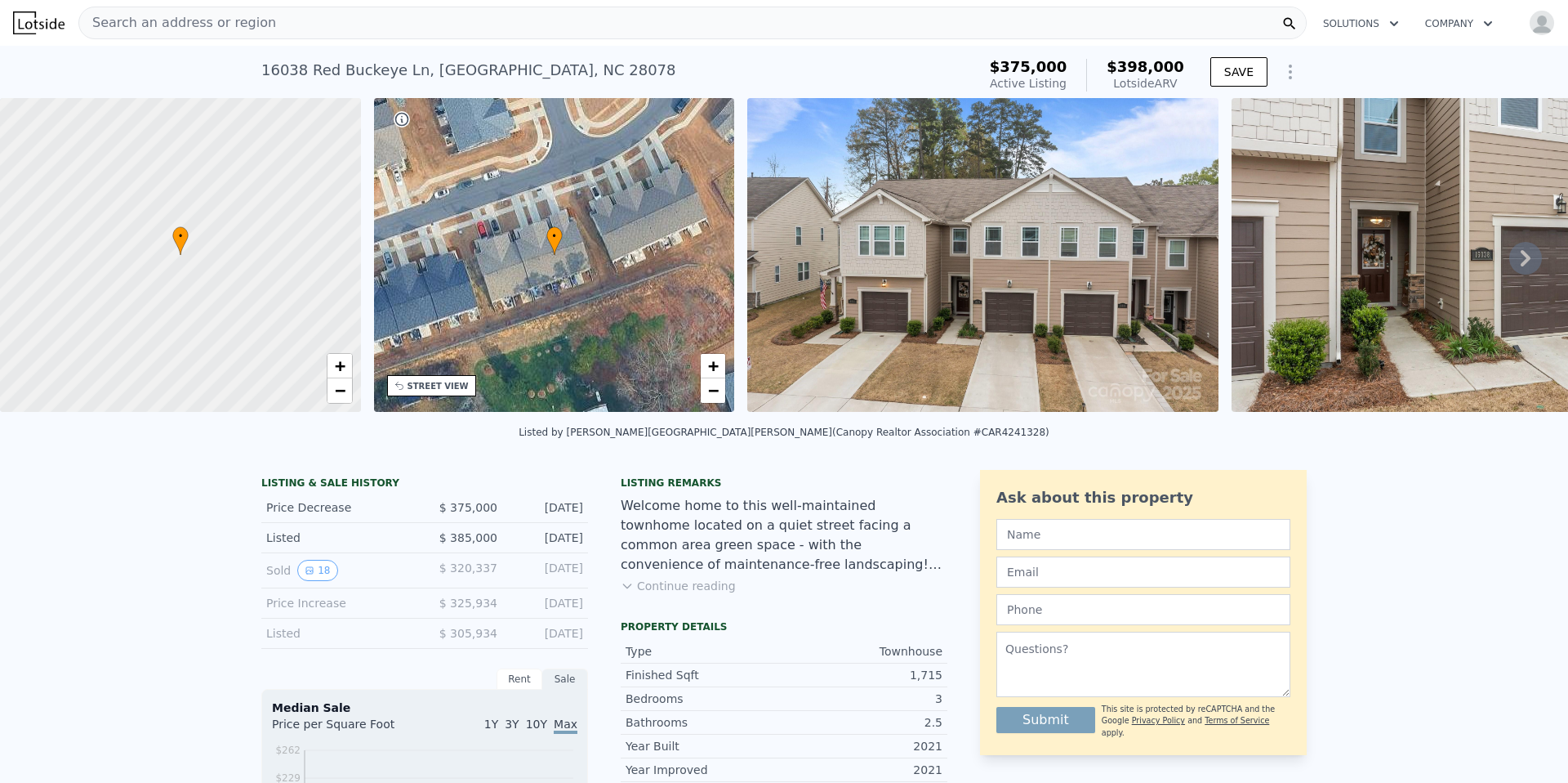
click at [1509, 258] on icon at bounding box center [1525, 258] width 32 height 33
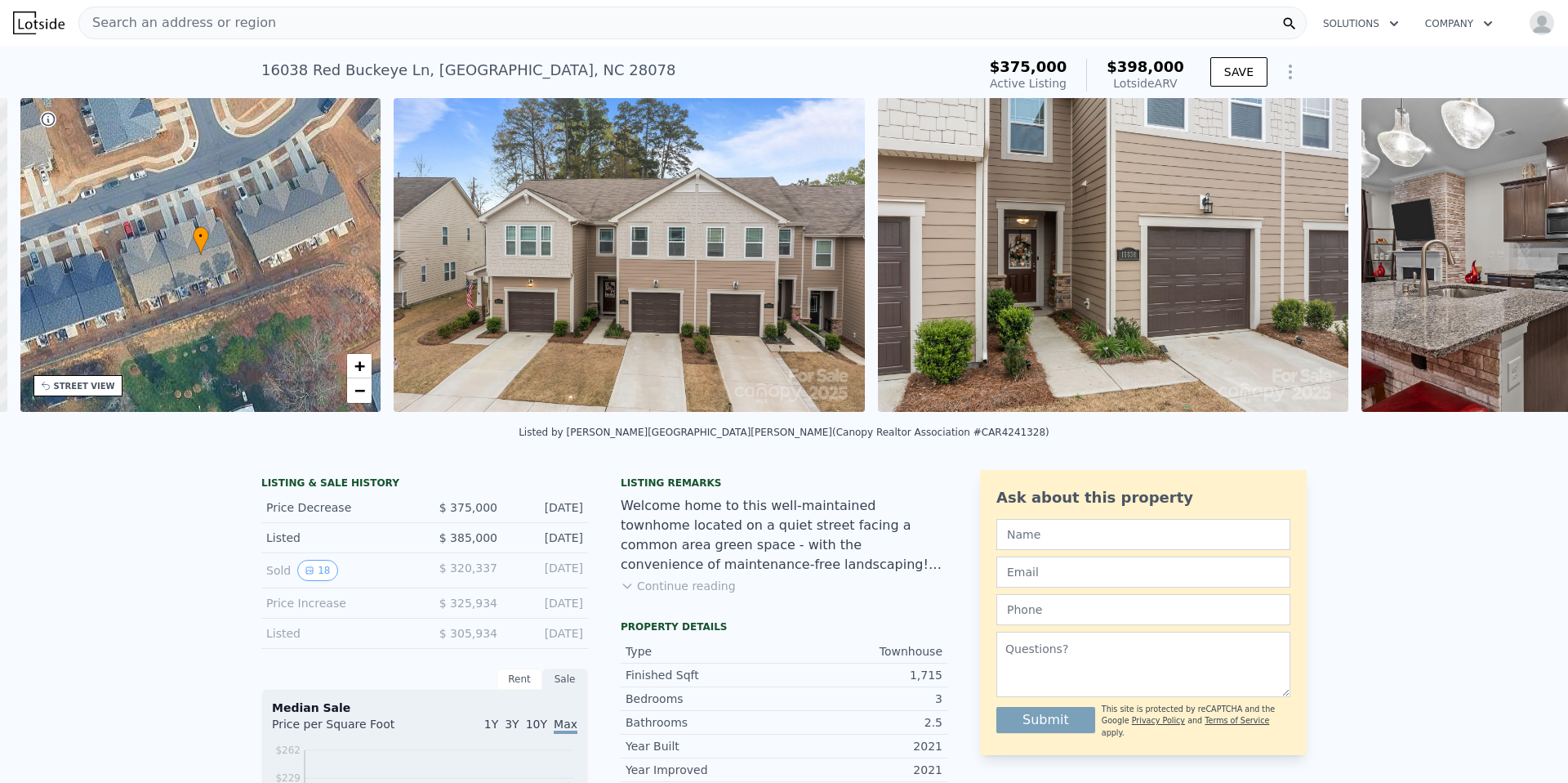
scroll to position [0, 381]
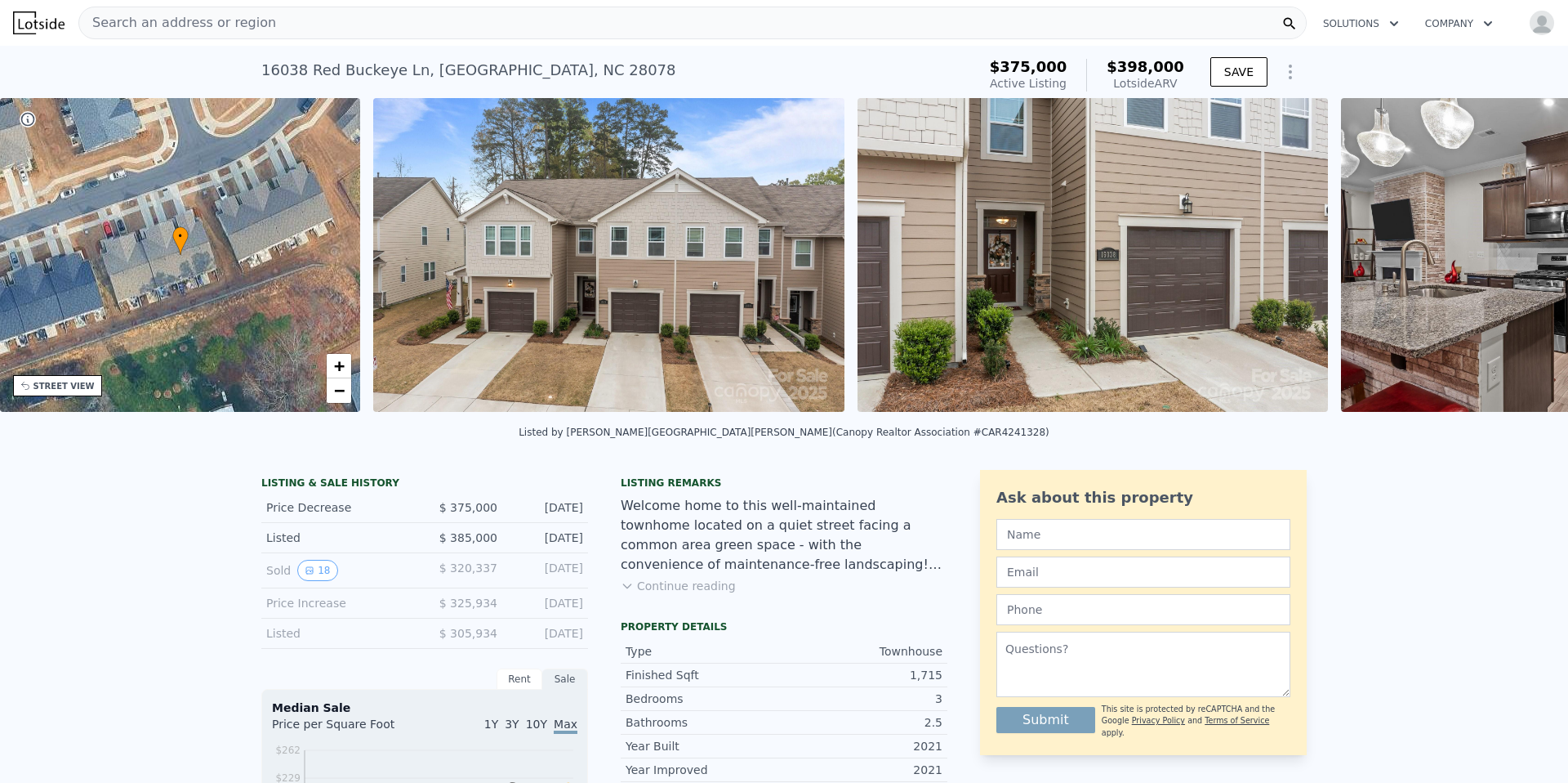
click at [1507, 258] on div "• + − • + − STREET VIEW Loading... SATELLITE VIEW" at bounding box center [784, 258] width 1568 height 319
click at [1509, 258] on icon at bounding box center [1525, 258] width 32 height 33
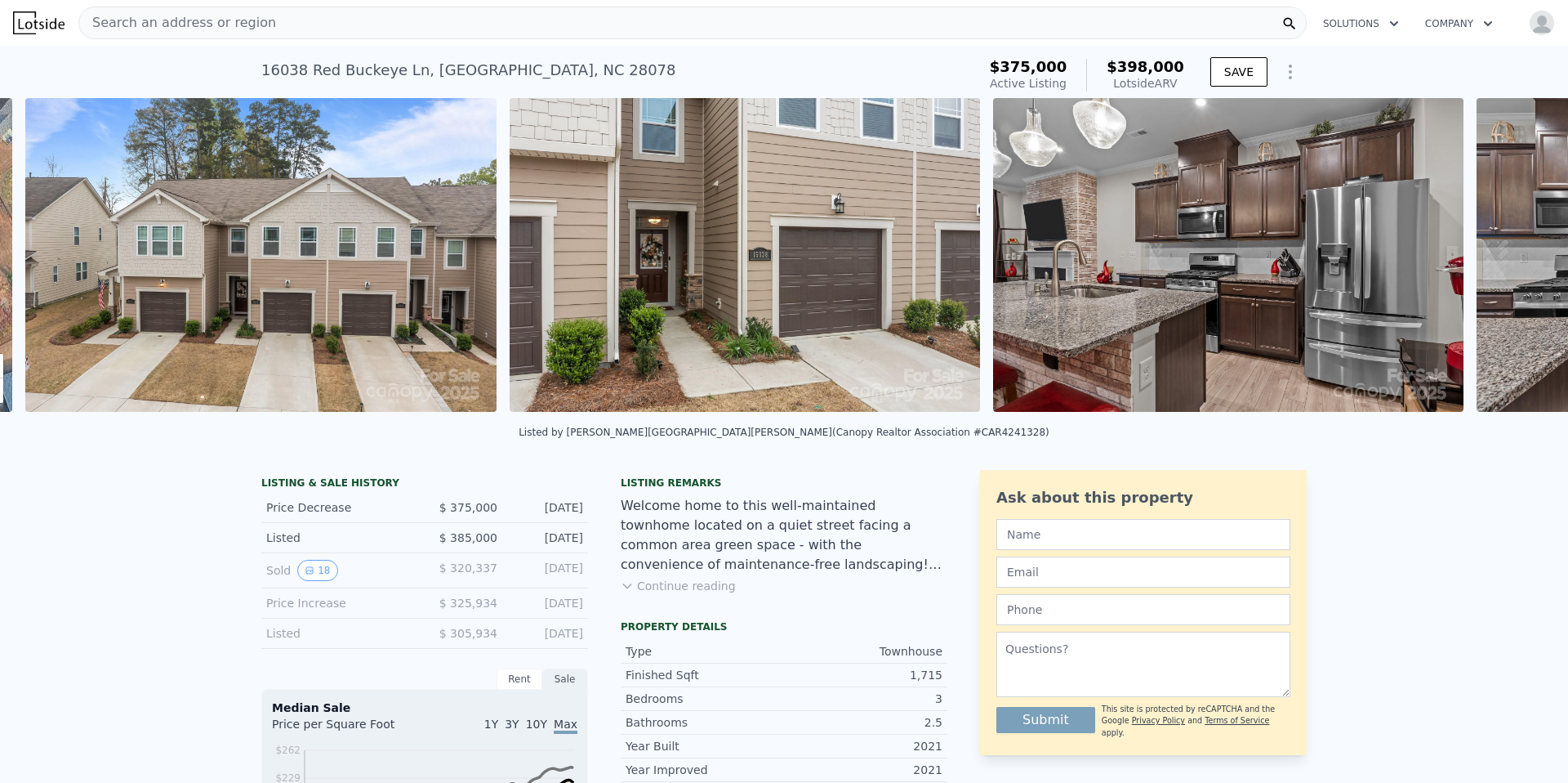
scroll to position [0, 747]
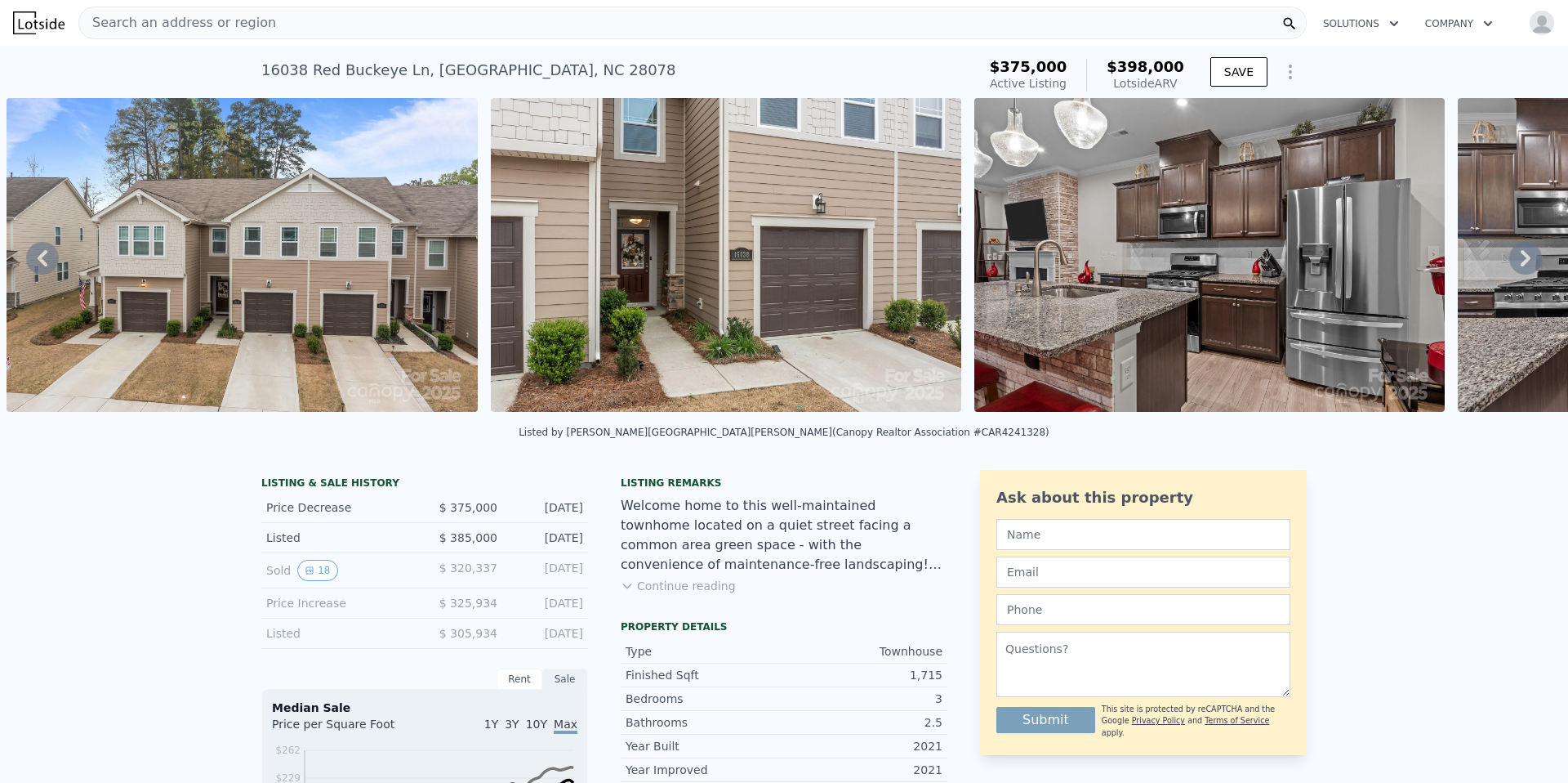
click at [1507, 258] on div "• + − • + − STREET VIEW Loading... SATELLITE VIEW" at bounding box center [784, 258] width 1568 height 319
drag, startPoint x: 604, startPoint y: 67, endPoint x: 127, endPoint y: 74, distance: 477.1
click at [127, 74] on div "16038 Red Buckeye Ln , Huntersville , NC 28078 Active at $375k (~ARV $398k ) $3…" at bounding box center [784, 71] width 1568 height 52
copy div "16038 Red Buckeye Ln , Huntersville , NC 28078"
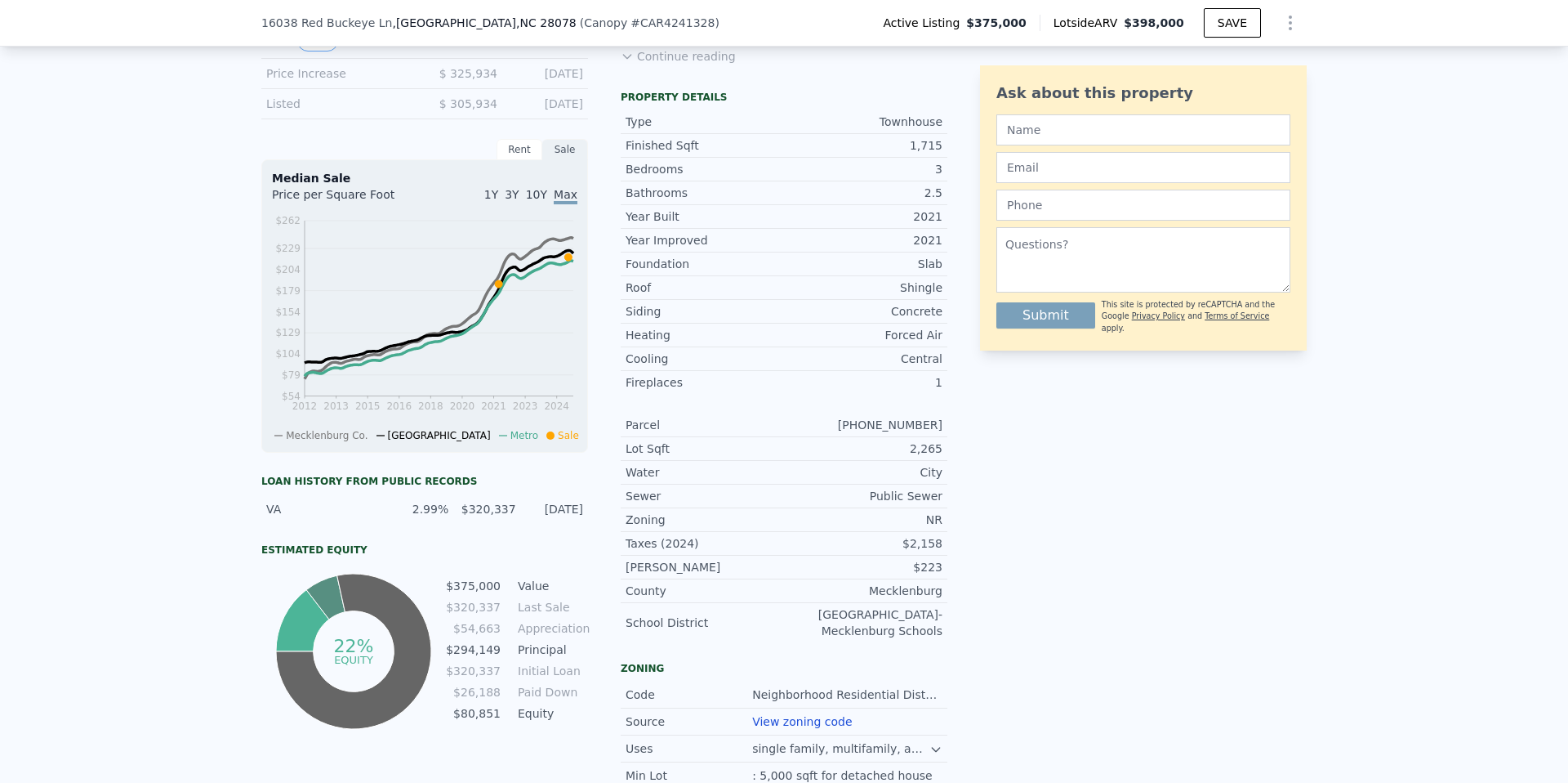
scroll to position [535, 0]
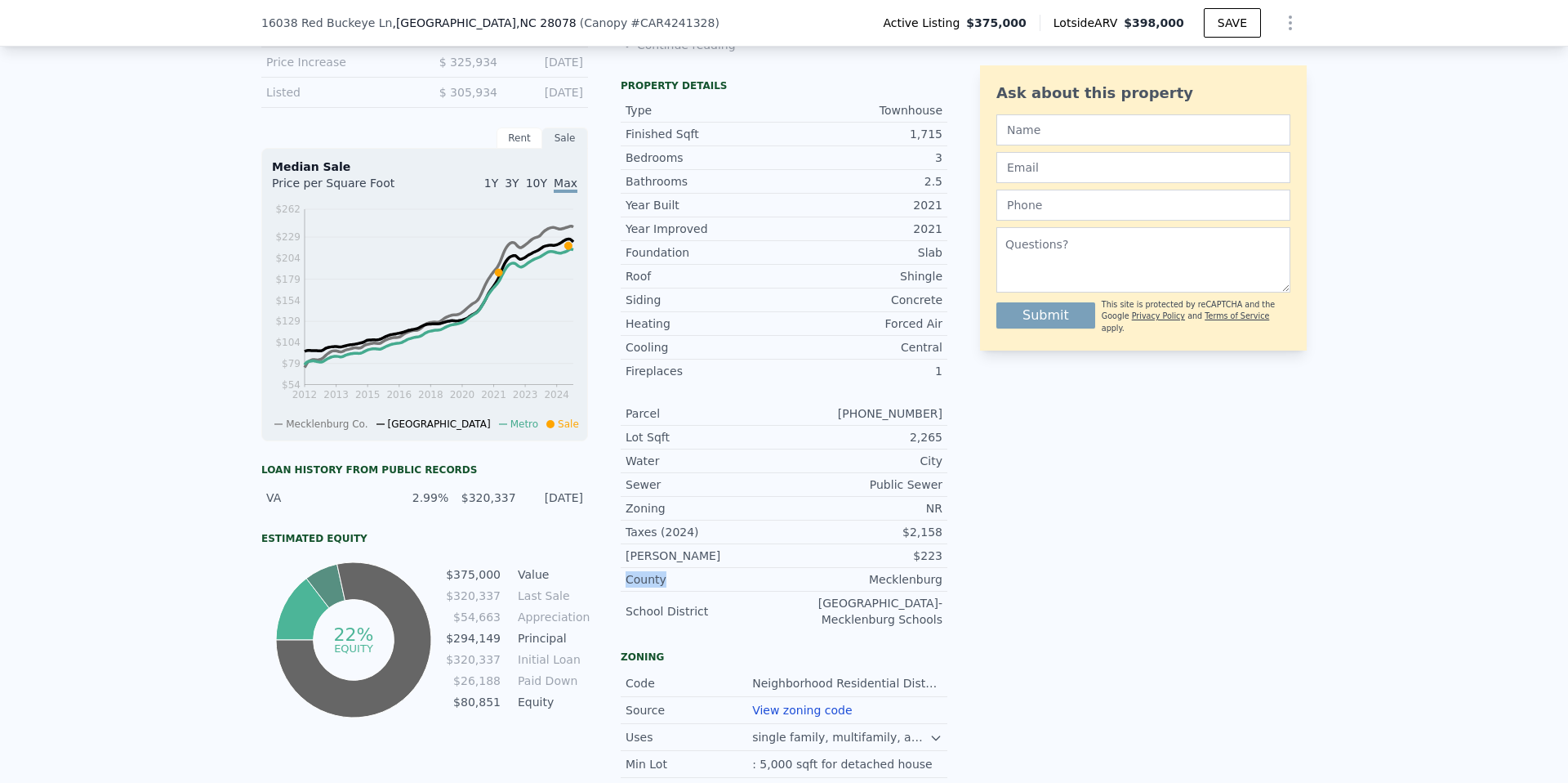
drag, startPoint x: 762, startPoint y: 587, endPoint x: 743, endPoint y: 583, distance: 19.4
click at [749, 586] on div "LISTING & SALE HISTORY Price Decrease $ 375,000 May 15, 2025 Listed $ 385,000 A…" at bounding box center [784, 447] width 1045 height 1037
